Goal: Task Accomplishment & Management: Complete application form

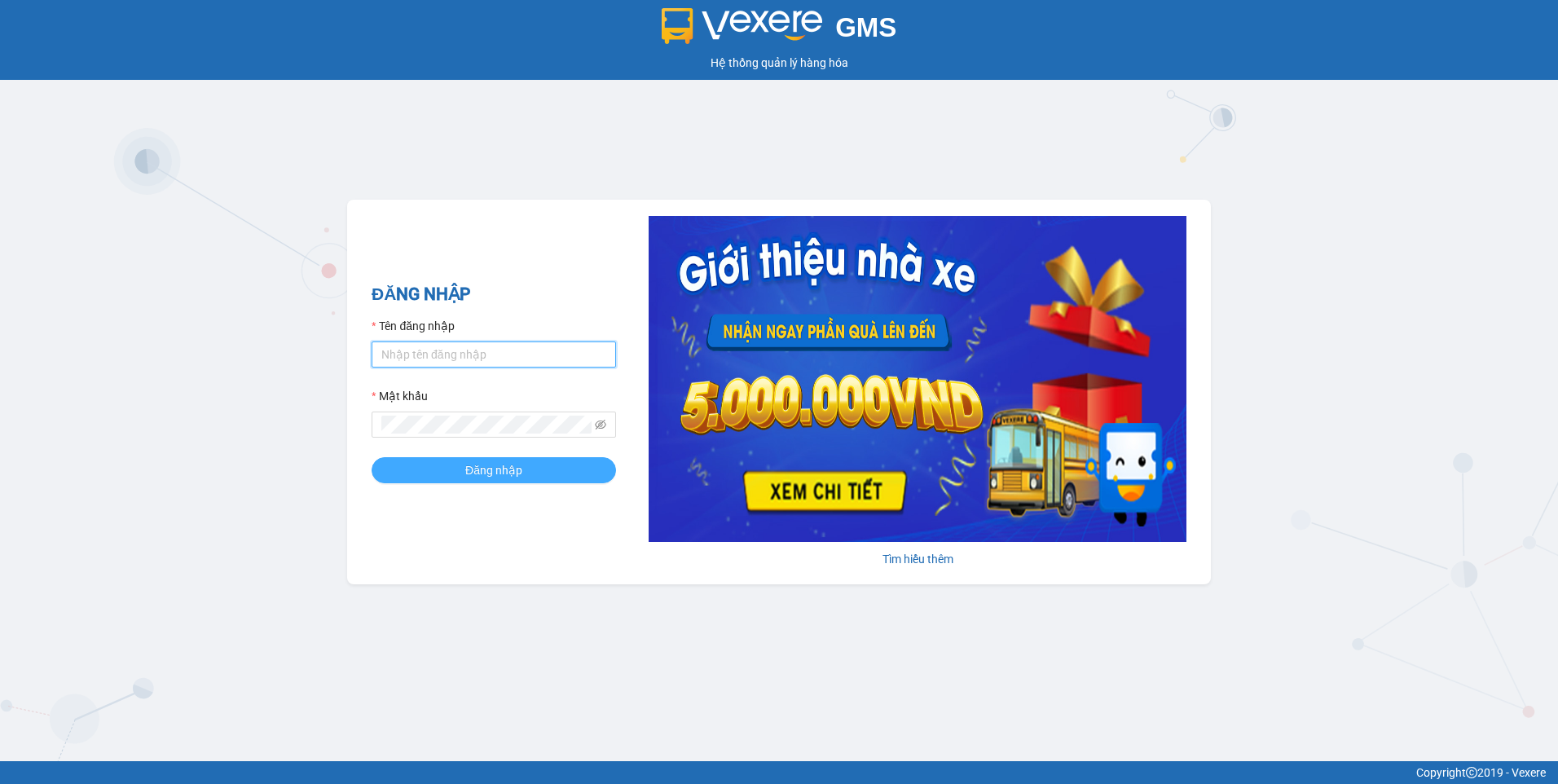
type input "dothilehang.vtp"
click at [418, 460] on button "Đăng nhập" at bounding box center [494, 470] width 245 height 26
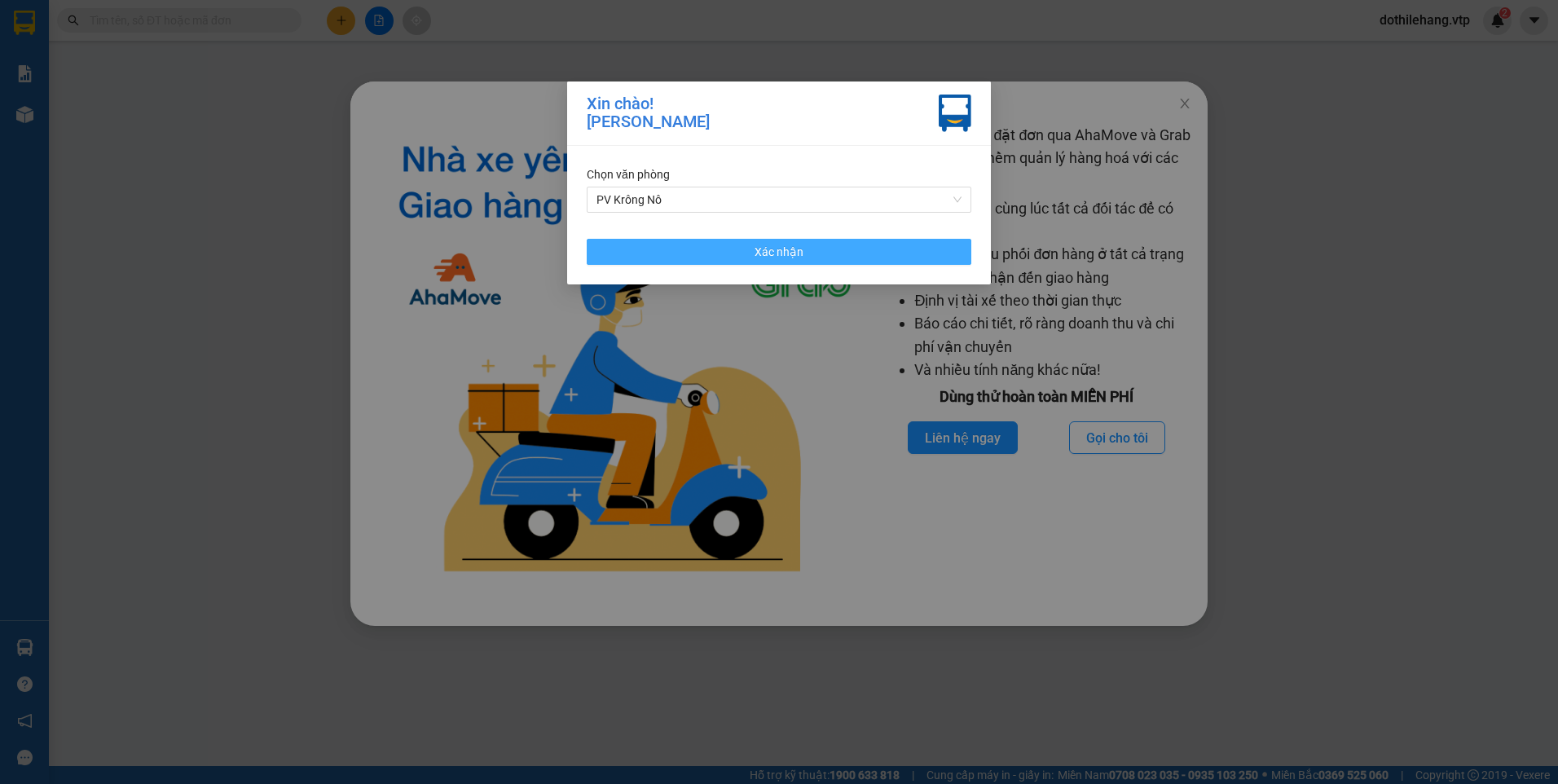
click at [683, 246] on button "Xác nhận" at bounding box center [779, 252] width 385 height 26
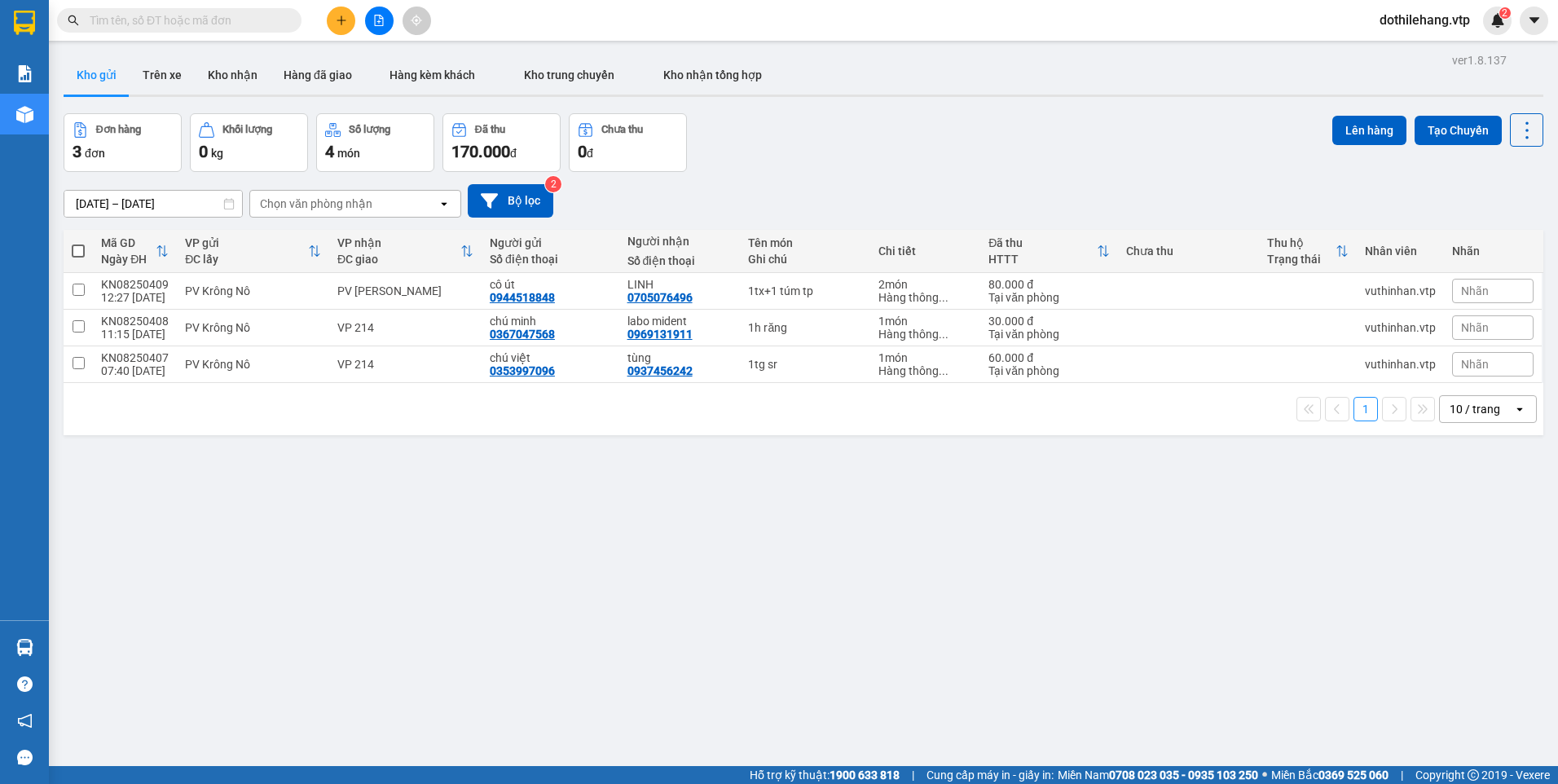
click at [342, 25] on icon "plus" at bounding box center [342, 21] width 12 height 12
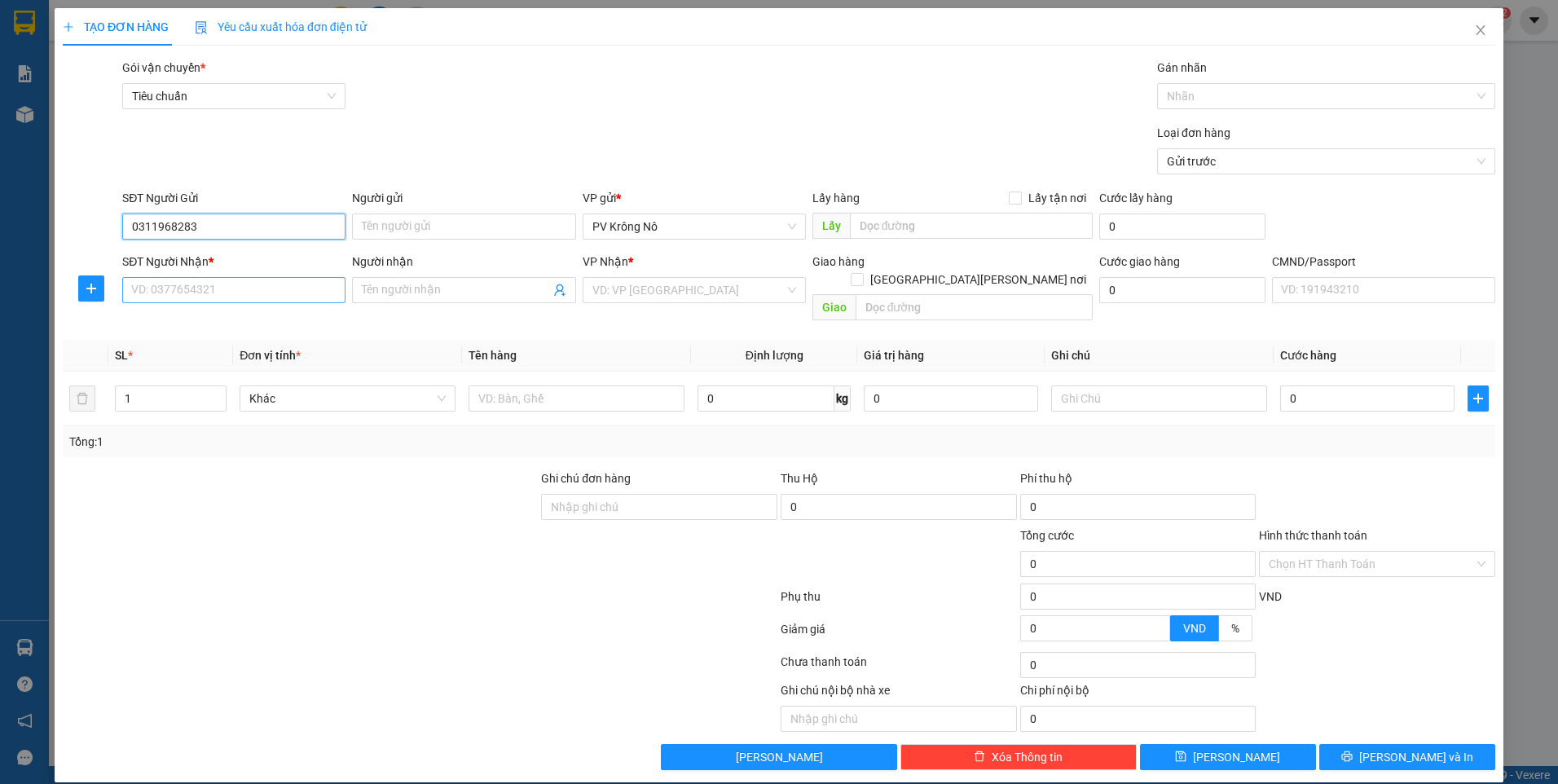
type input "0311968283"
click at [293, 297] on input "SĐT Người Nhận *" at bounding box center [233, 289] width 223 height 26
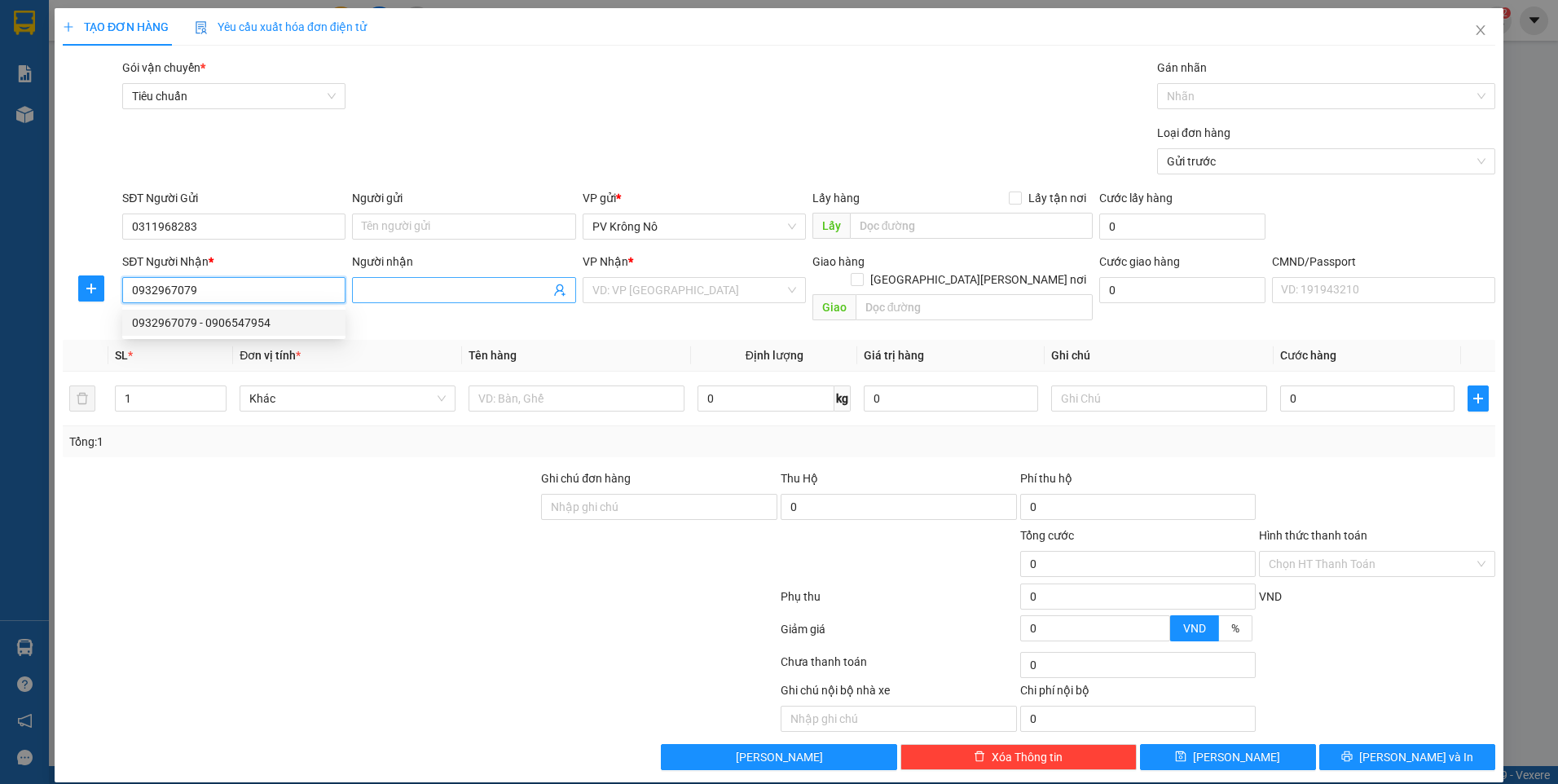
type input "0932967079"
click at [396, 288] on input "Người nhận" at bounding box center [455, 290] width 187 height 18
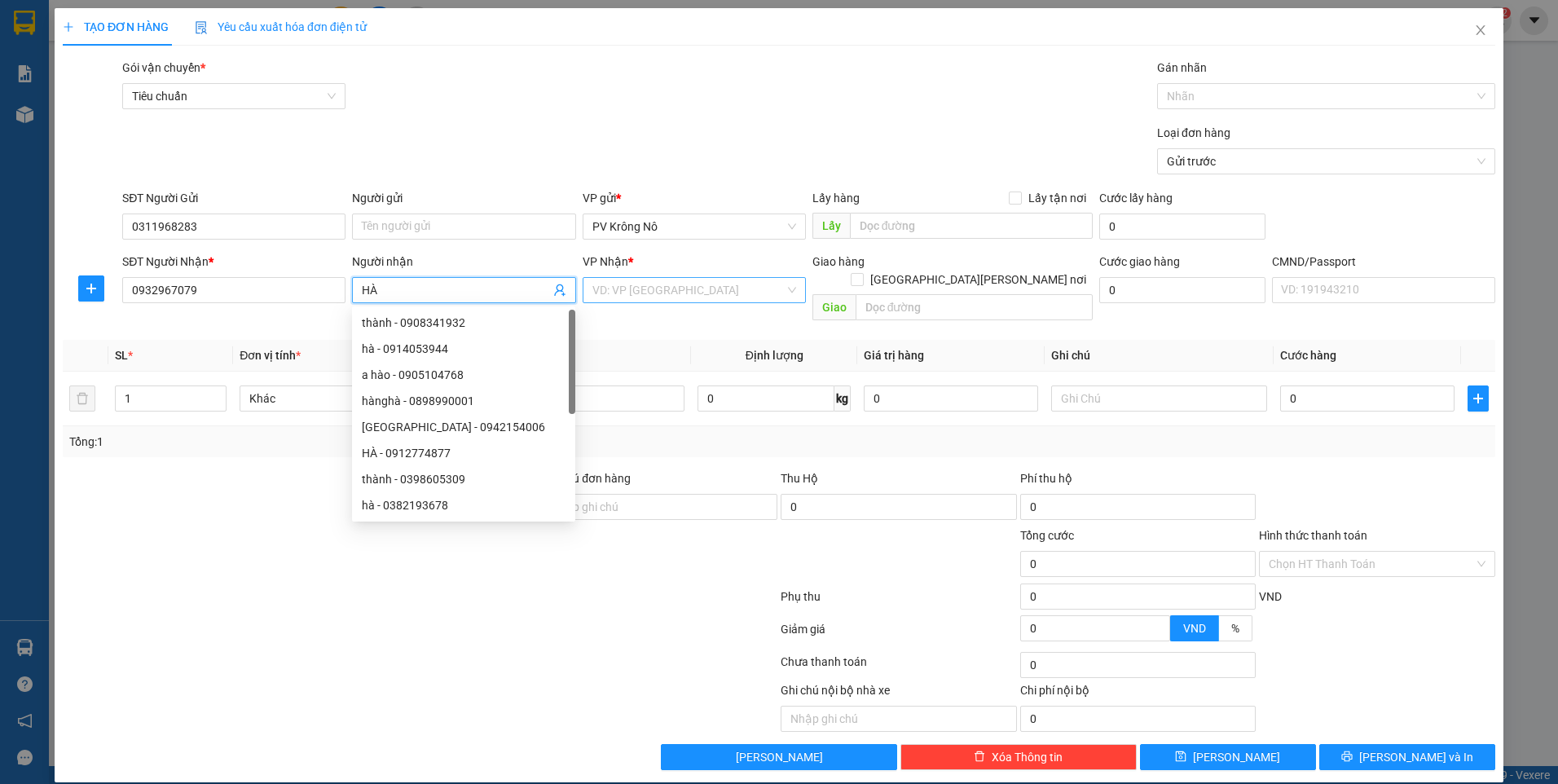
type input "HÀ"
click at [623, 296] on input "search" at bounding box center [689, 289] width 192 height 25
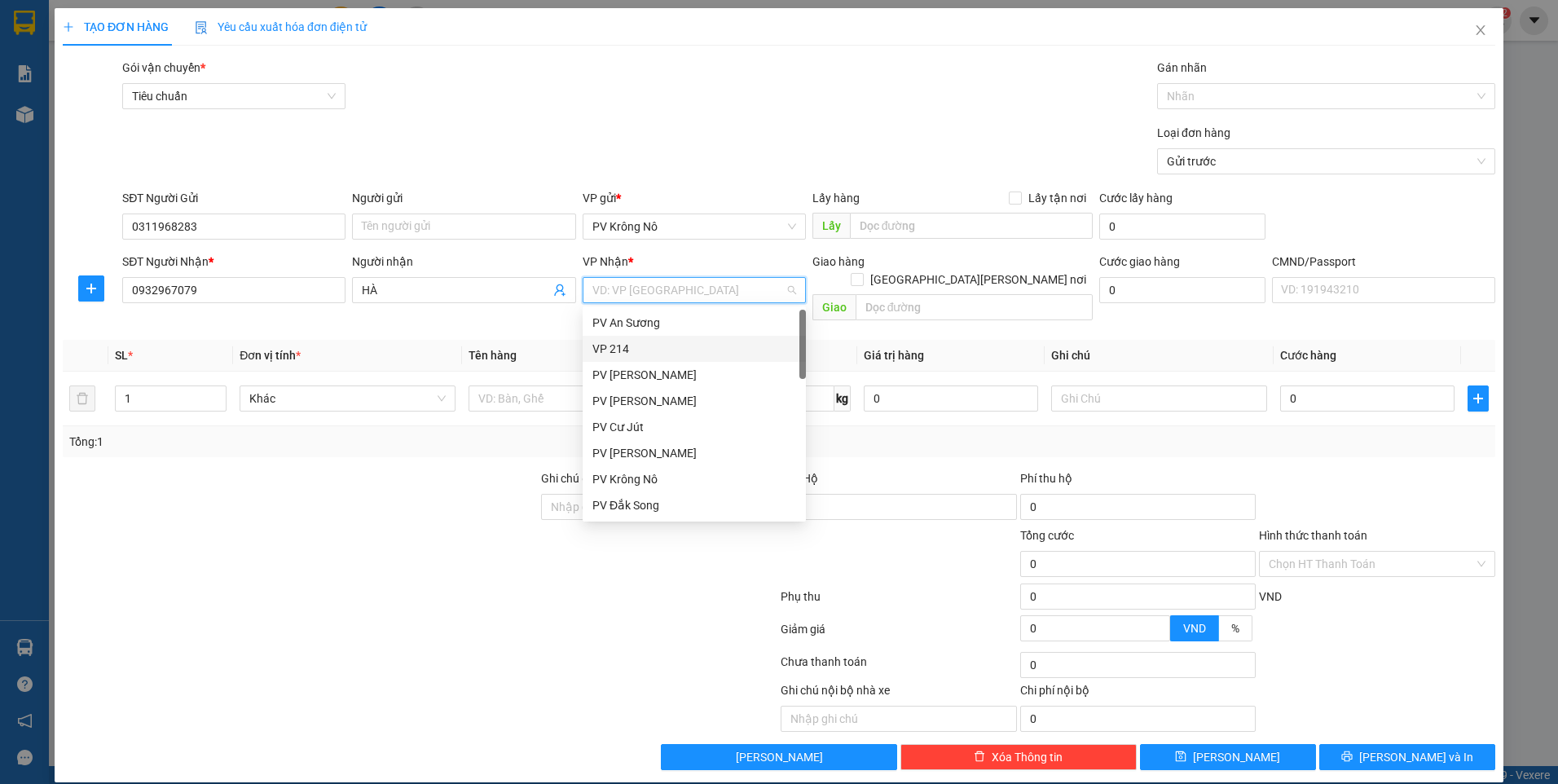
click at [625, 339] on div "VP 214" at bounding box center [694, 349] width 223 height 26
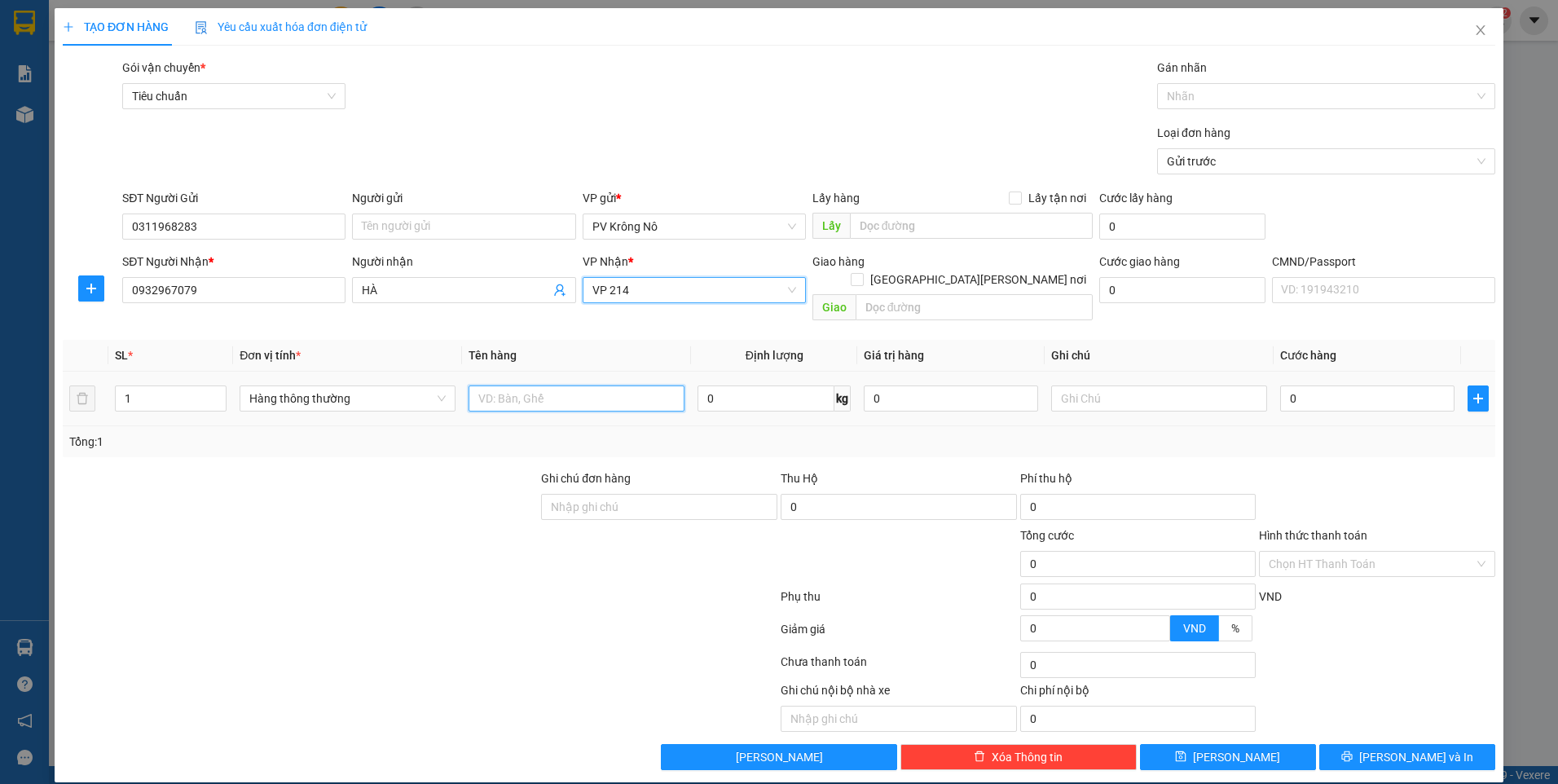
click at [555, 386] on input "text" at bounding box center [577, 398] width 216 height 26
type input "1H ỚT"
drag, startPoint x: 1359, startPoint y: 377, endPoint x: 150, endPoint y: 254, distance: 1215.2
click at [1359, 386] on input "0" at bounding box center [1368, 398] width 175 height 26
type input "003"
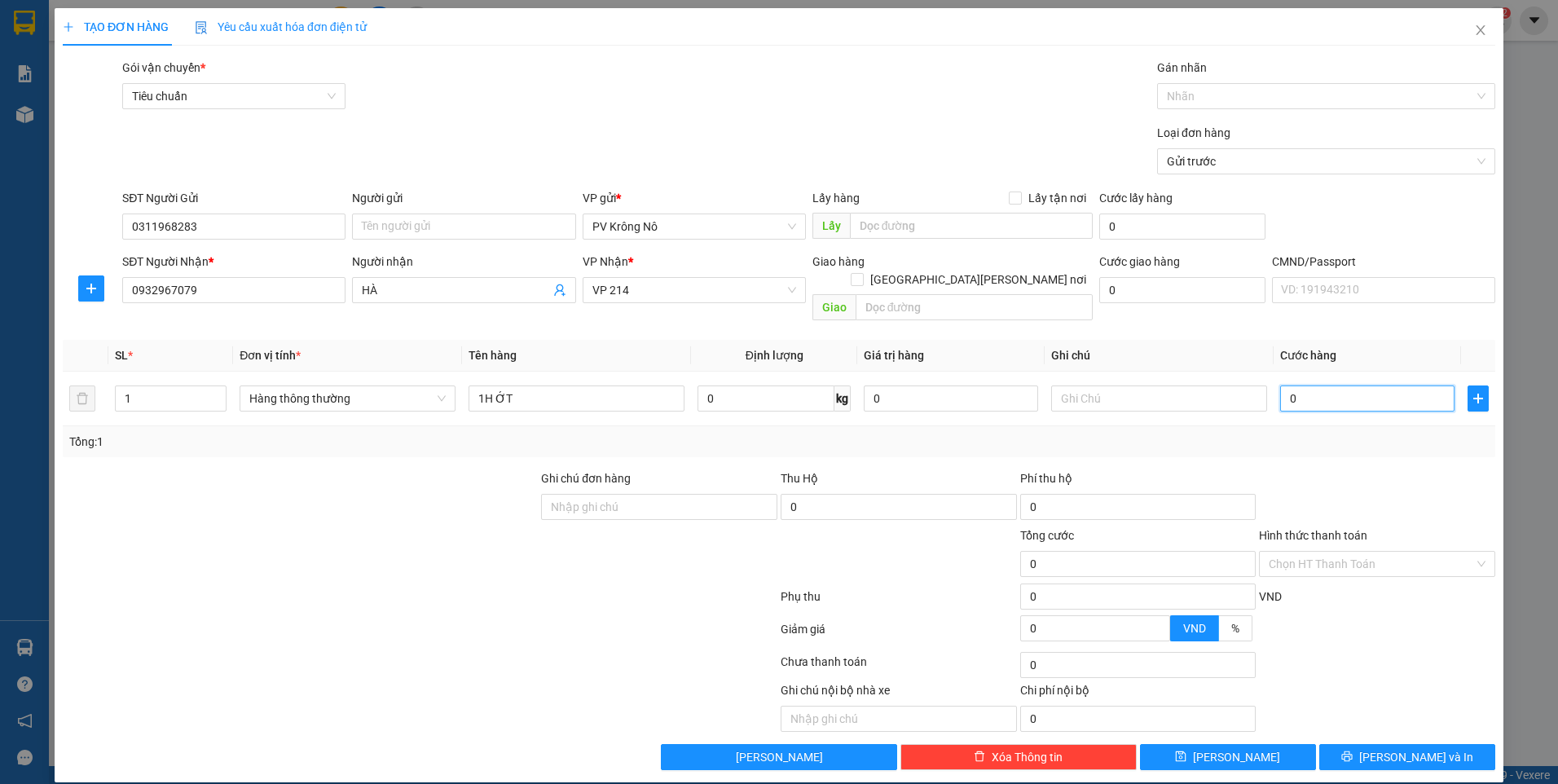
type input "3"
type input "0.030"
type input "30"
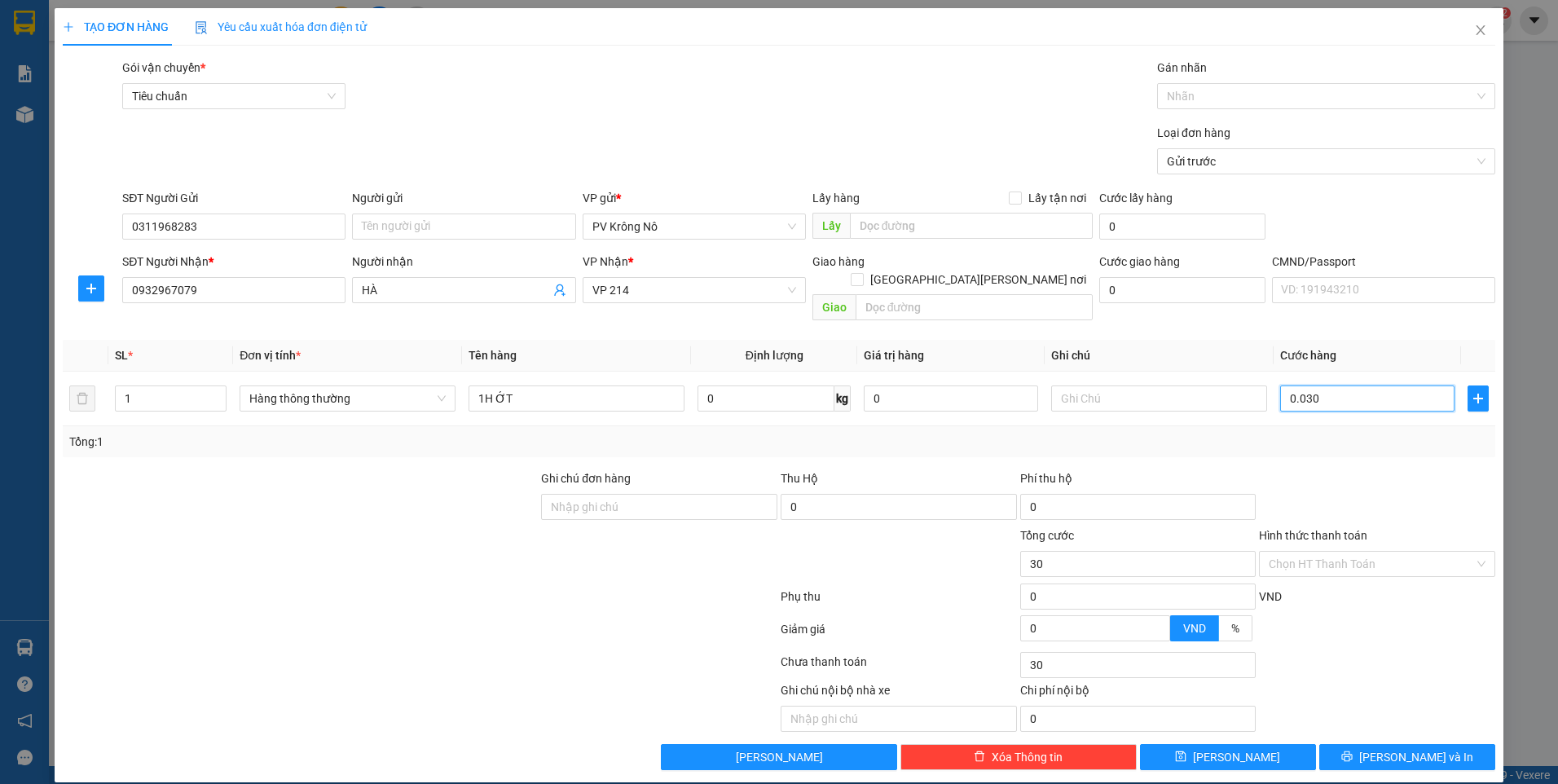
type input "00.300"
type input "300"
type input "0.003.000"
type input "3.000"
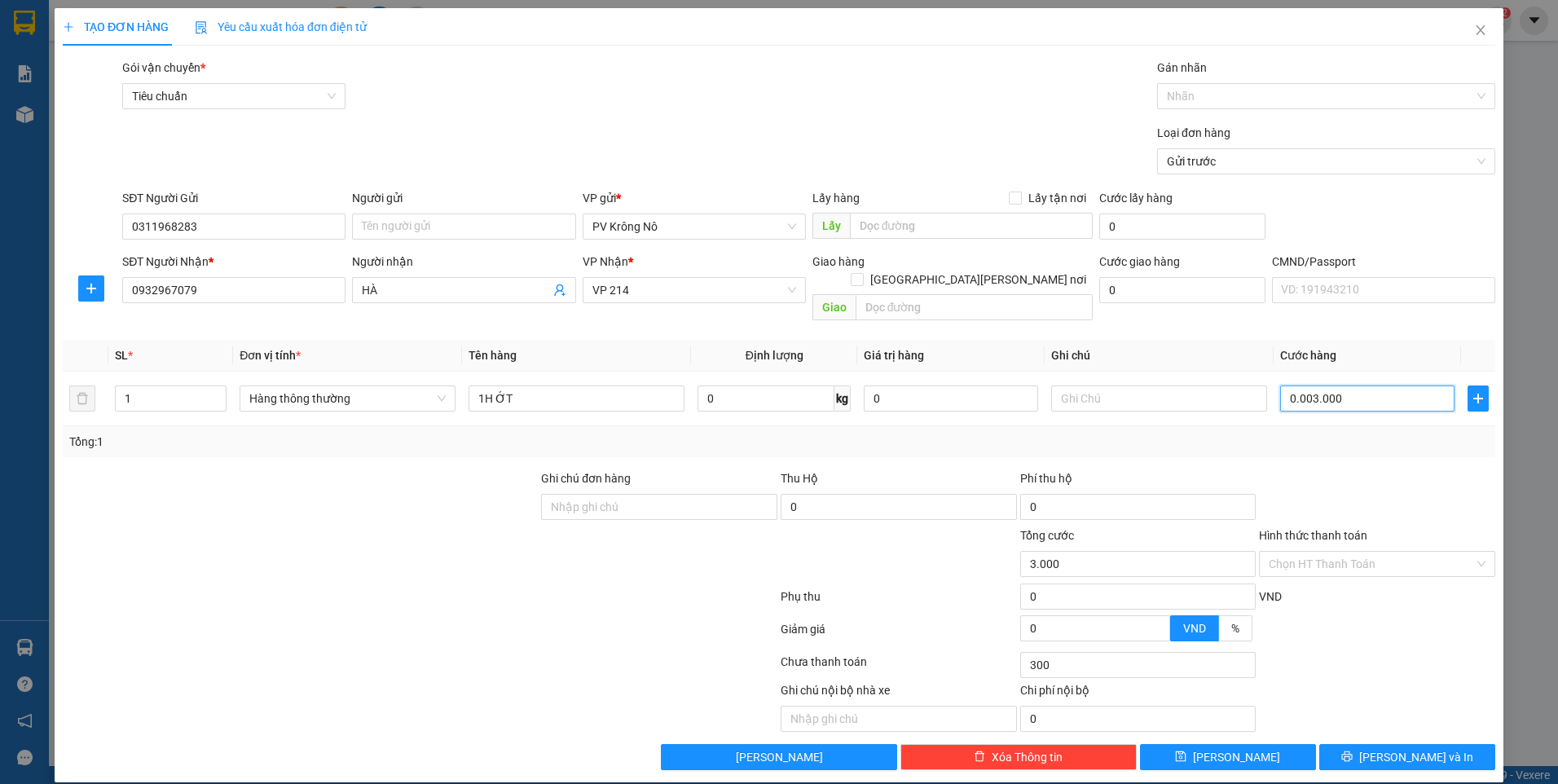
type input "3.000"
type input "000.030.000"
type input "30.000"
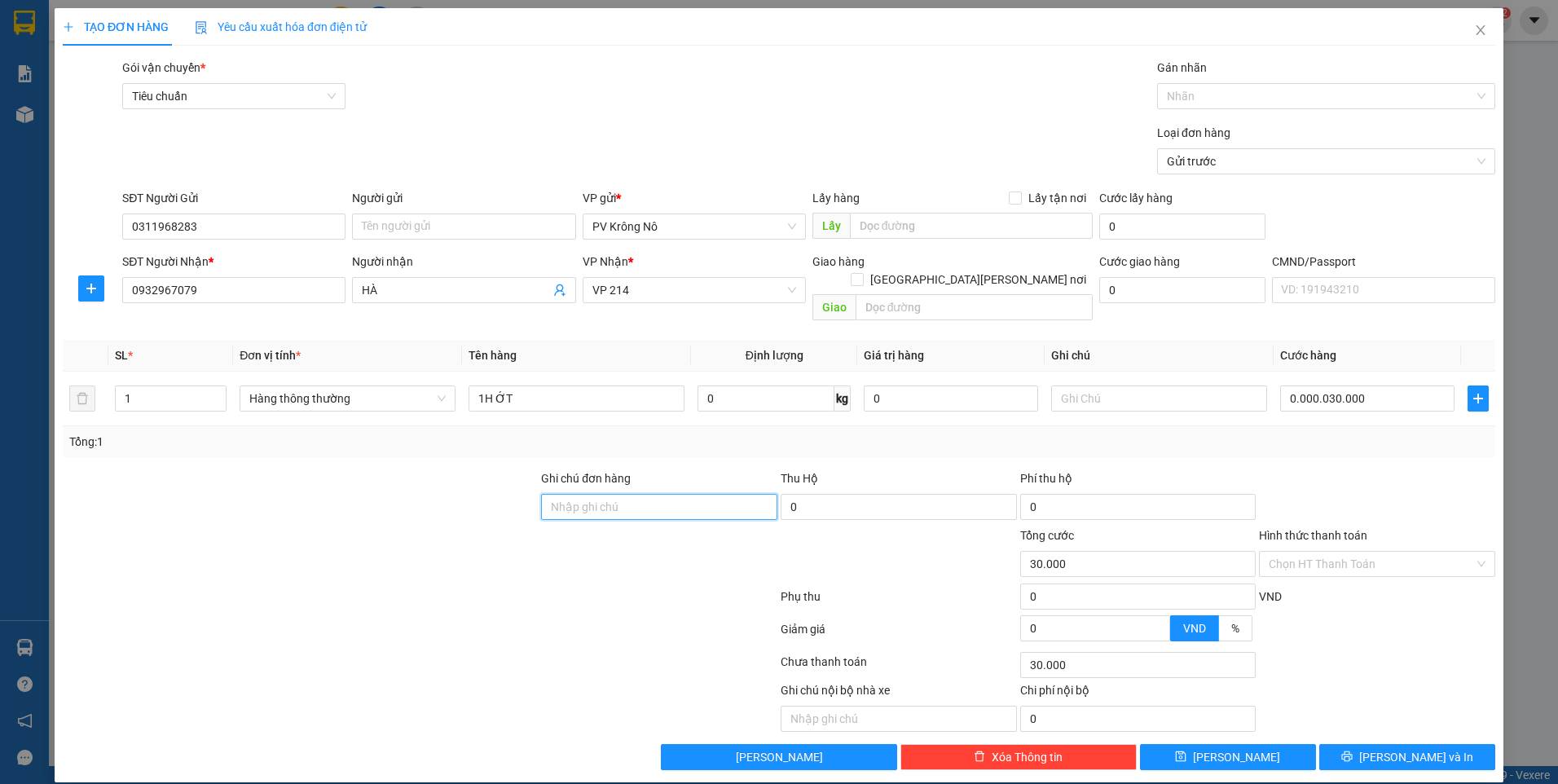
type input "30.000"
click at [1322, 551] on input "Hình thức thanh toán" at bounding box center [1372, 563] width 205 height 25
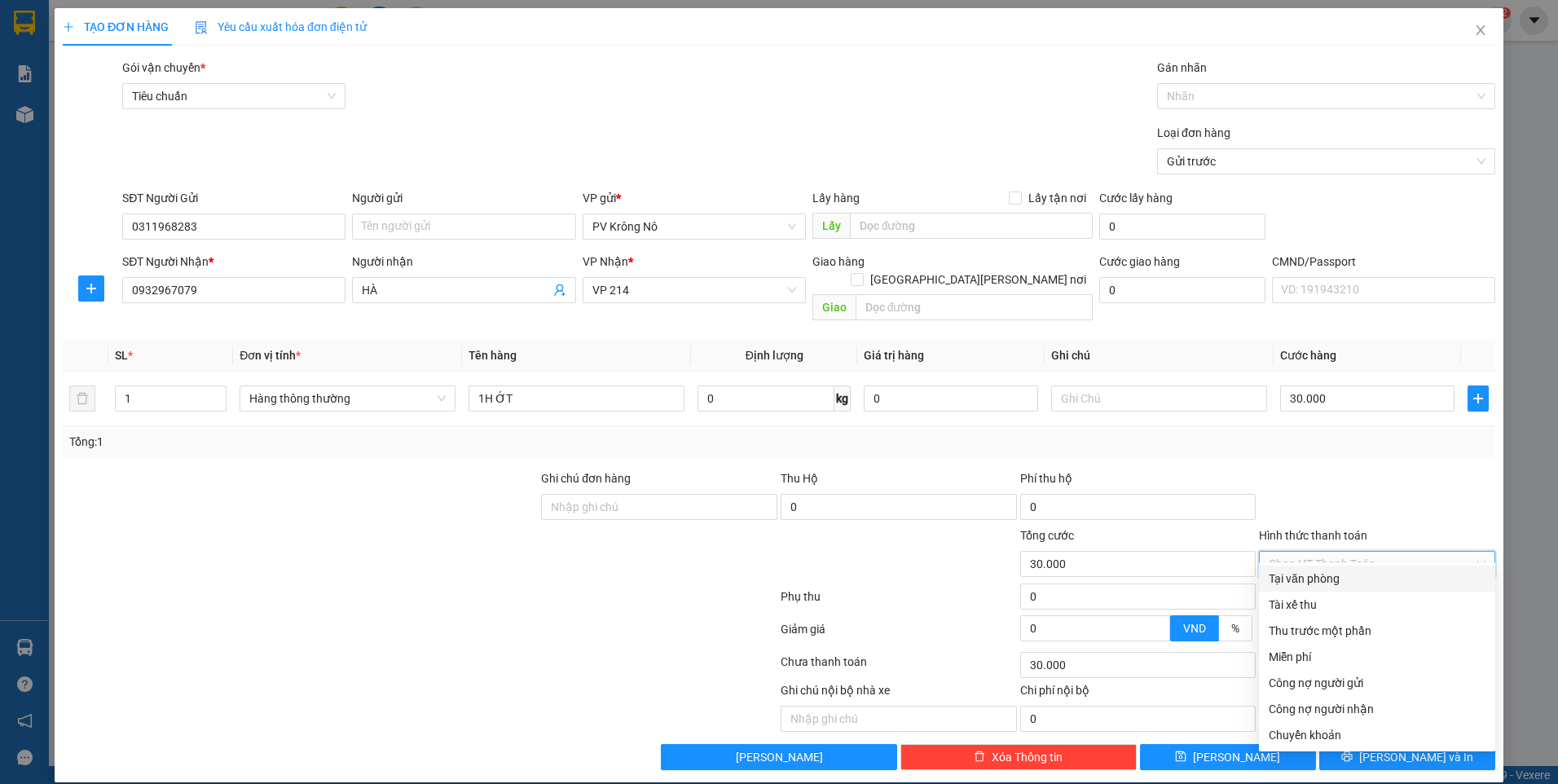
click at [1319, 569] on div "Tại văn phòng" at bounding box center [1378, 578] width 217 height 18
type input "0"
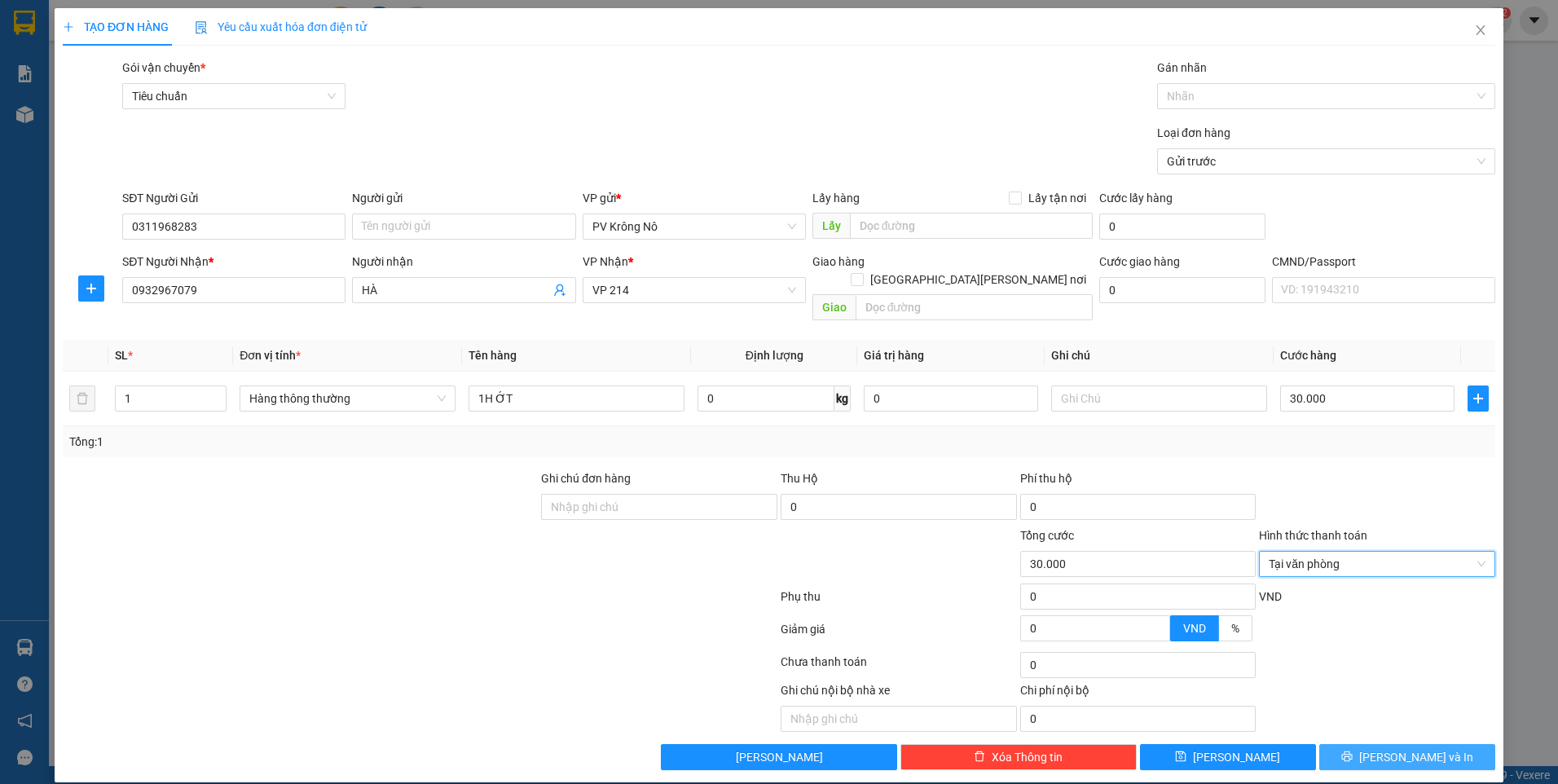
click at [1343, 743] on button "Lưu và In" at bounding box center [1408, 756] width 177 height 26
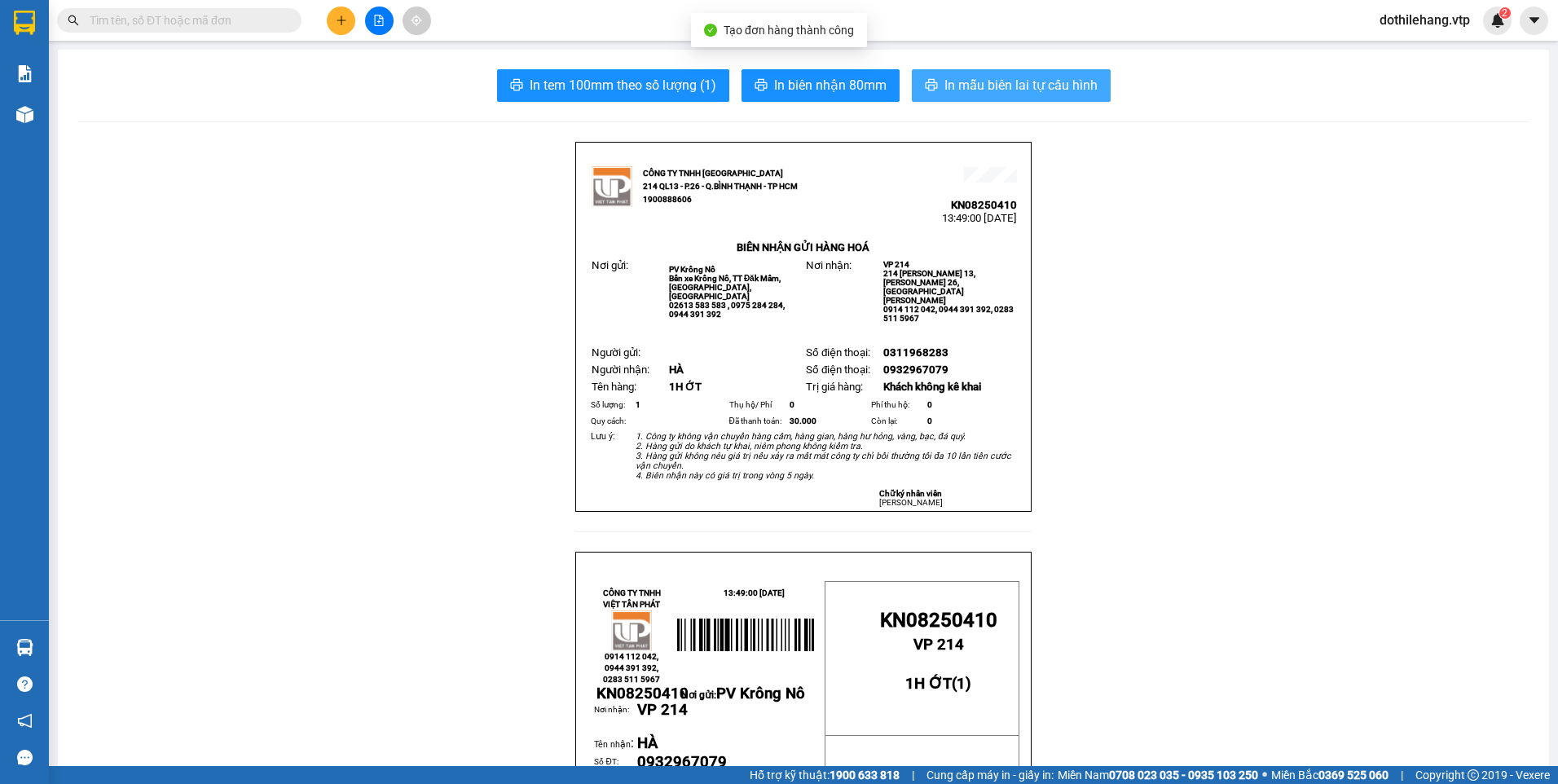
click at [986, 86] on span "In mẫu biên lai tự cấu hình" at bounding box center [1021, 85] width 154 height 21
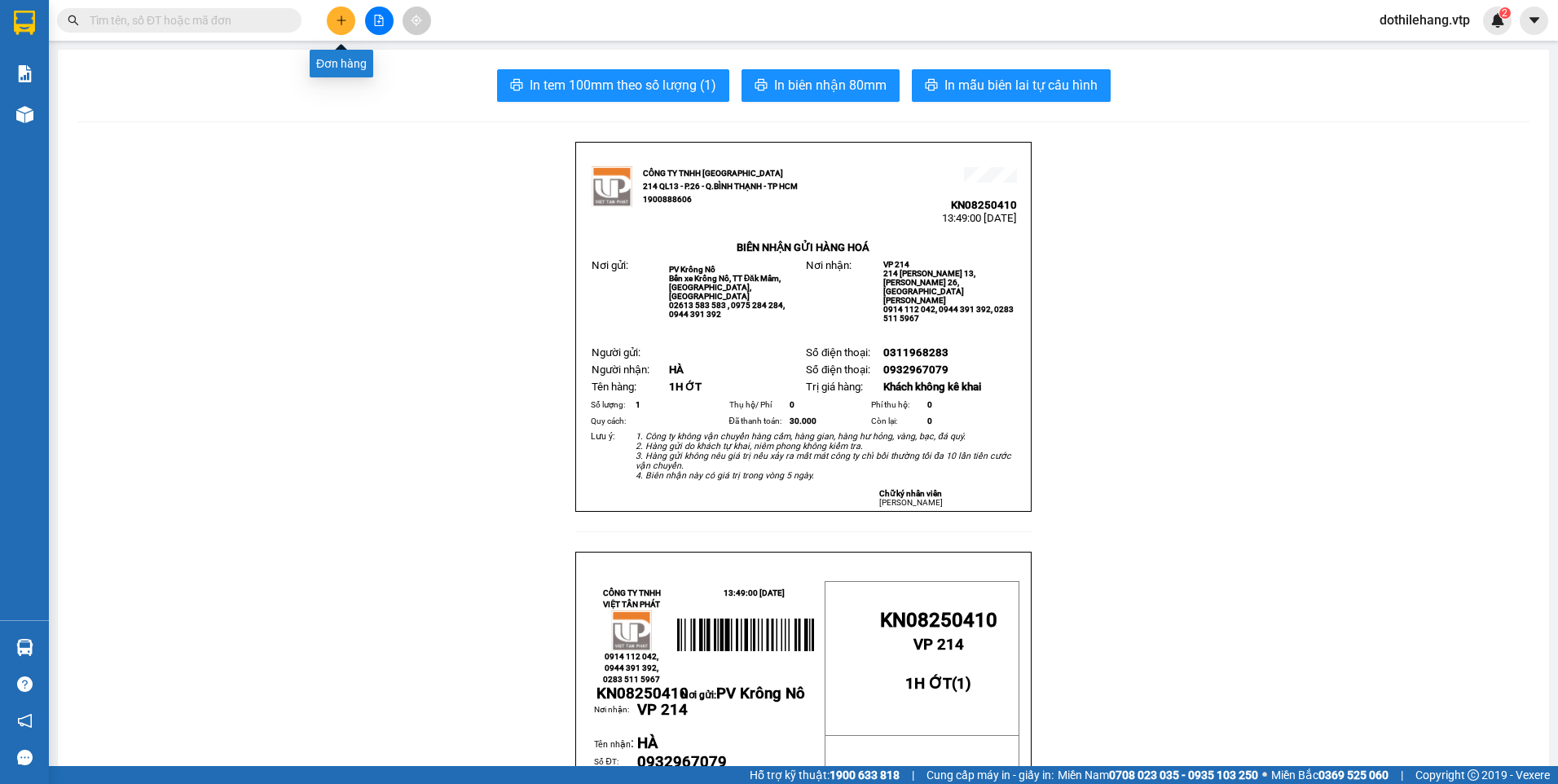
click at [332, 16] on button at bounding box center [341, 21] width 29 height 29
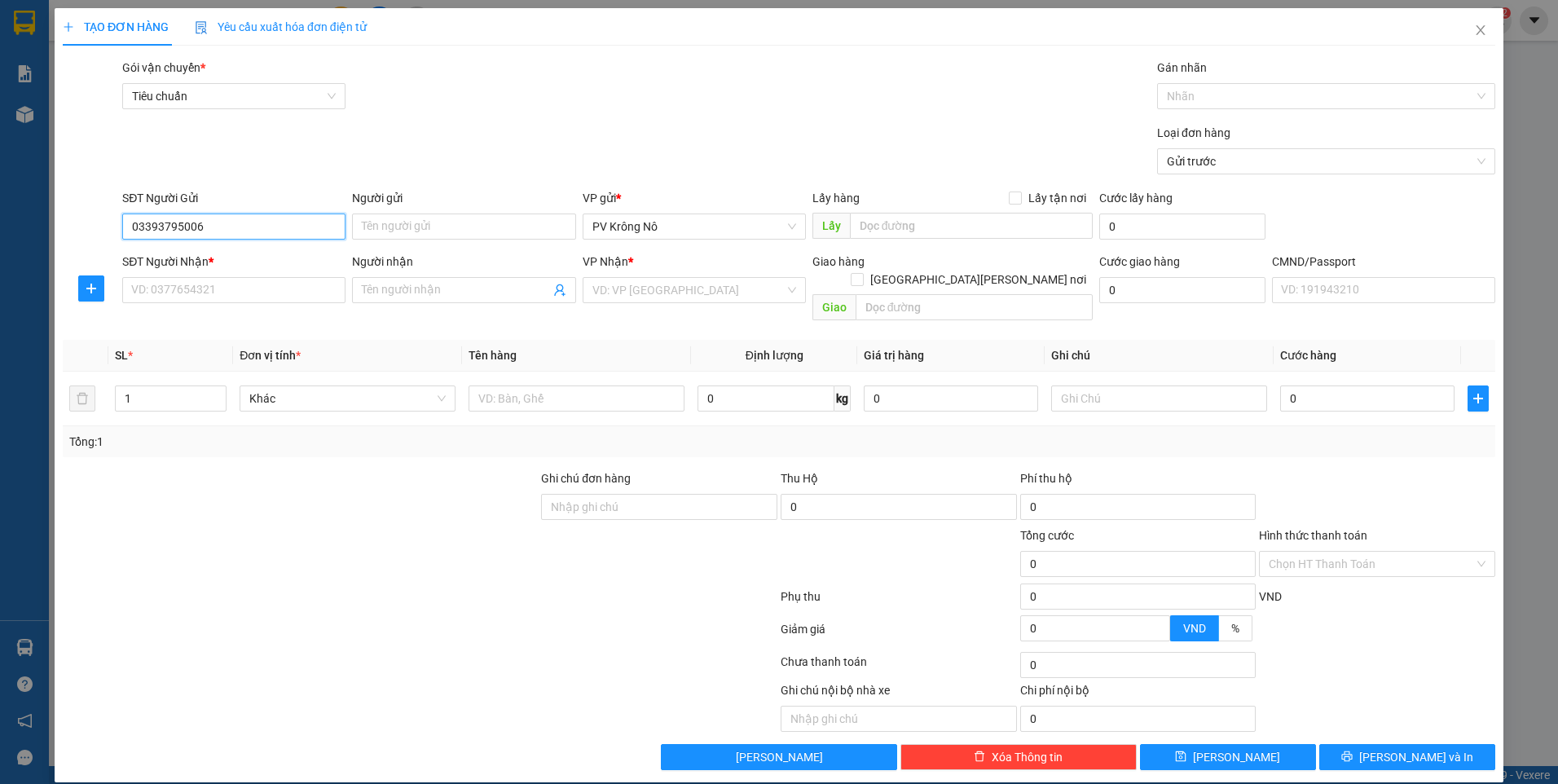
click at [154, 221] on input "03393795006" at bounding box center [233, 226] width 223 height 26
type input "0393795006"
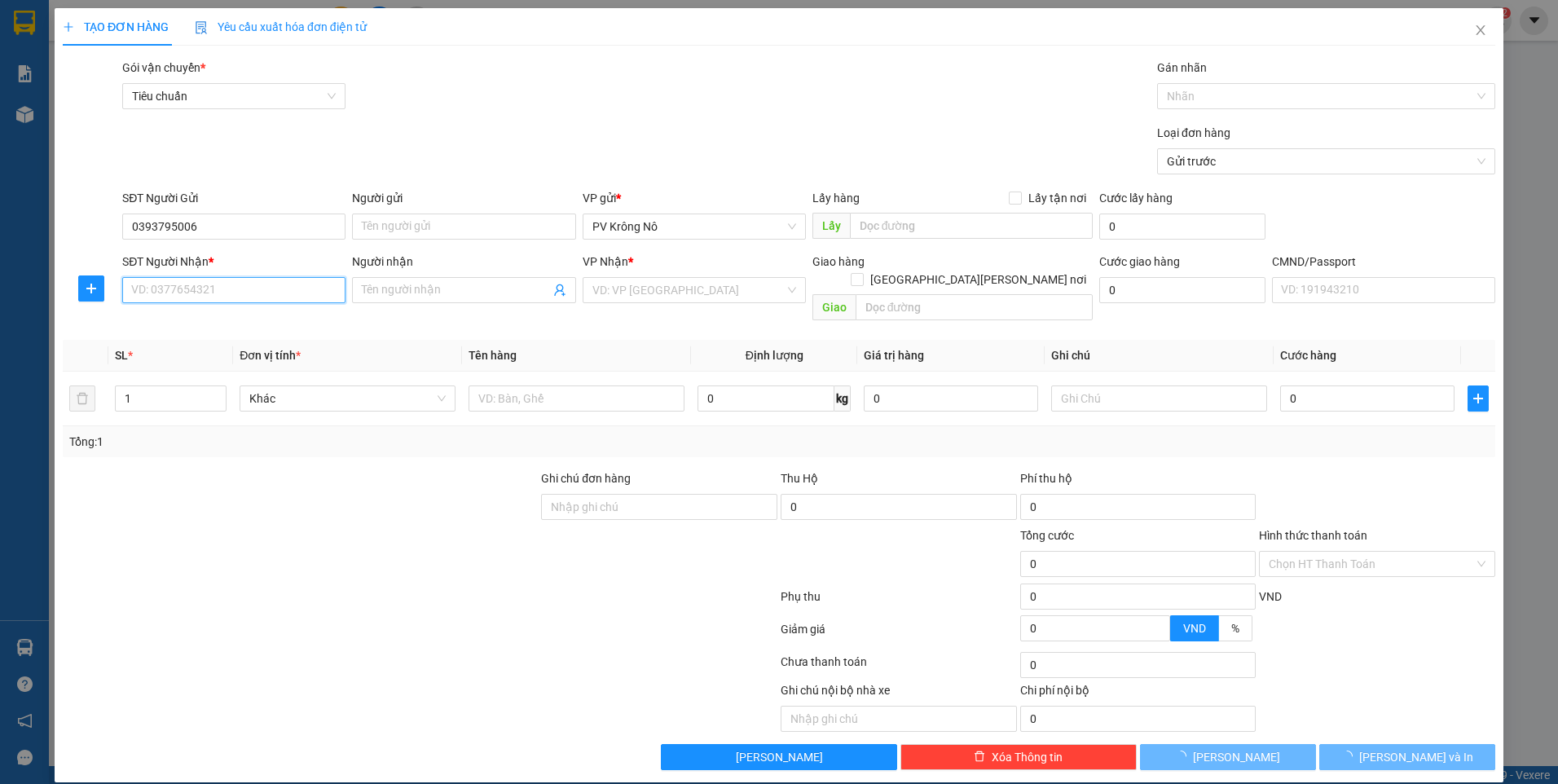
click at [263, 298] on input "SĐT Người Nhận *" at bounding box center [233, 289] width 223 height 26
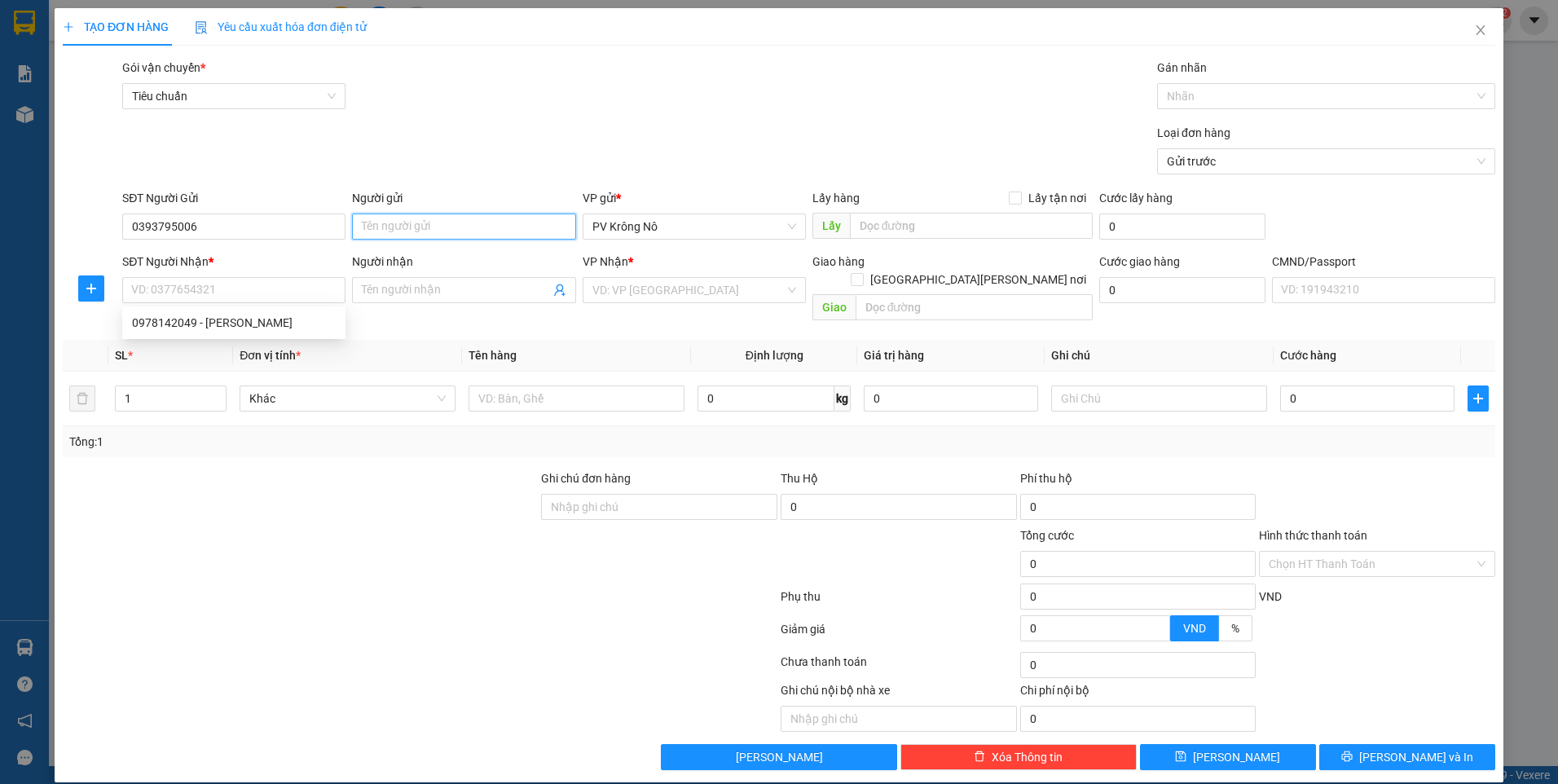
click at [412, 223] on input "Người gửi" at bounding box center [463, 226] width 223 height 26
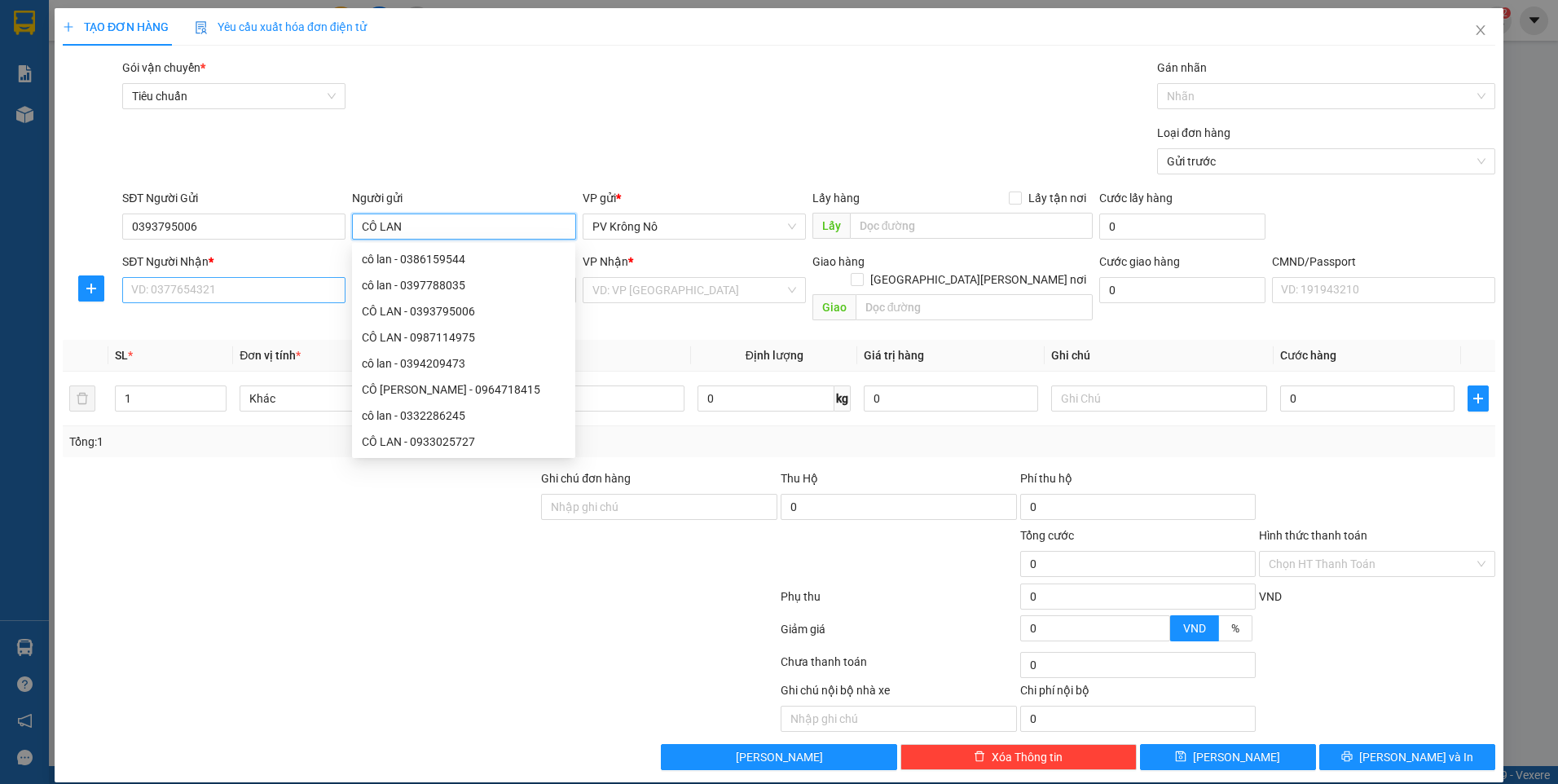
type input "CÔ LAN"
click at [277, 291] on input "SĐT Người Nhận *" at bounding box center [233, 289] width 223 height 26
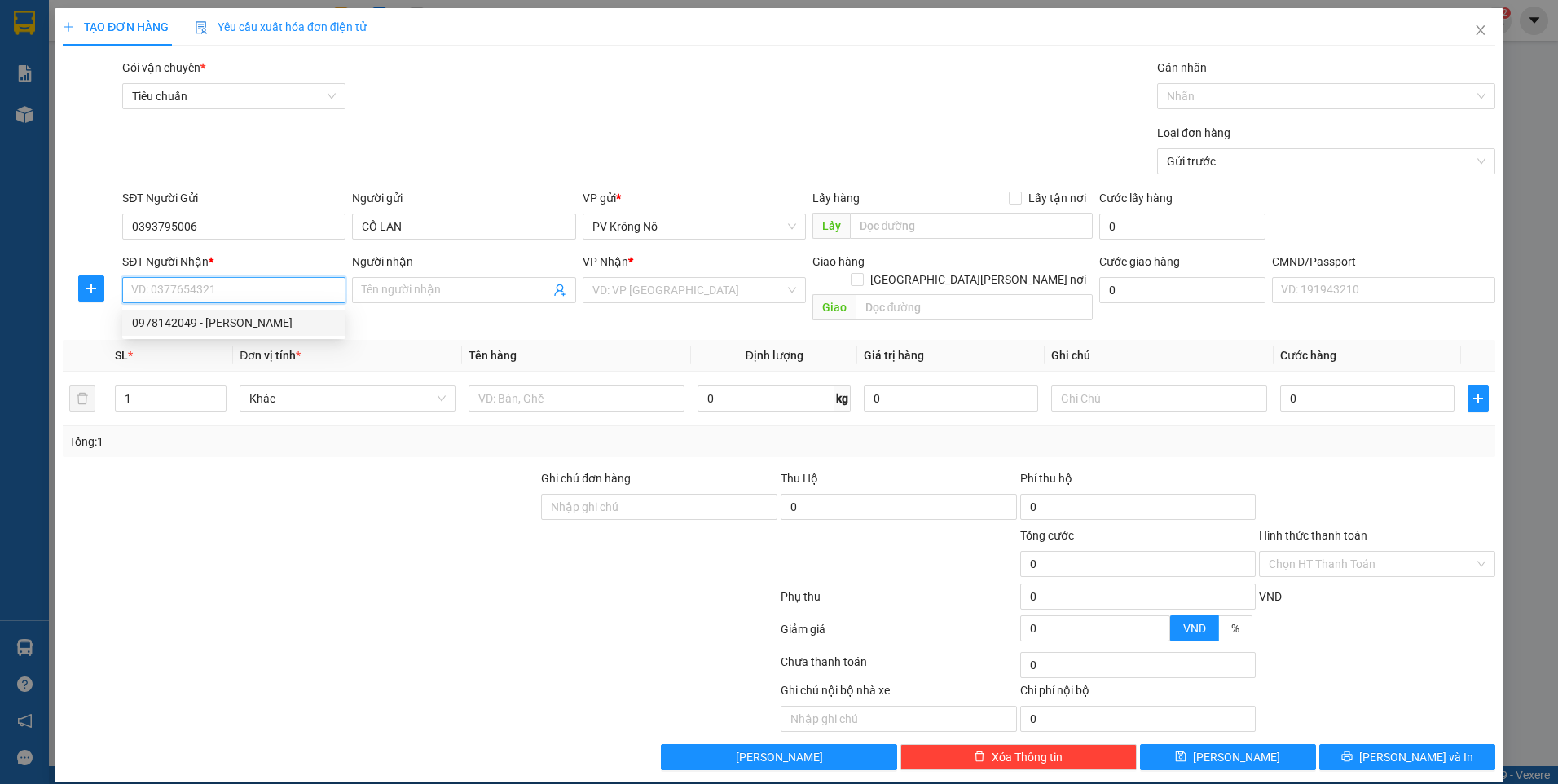
click at [220, 324] on div "0978142049 - HẢI" at bounding box center [233, 322] width 203 height 18
type input "0978142049"
type input "HẢI"
type input "PHÚ GIÁO"
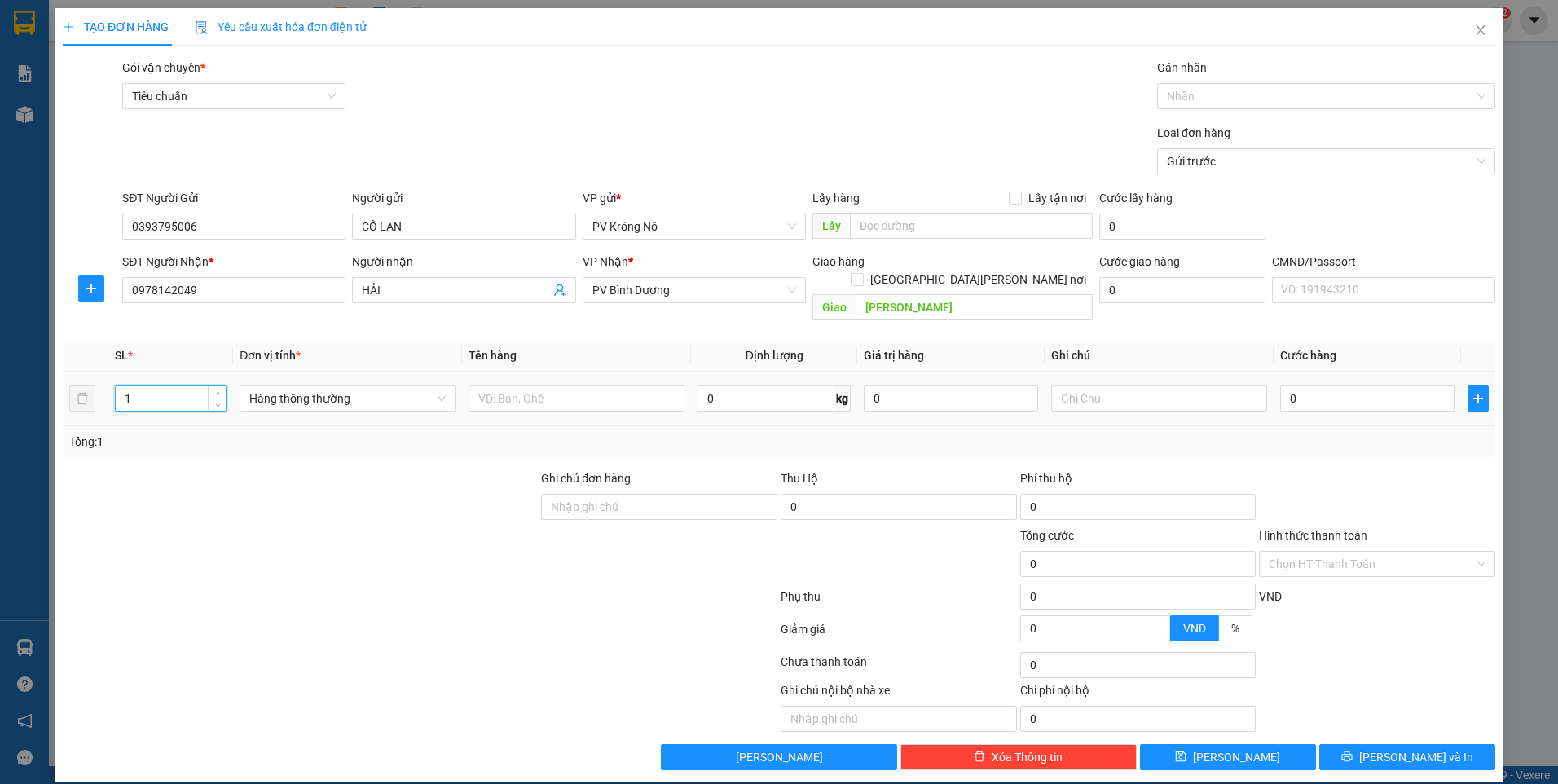
click at [160, 387] on input "1" at bounding box center [171, 398] width 110 height 25
type input "4"
click at [546, 386] on input "text" at bounding box center [577, 398] width 216 height 26
type input "4B CHÔM CHÔM"
click at [1331, 386] on input "0" at bounding box center [1368, 398] width 175 height 26
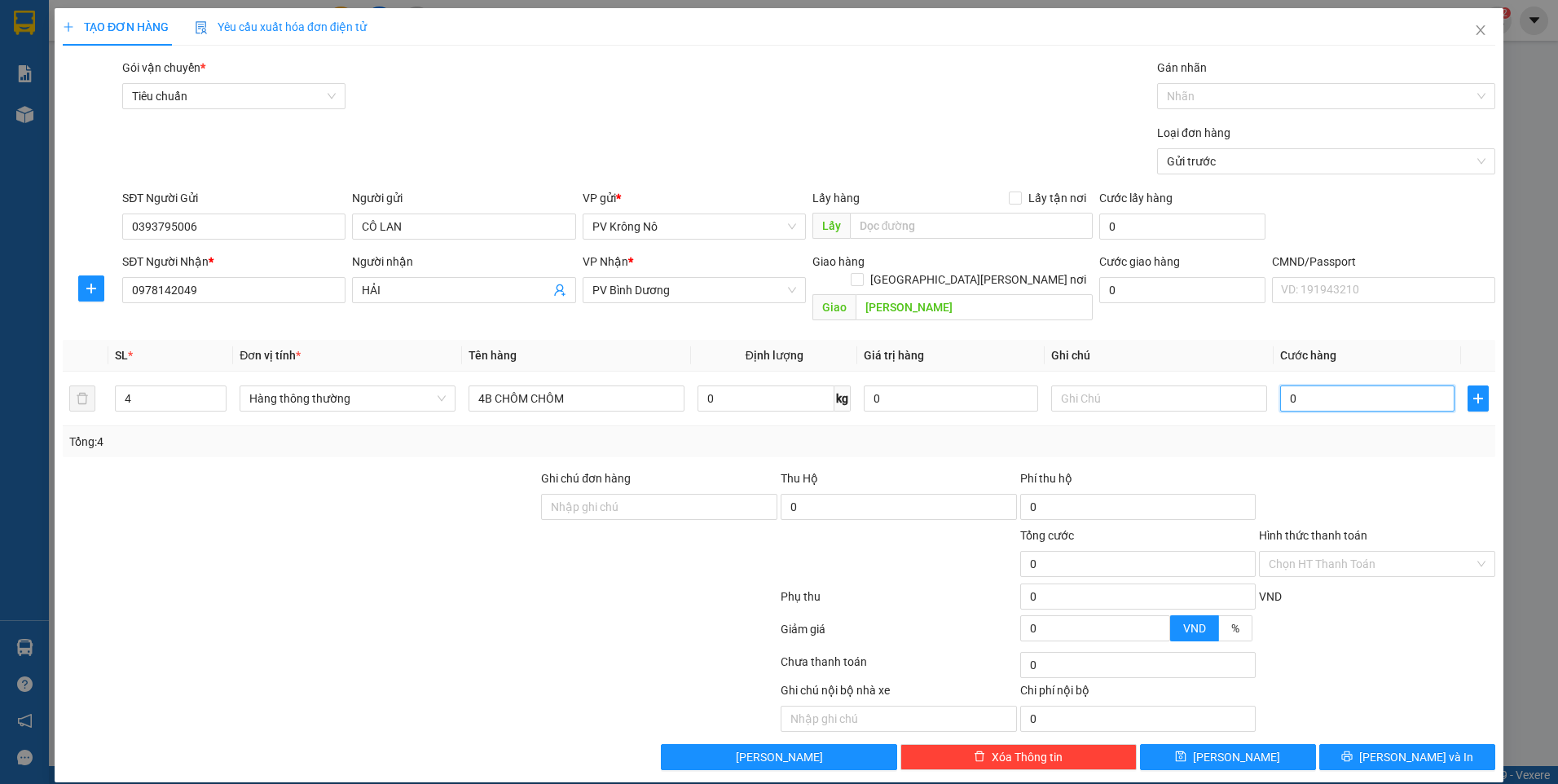
type input "001"
type input "1"
type input "0.012"
type input "12"
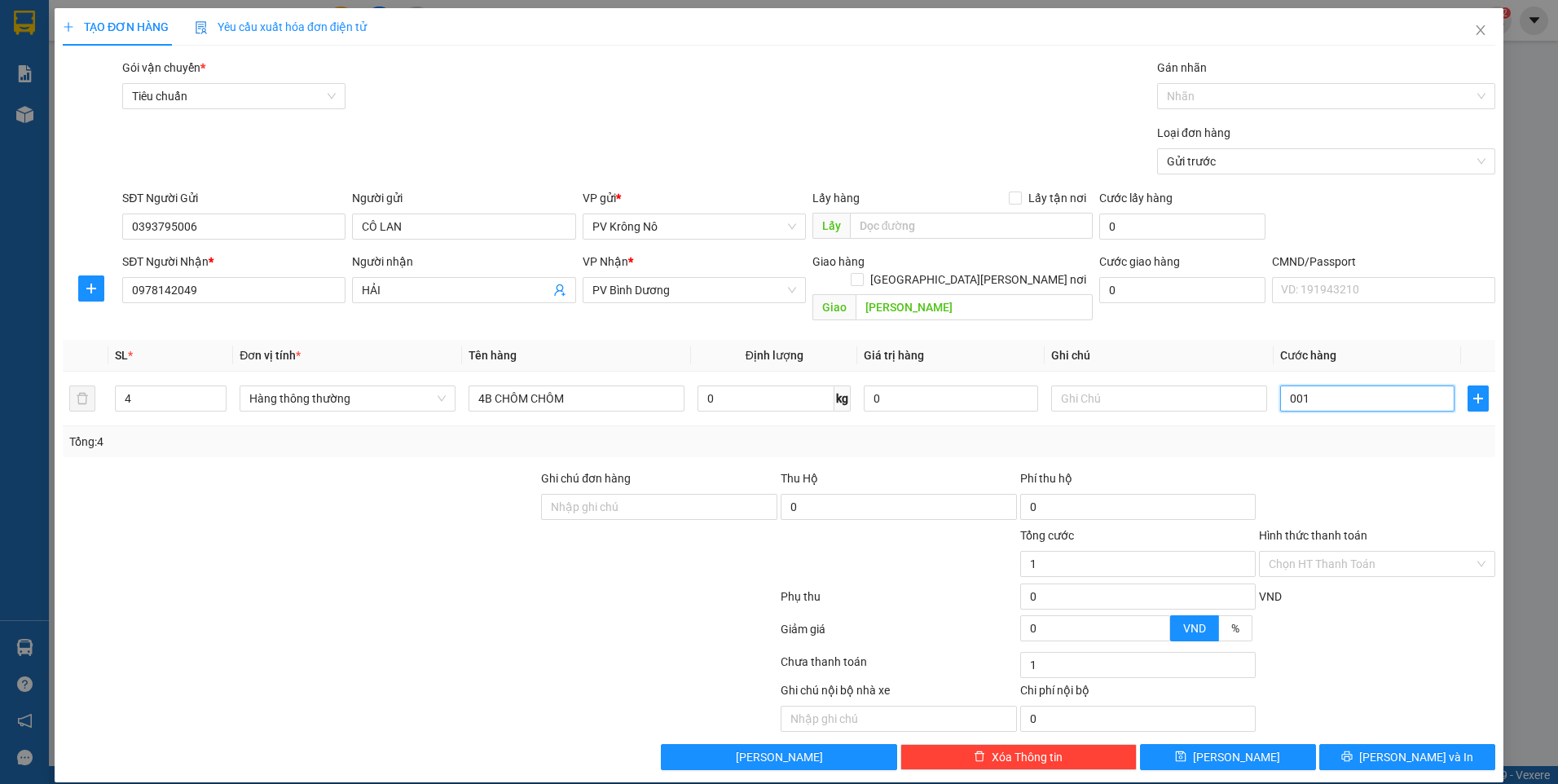
type input "12"
type input "00.120"
type input "120"
type input "0.001.200"
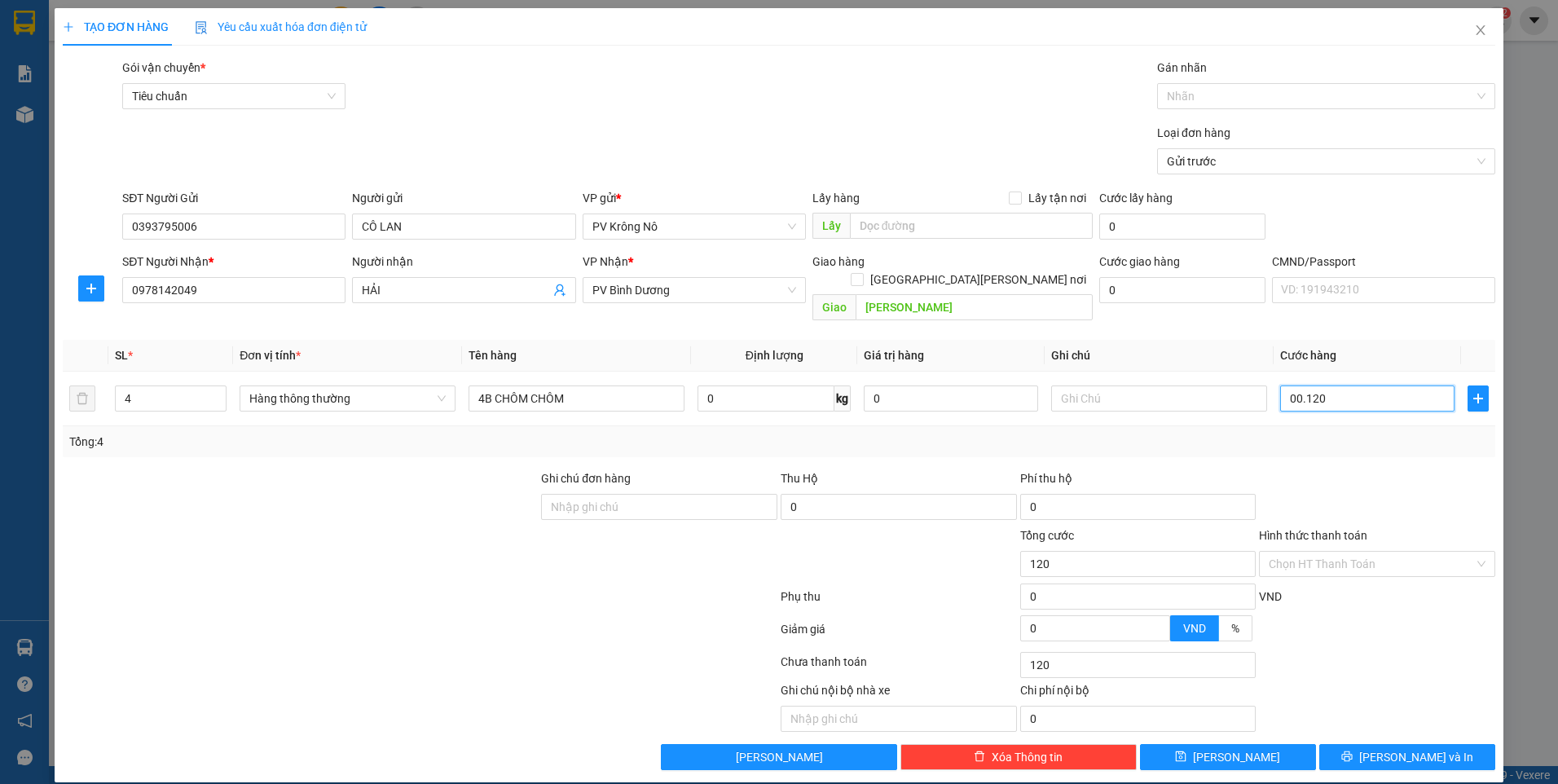
type input "1.200"
type input "000.012.000"
type input "12.000"
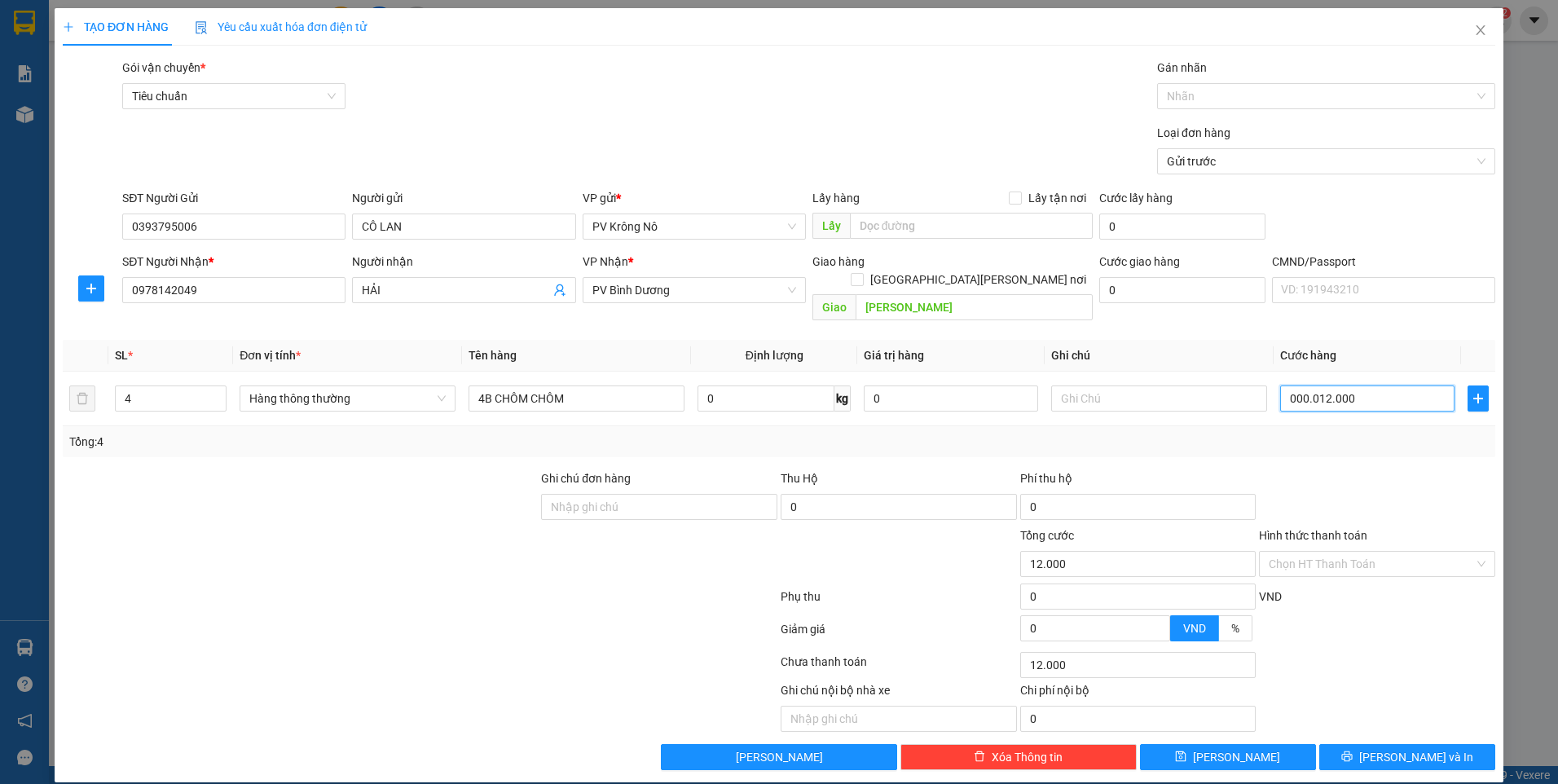
type input "00.000.120.000"
type input "120.000"
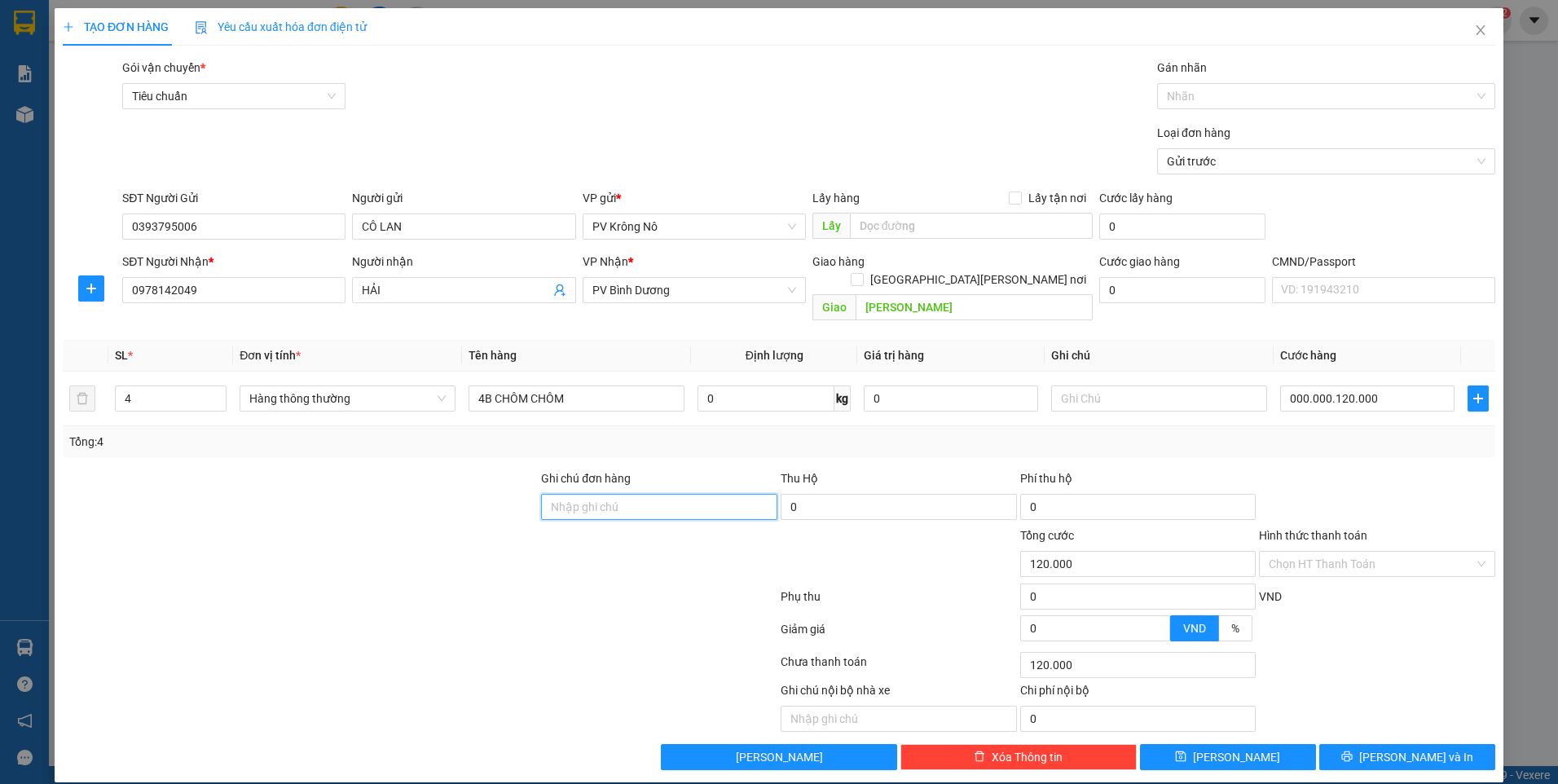
type input "120.000"
click at [1339, 743] on button "Lưu và In" at bounding box center [1408, 756] width 177 height 26
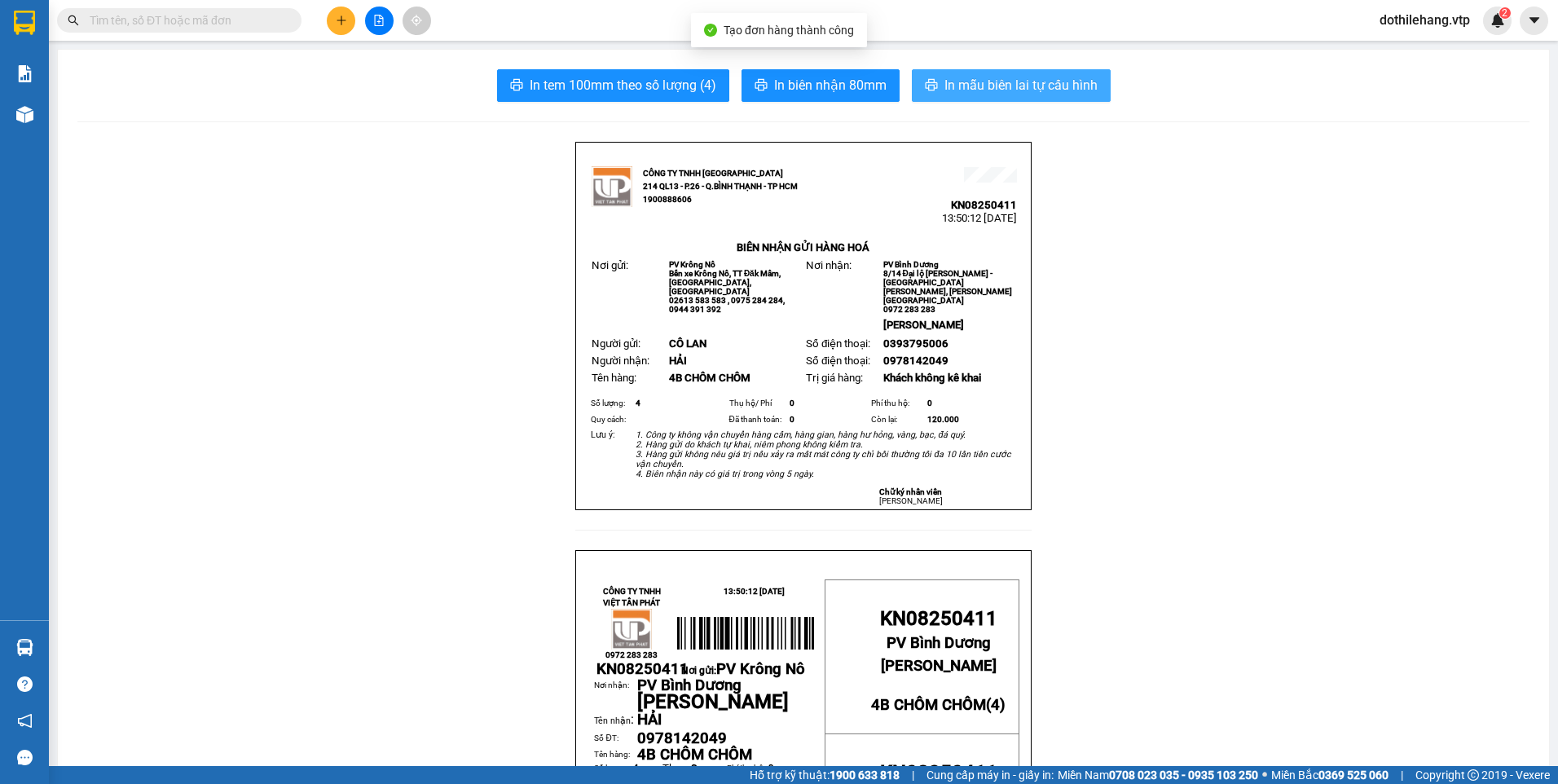
click at [971, 83] on span "In mẫu biên lai tự cấu hình" at bounding box center [1021, 85] width 154 height 21
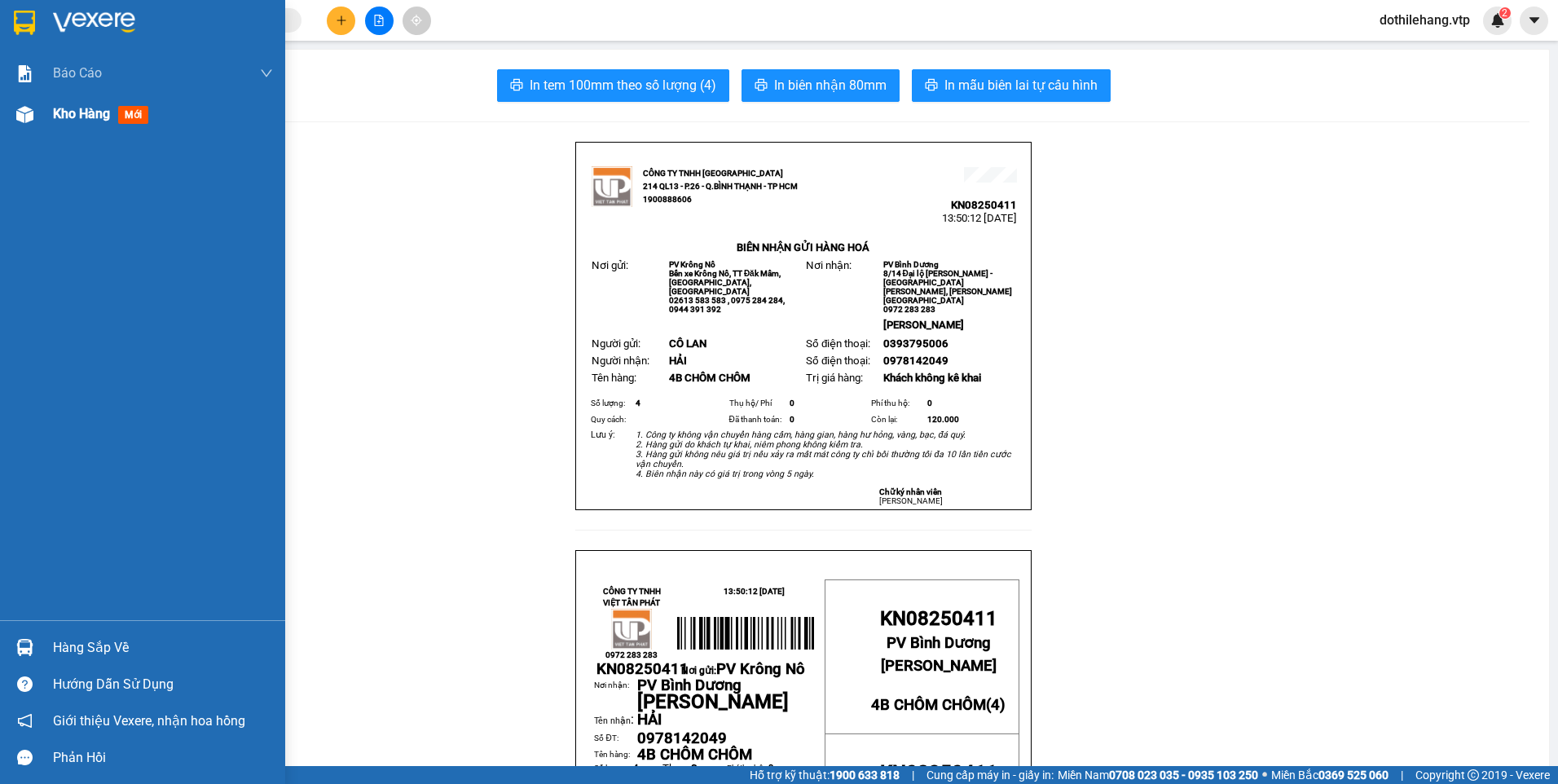
click at [39, 116] on div "Kho hàng mới" at bounding box center [143, 114] width 286 height 41
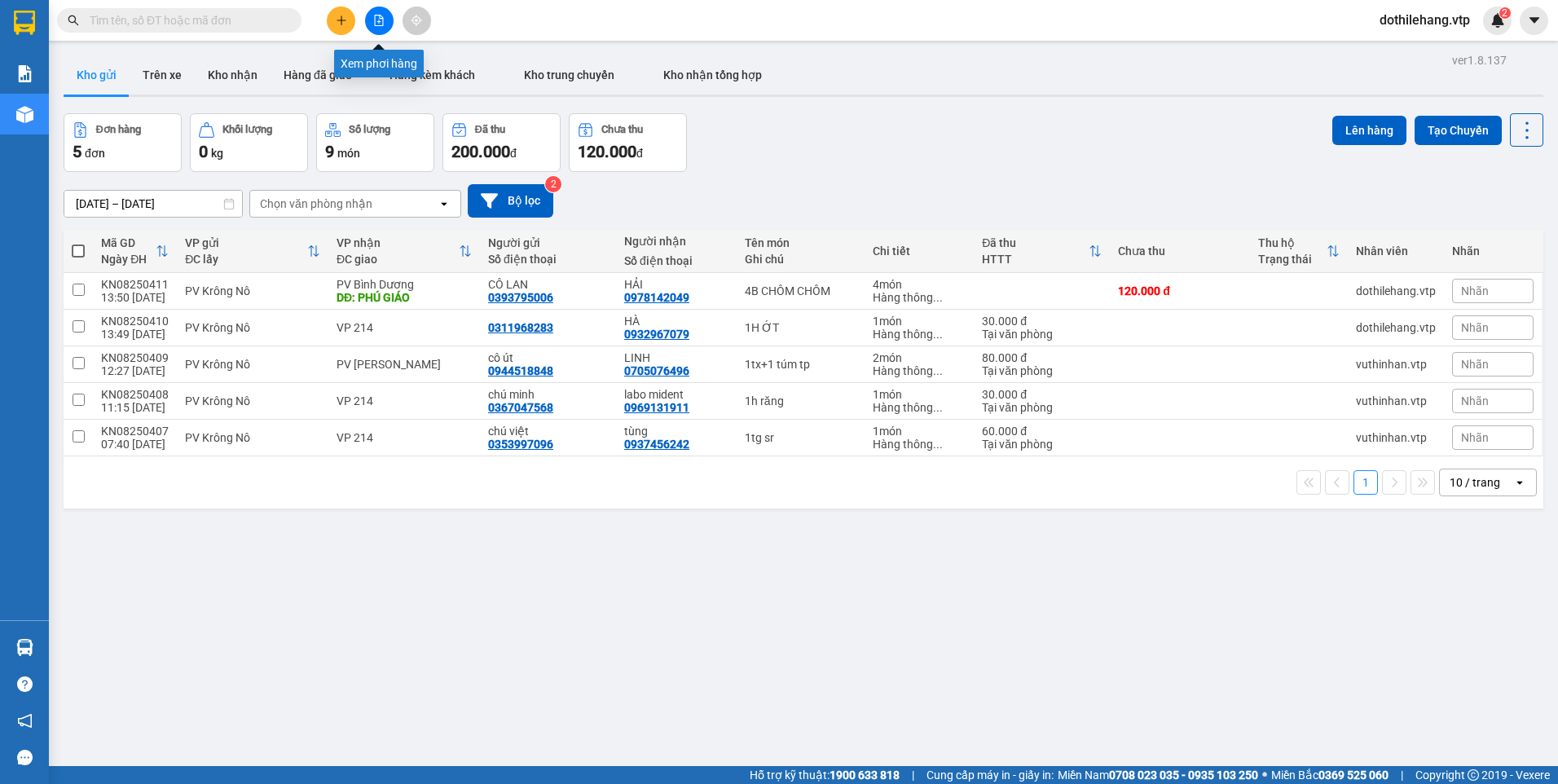
click at [350, 12] on button at bounding box center [341, 21] width 29 height 29
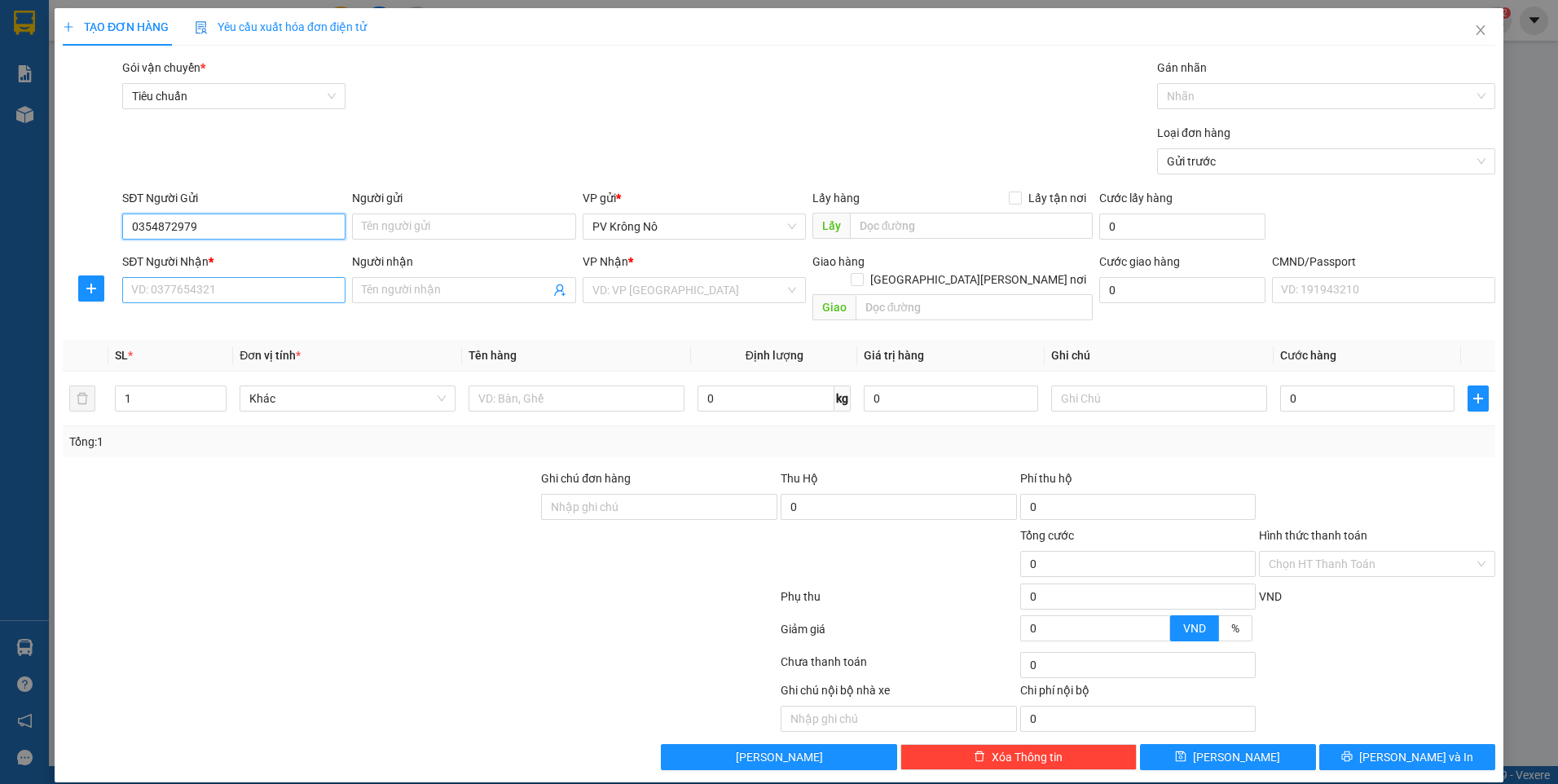
type input "0354872979"
click at [302, 298] on input "SĐT Người Nhận *" at bounding box center [233, 289] width 223 height 26
click at [410, 287] on input "Người nhận" at bounding box center [455, 290] width 187 height 18
type input "TRANH"
click at [201, 293] on input "SĐT Người Nhận *" at bounding box center [233, 289] width 223 height 26
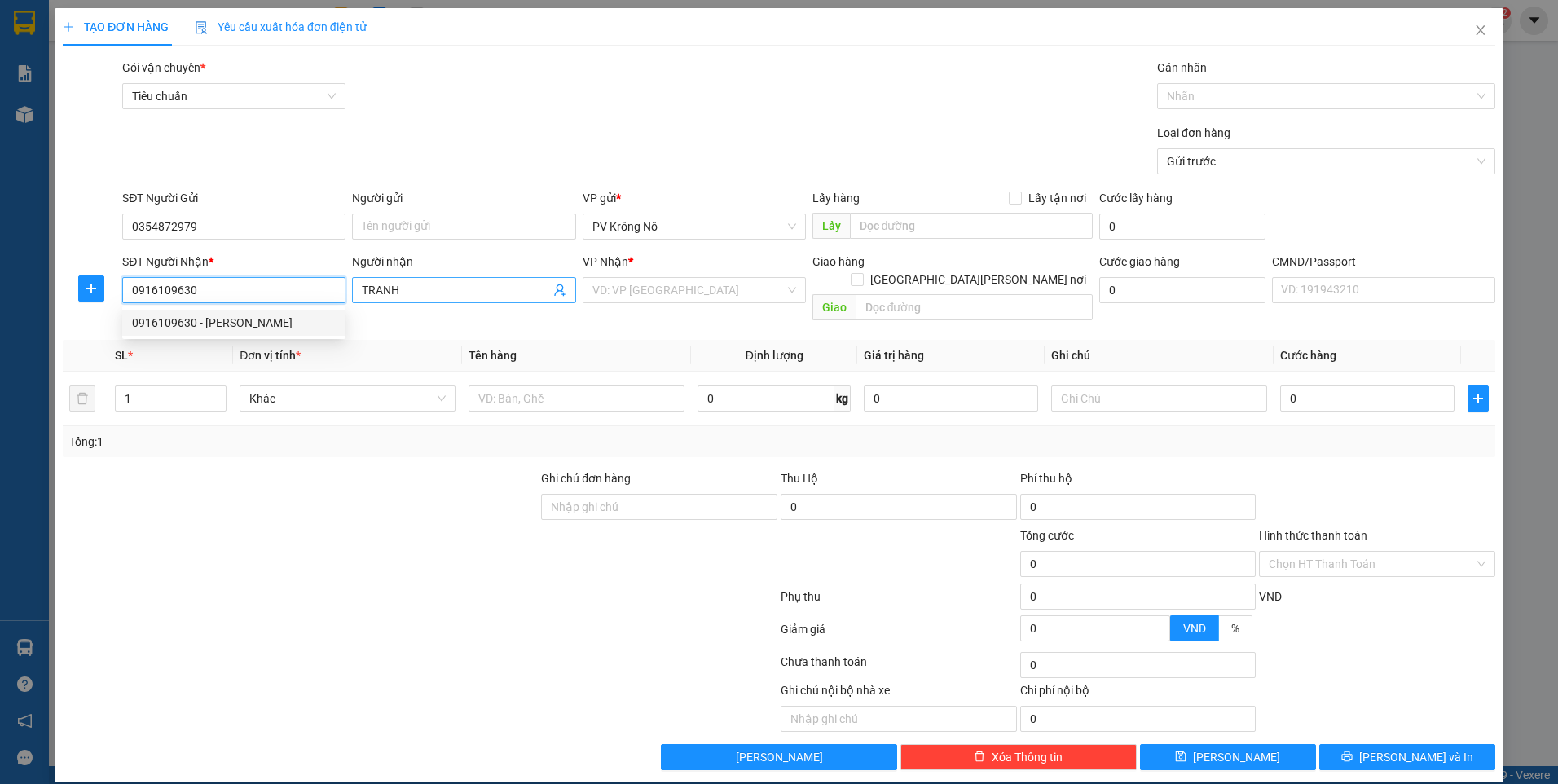
type input "0916109630"
drag, startPoint x: 407, startPoint y: 293, endPoint x: 313, endPoint y: 289, distance: 94.1
click at [280, 290] on div "SĐT Người Nhận * 0916109630 Người nhận TRANH TRANH VP Nhận * VD: VP Sài Gòn Gia…" at bounding box center [808, 290] width 1379 height 75
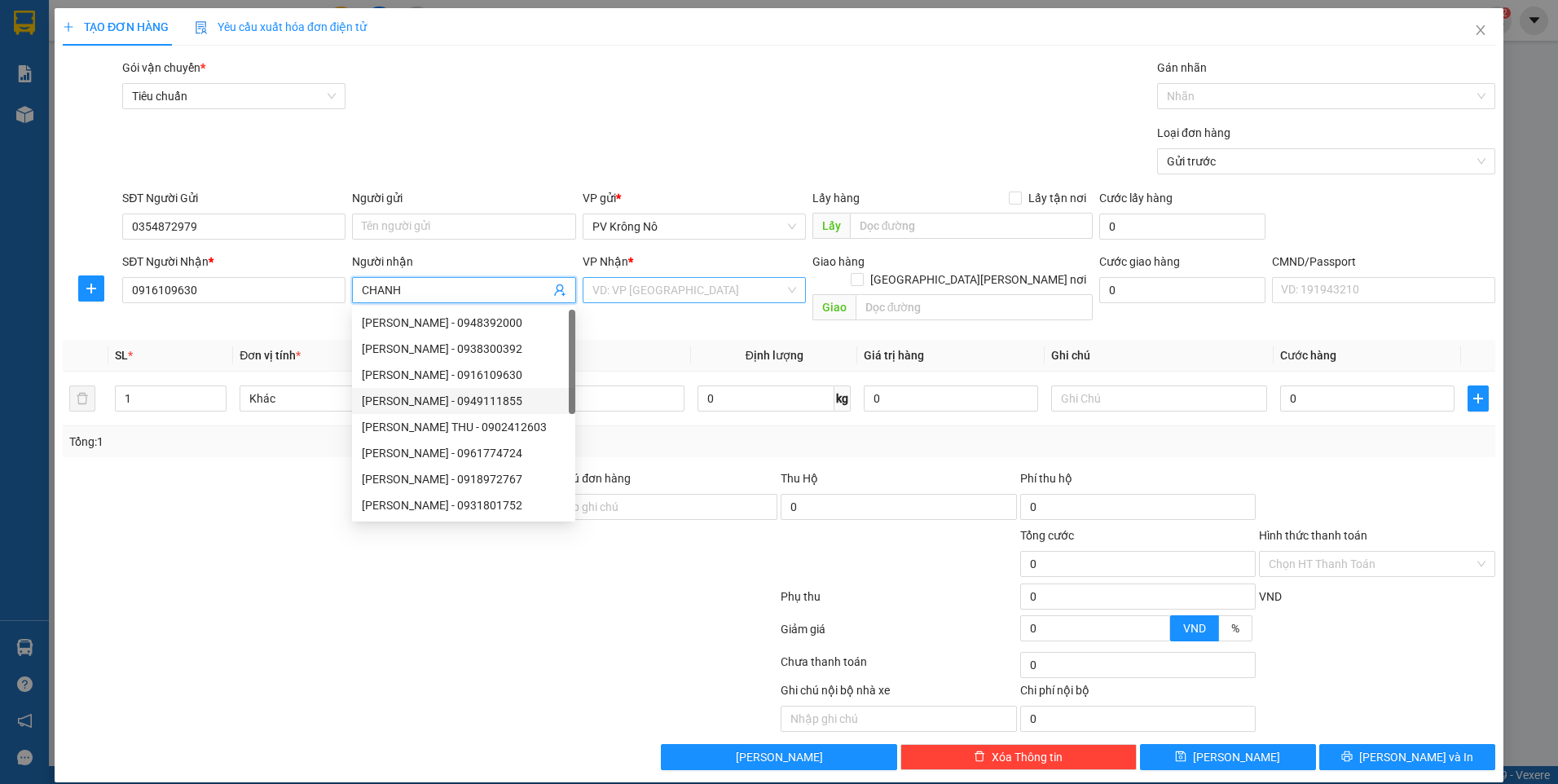
type input "CHANH"
click at [632, 292] on input "search" at bounding box center [689, 289] width 192 height 25
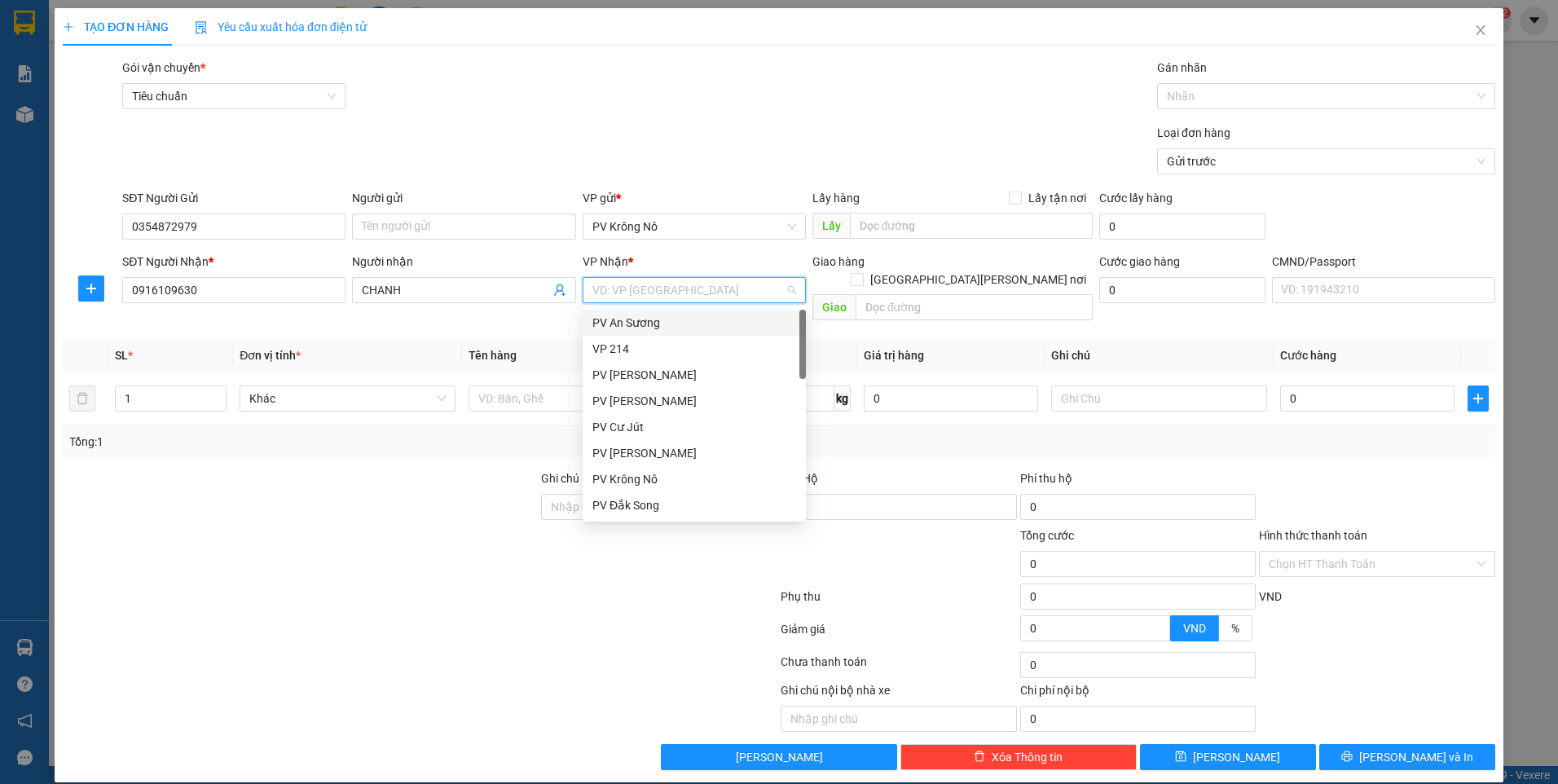
type input "4"
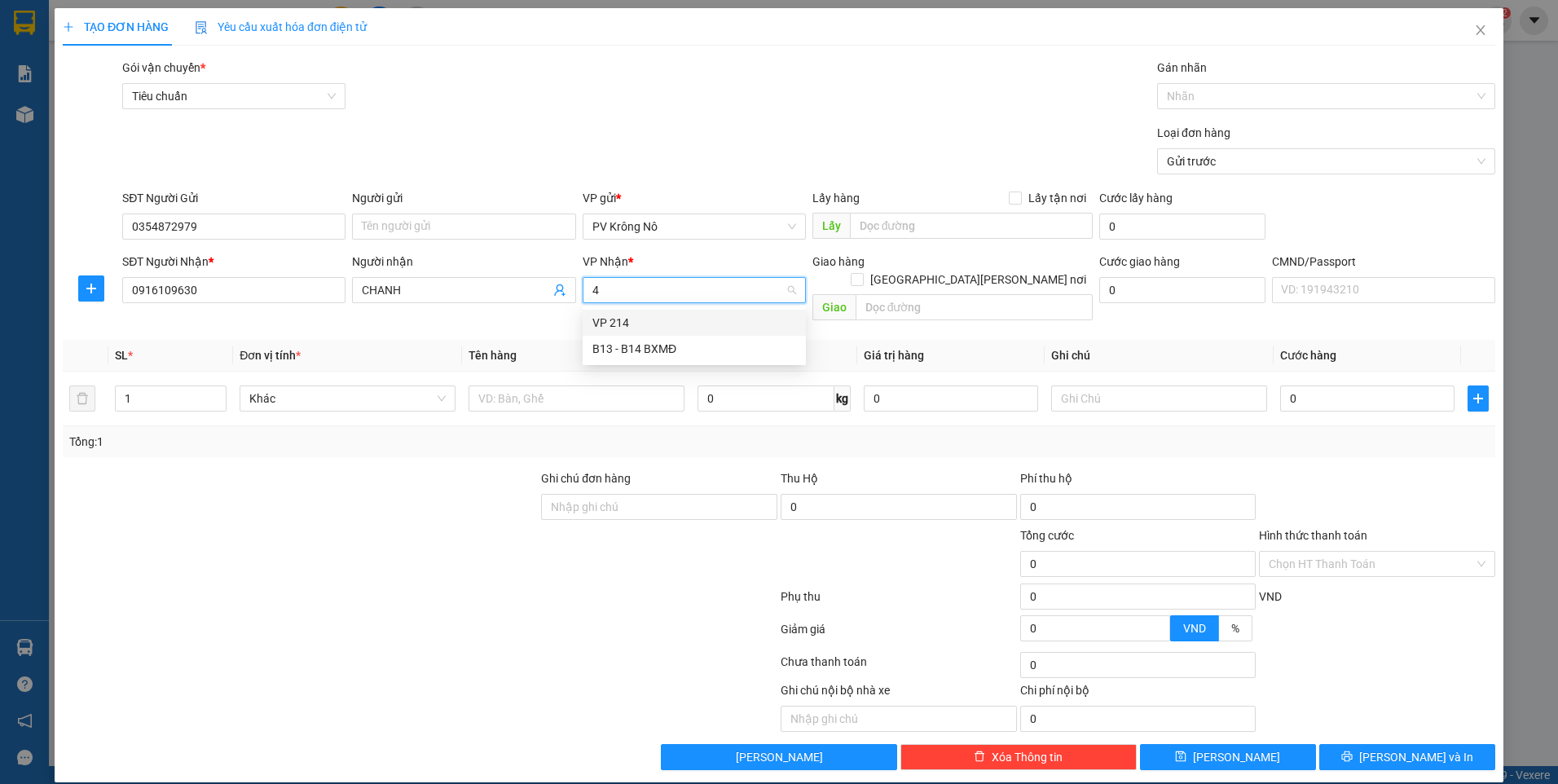
click at [636, 322] on div "VP 214" at bounding box center [694, 322] width 203 height 18
click at [577, 386] on input "text" at bounding box center [577, 398] width 216 height 26
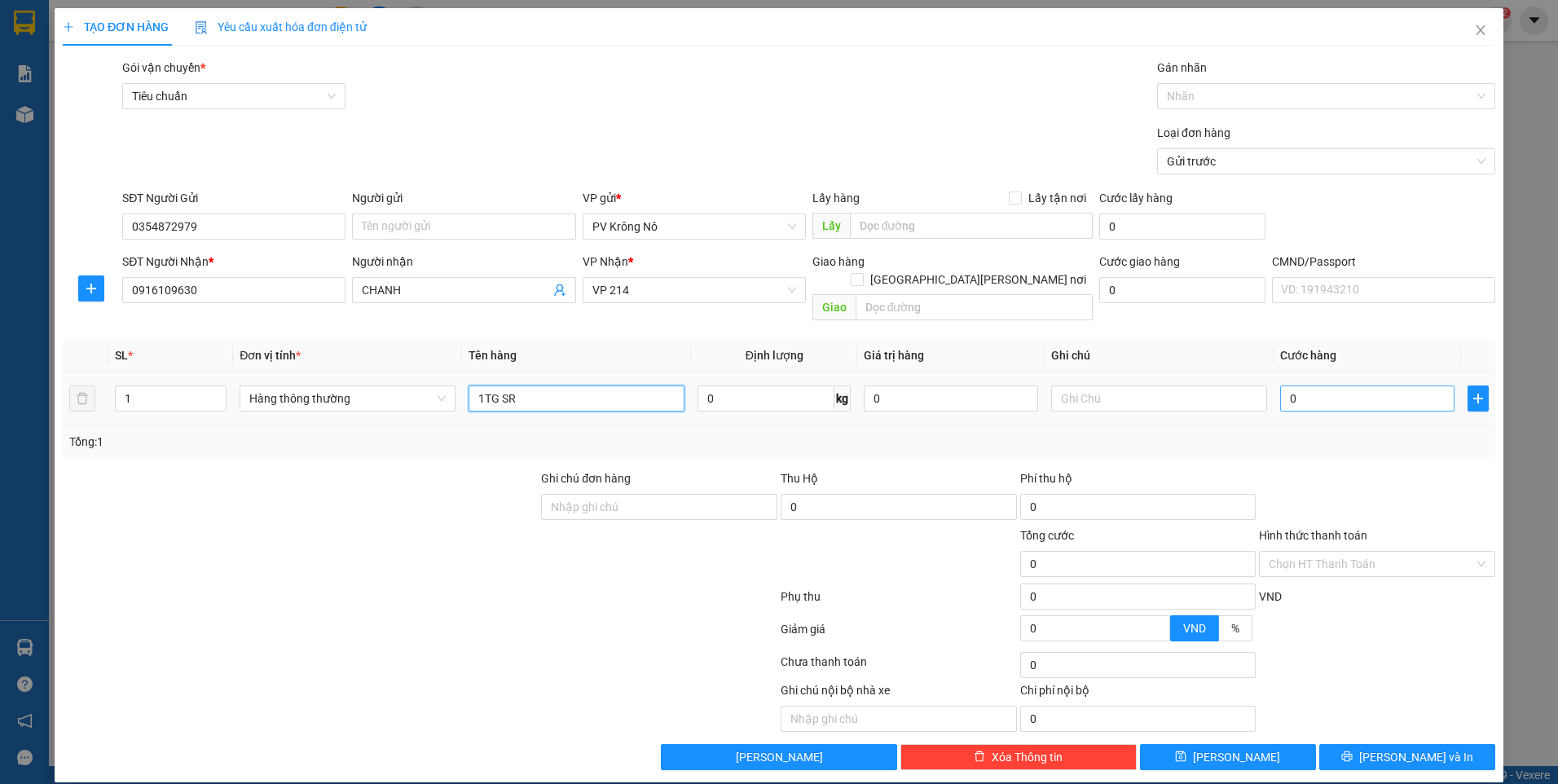
type input "1TG SR"
click at [1310, 392] on input "0" at bounding box center [1368, 398] width 175 height 26
type input "004"
type input "4"
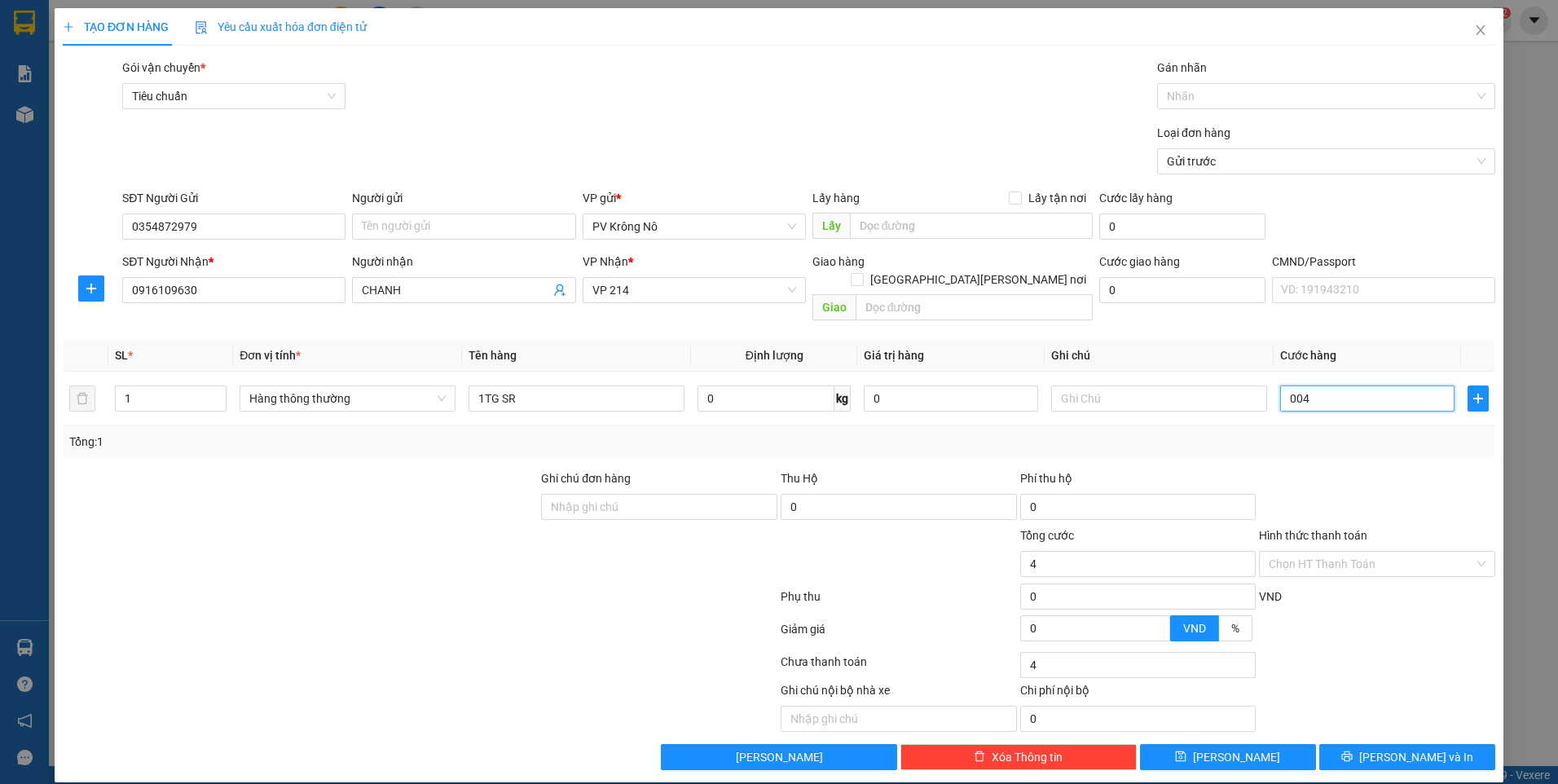
type input "0.040"
type input "40"
type input "00.400"
type input "400"
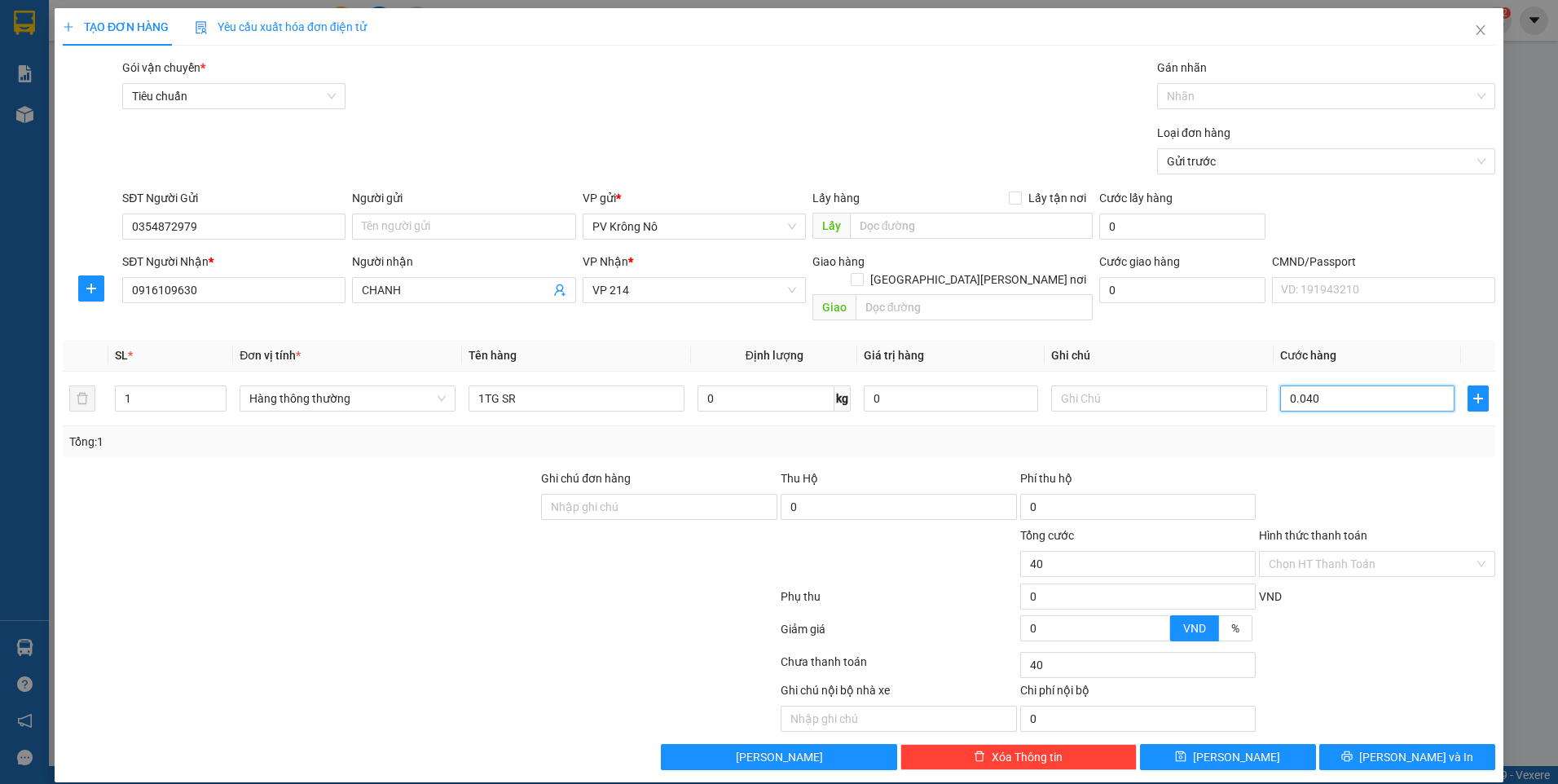
type input "400"
type input "0.004.000"
type input "4.000"
type input "000.040.000"
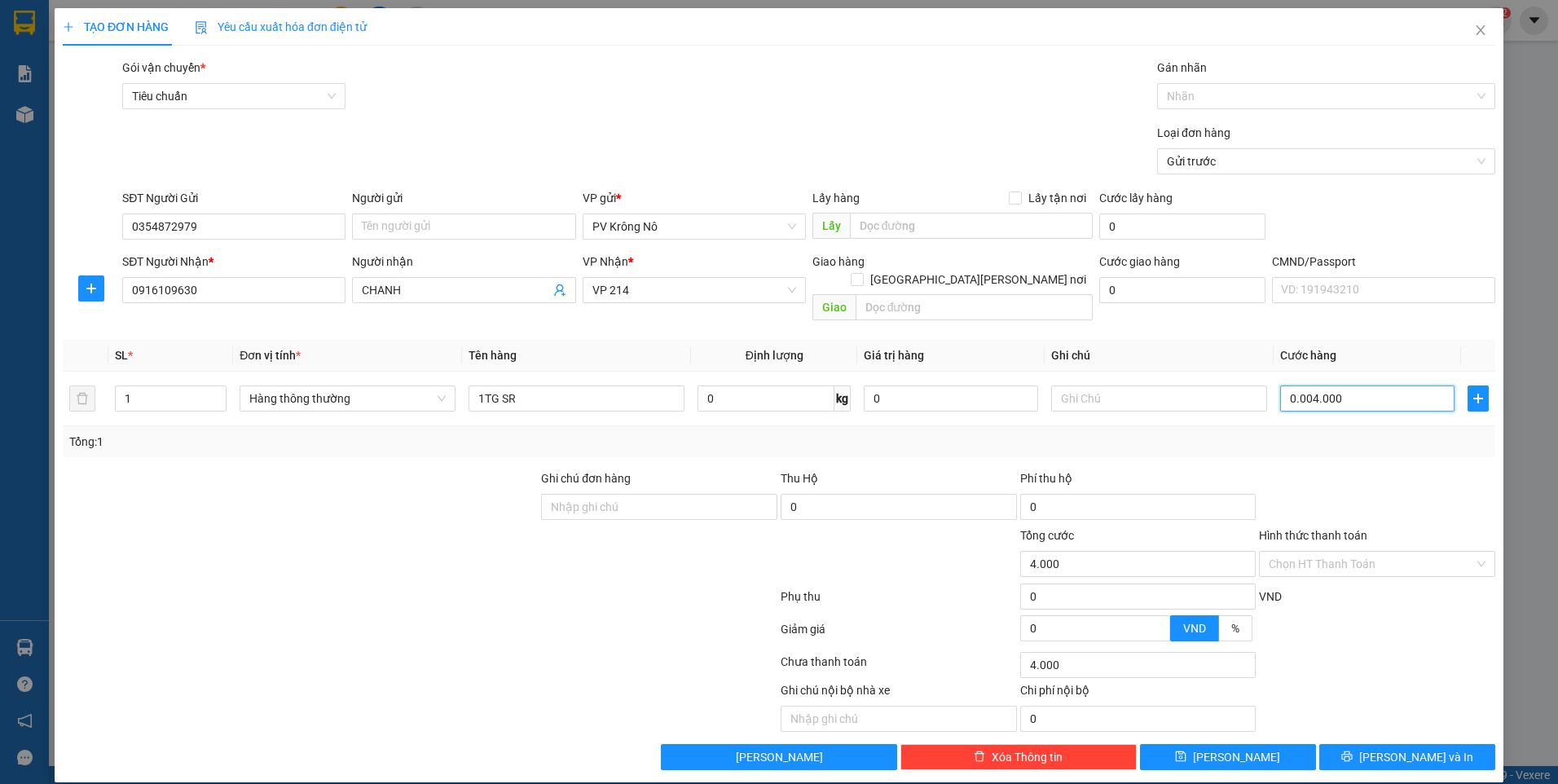
type input "40.000"
click at [1310, 551] on input "Hình thức thanh toán" at bounding box center [1372, 563] width 205 height 25
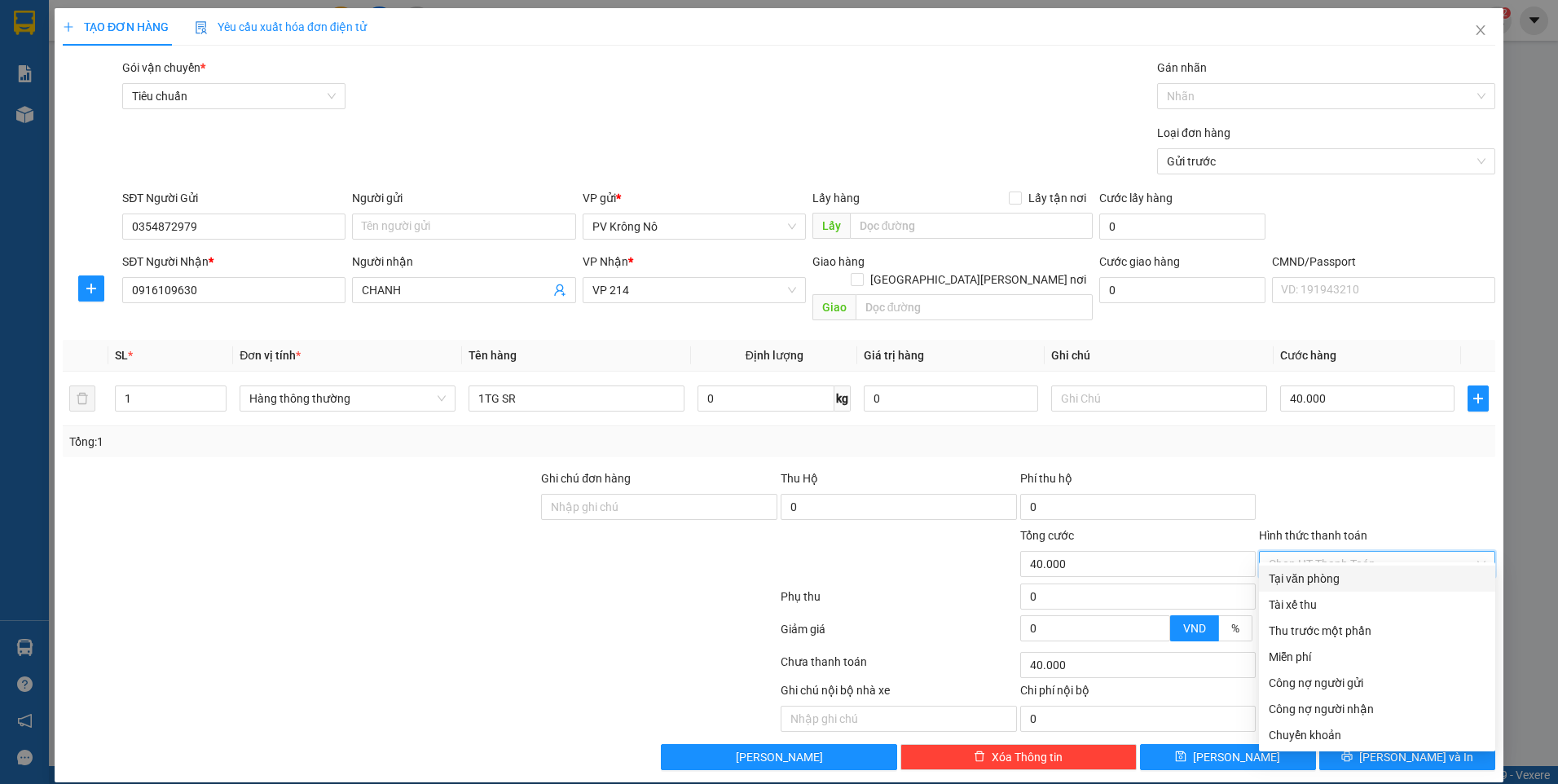
click at [1301, 584] on div "Tại văn phòng" at bounding box center [1378, 578] width 217 height 18
type input "0"
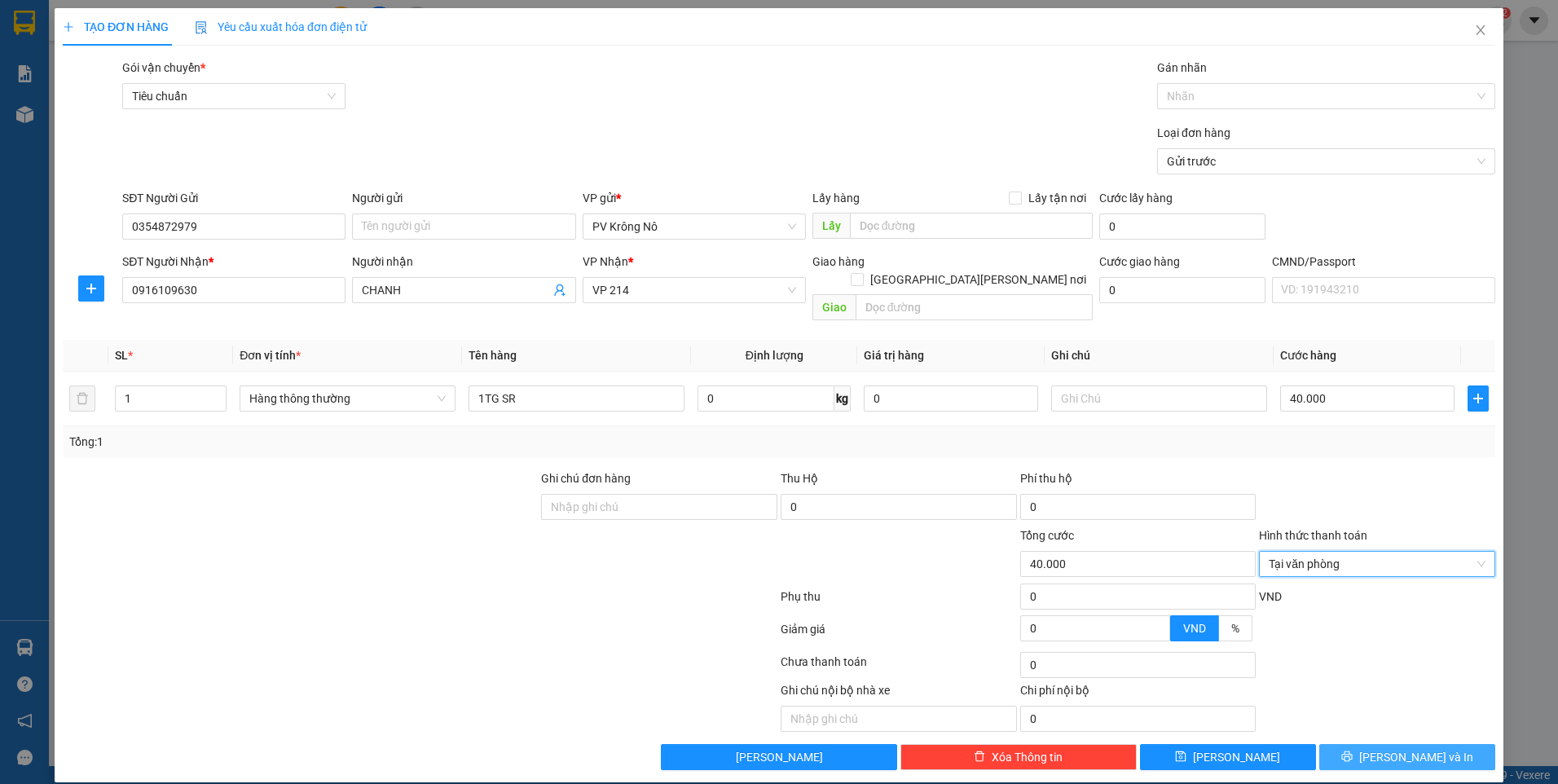
click at [1366, 743] on button "Lưu và In" at bounding box center [1408, 756] width 177 height 26
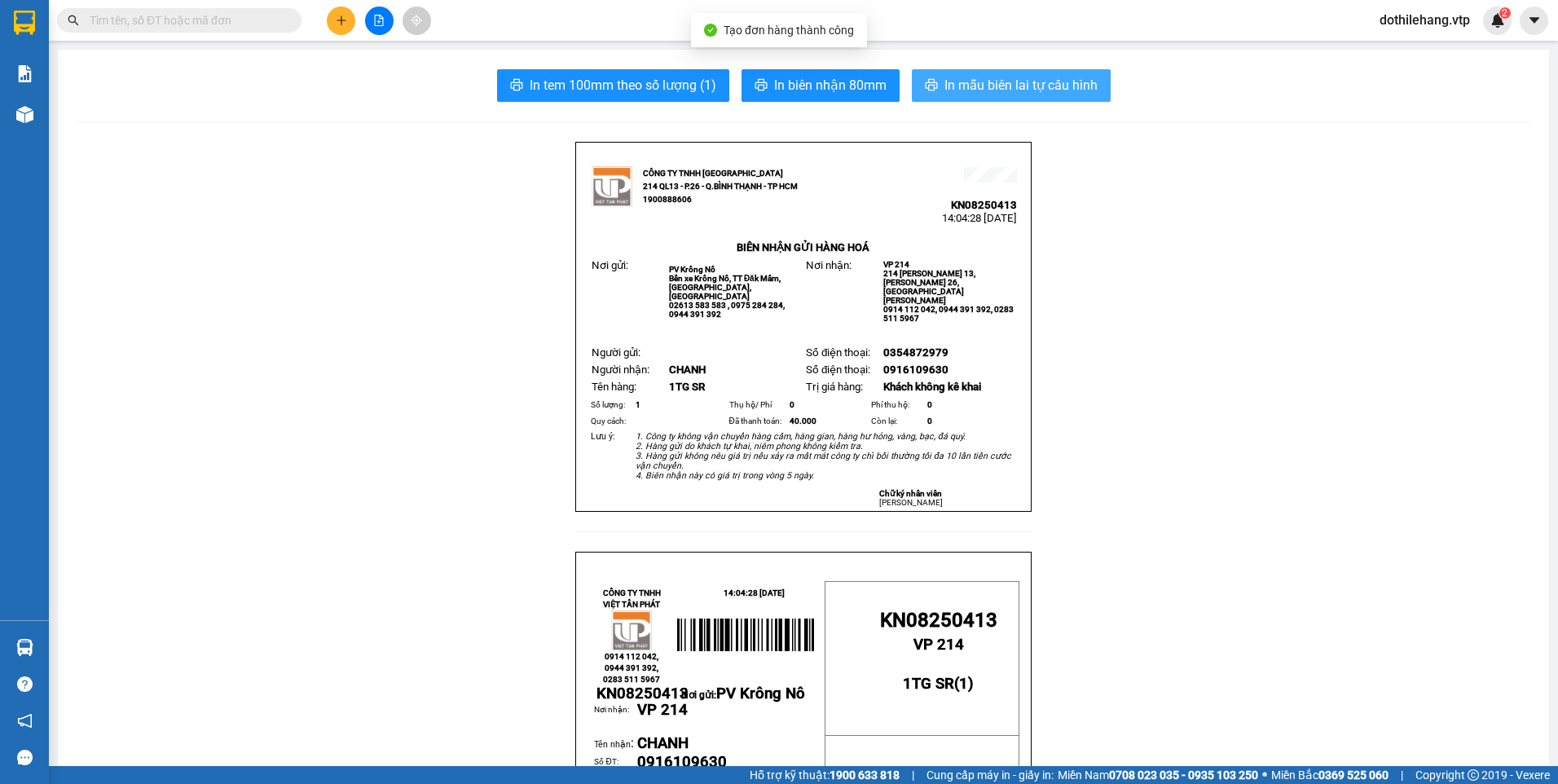
click at [949, 89] on span "In mẫu biên lai tự cấu hình" at bounding box center [1021, 85] width 154 height 21
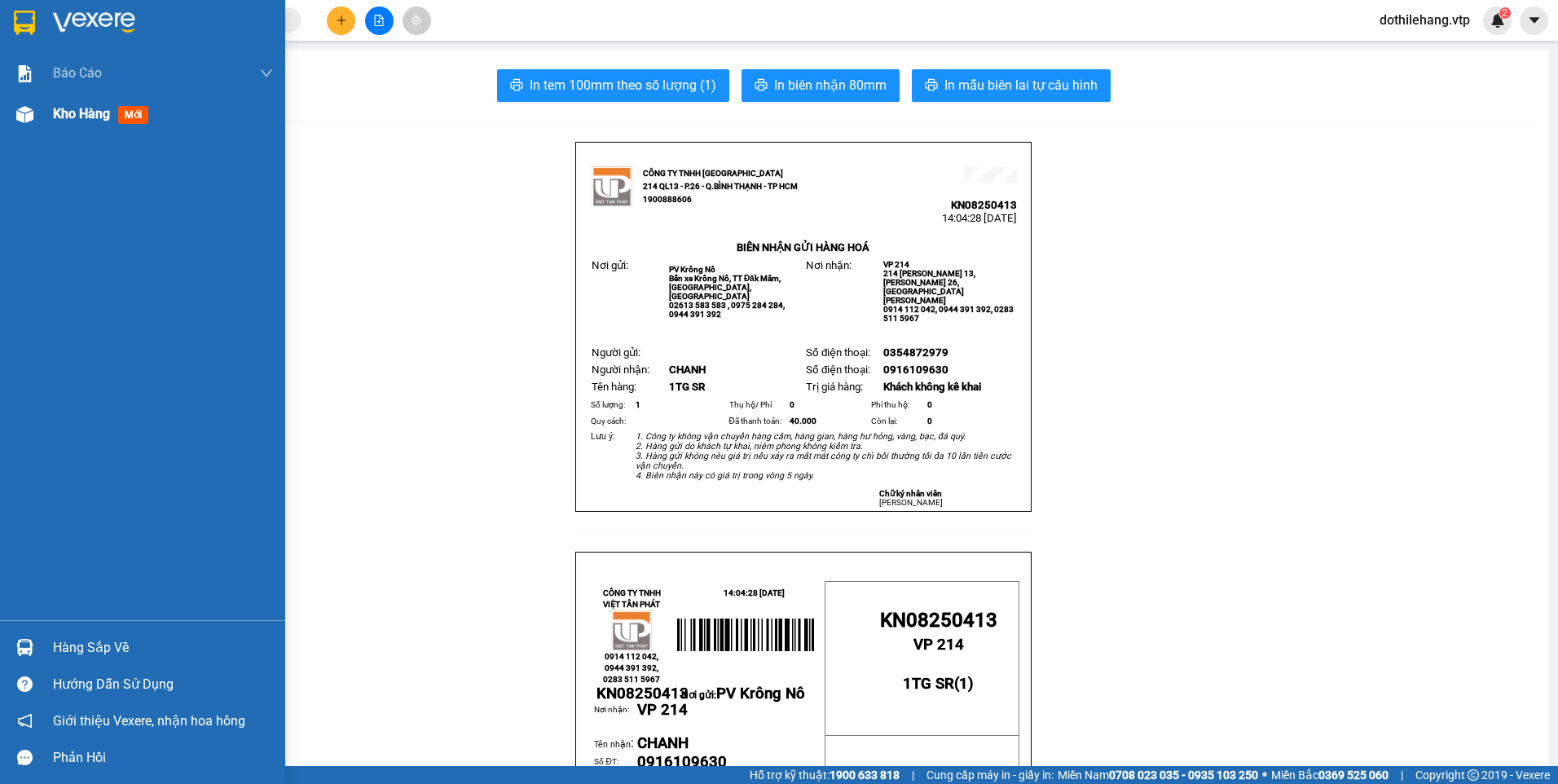
click at [97, 106] on span "Kho hàng" at bounding box center [81, 114] width 58 height 16
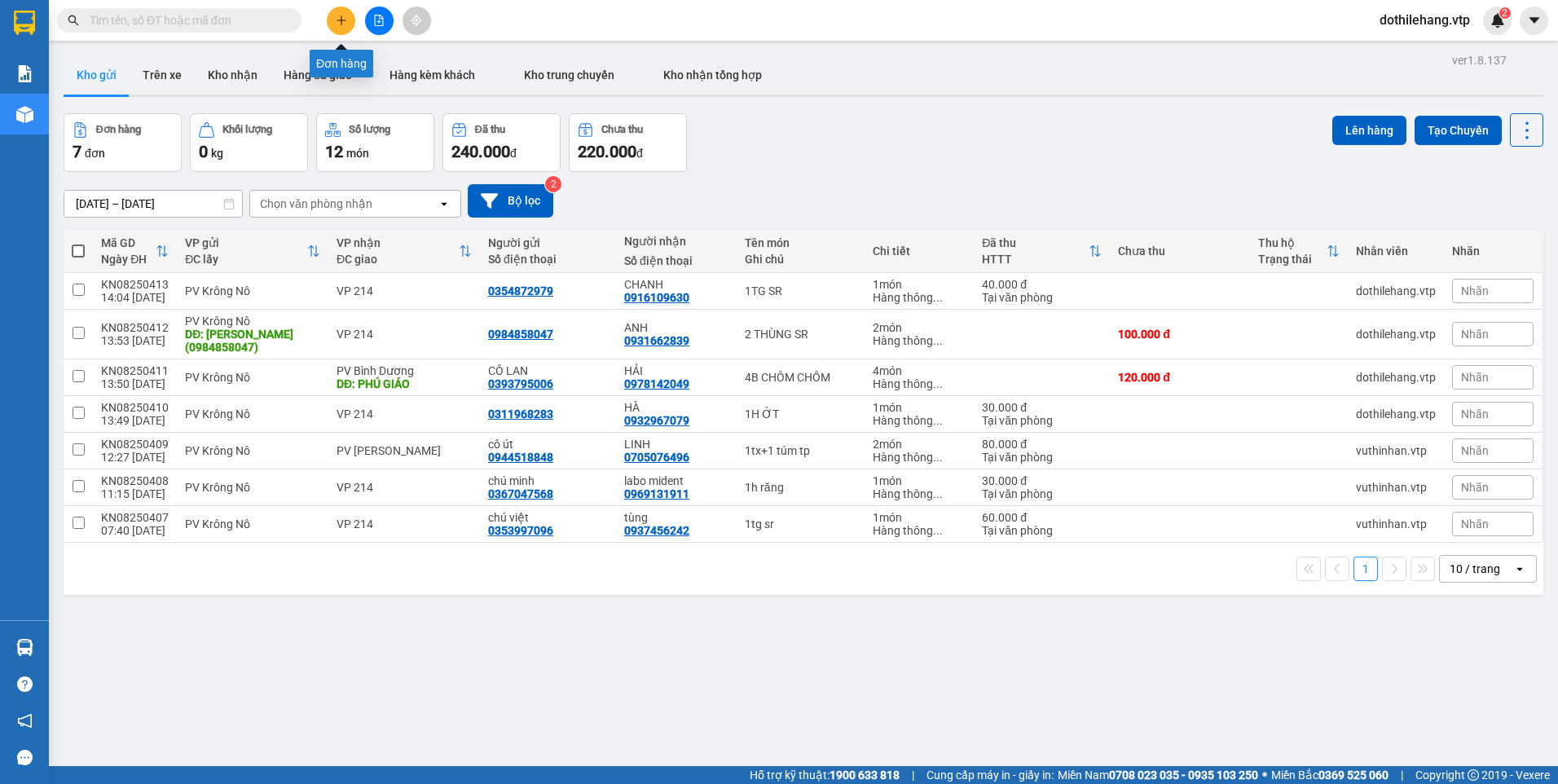
click at [335, 26] on button at bounding box center [341, 21] width 29 height 29
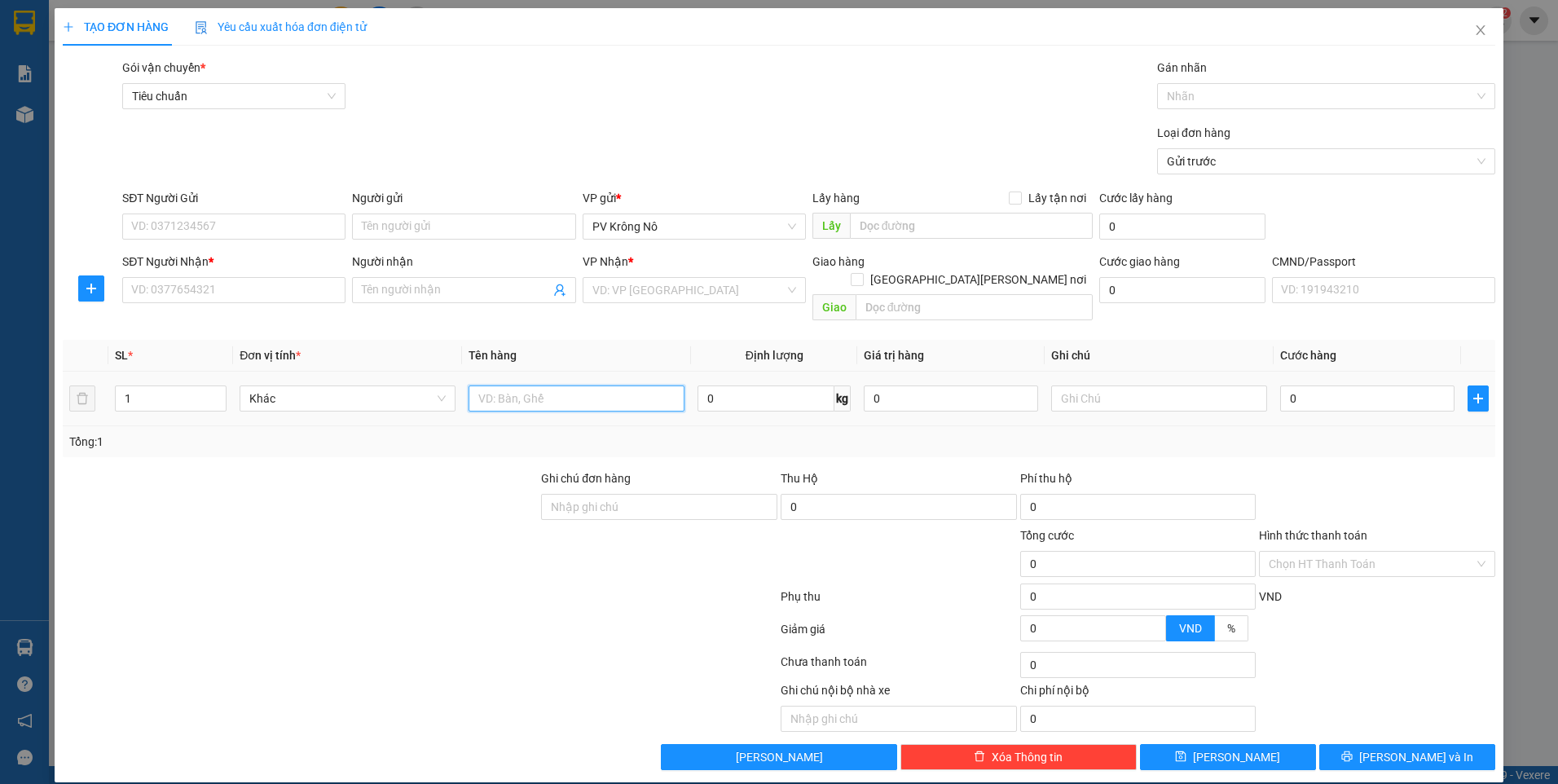
click at [557, 386] on input "text" at bounding box center [577, 398] width 216 height 26
type input "1TX"
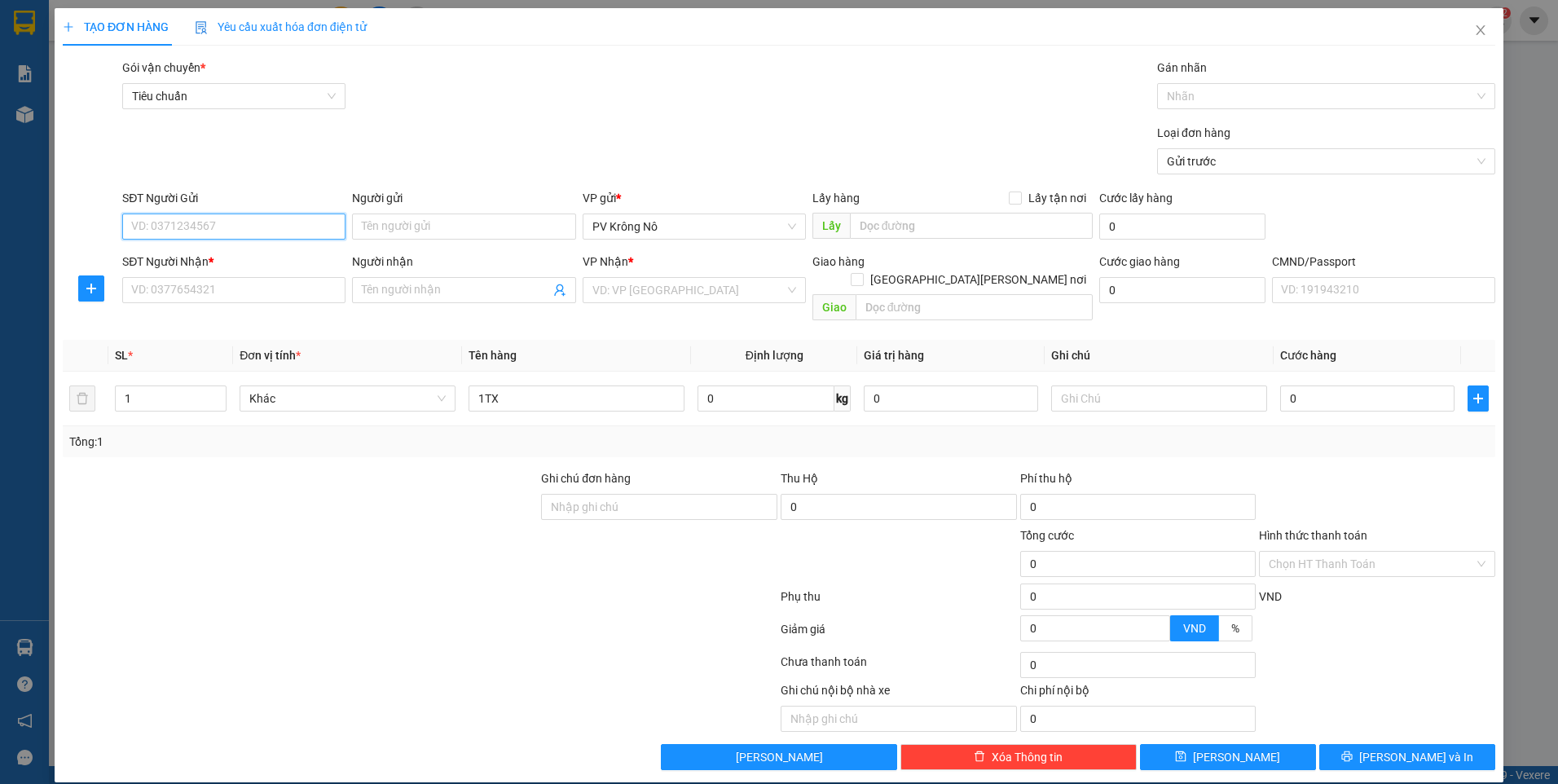
click at [243, 229] on input "SĐT Người Gửi" at bounding box center [233, 226] width 223 height 26
type input "0818049345"
click at [506, 224] on input "Người gửi" at bounding box center [463, 226] width 223 height 26
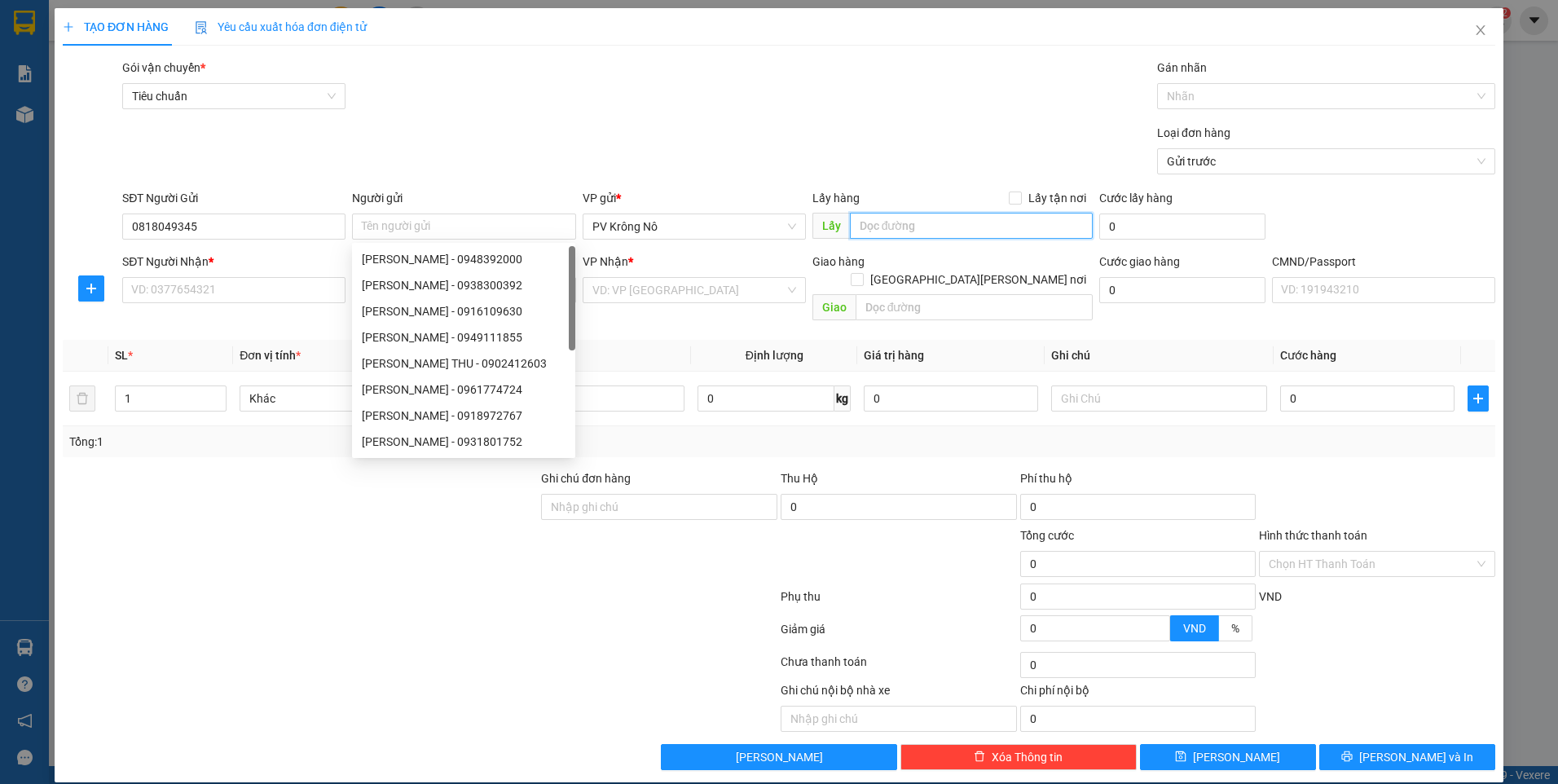
click at [904, 231] on input "text" at bounding box center [972, 226] width 244 height 26
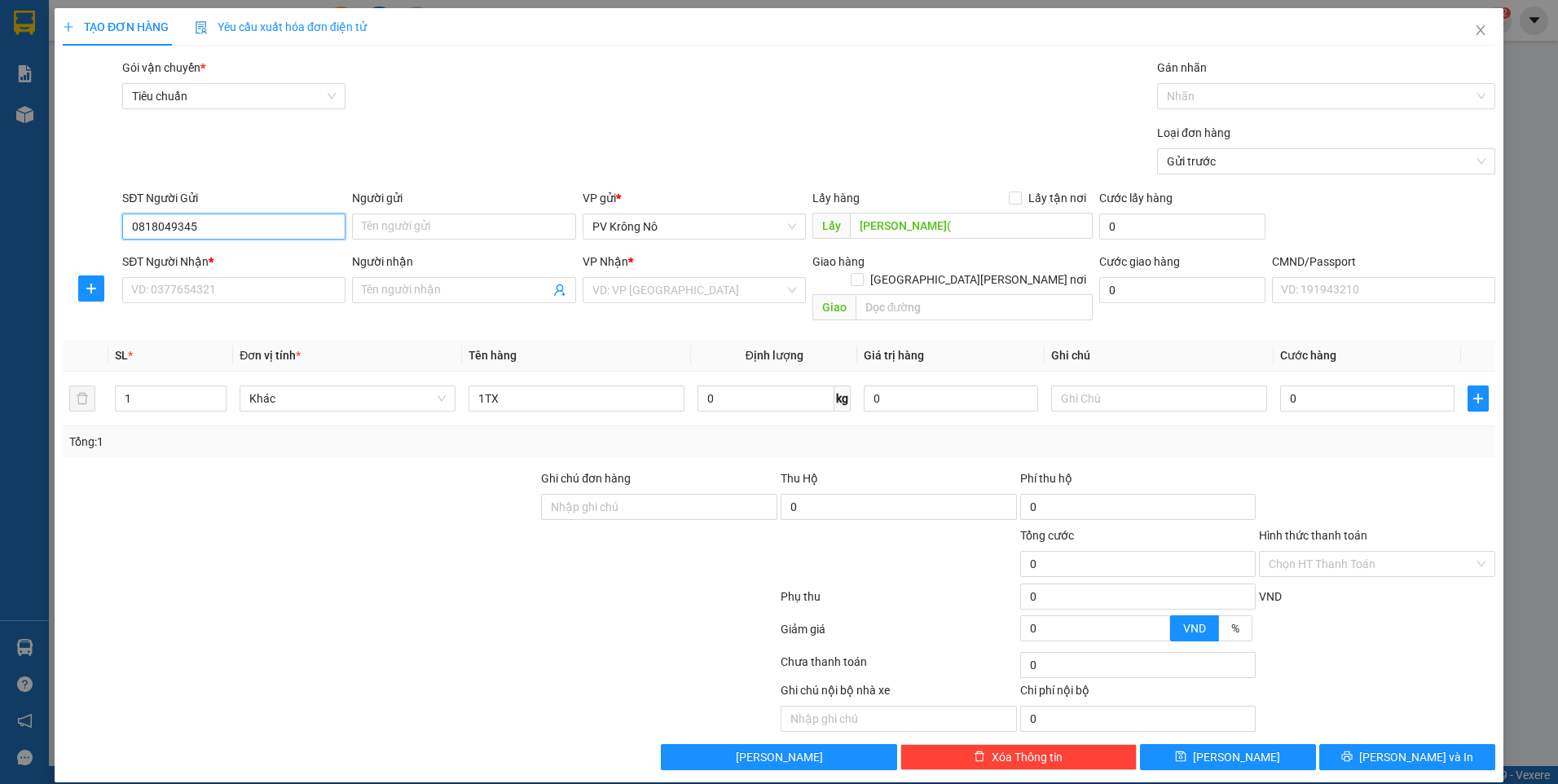
drag, startPoint x: 222, startPoint y: 225, endPoint x: 62, endPoint y: 213, distance: 160.4
click at [62, 213] on div "SĐT Người Gửi 0818049345 0818049345 Người gửi Tên người gửi VP gửi * PV Krông N…" at bounding box center [779, 218] width 1436 height 57
click at [957, 222] on input "NAM XUÂN(" at bounding box center [972, 226] width 244 height 26
drag, startPoint x: 957, startPoint y: 222, endPoint x: 940, endPoint y: 227, distance: 17.7
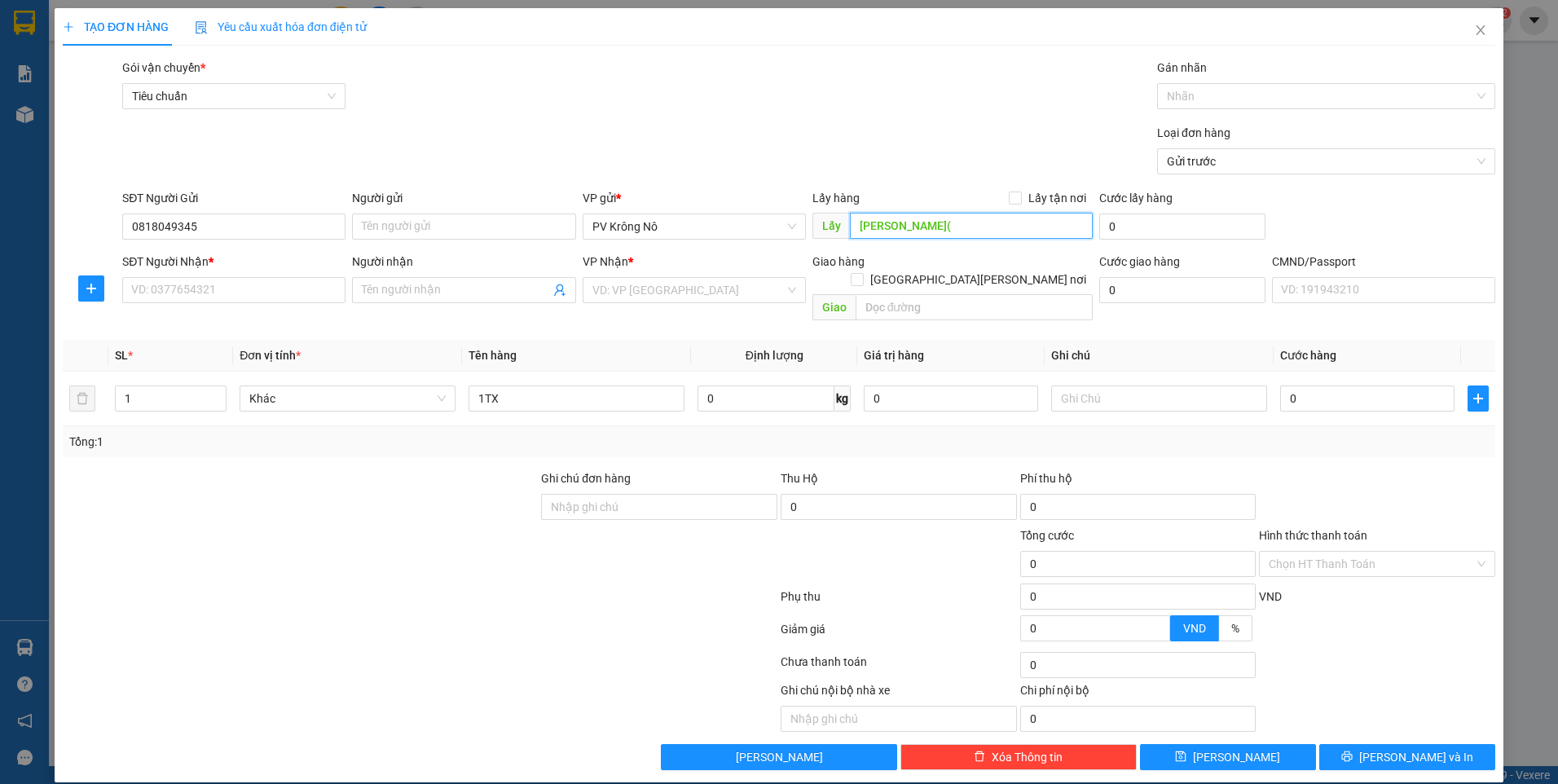
click at [940, 227] on input "NAM XUÂN(" at bounding box center [972, 226] width 244 height 26
paste input "0818049345"
type input "NAM XUÂN(0818049345)"
click at [711, 290] on input "search" at bounding box center [689, 289] width 192 height 25
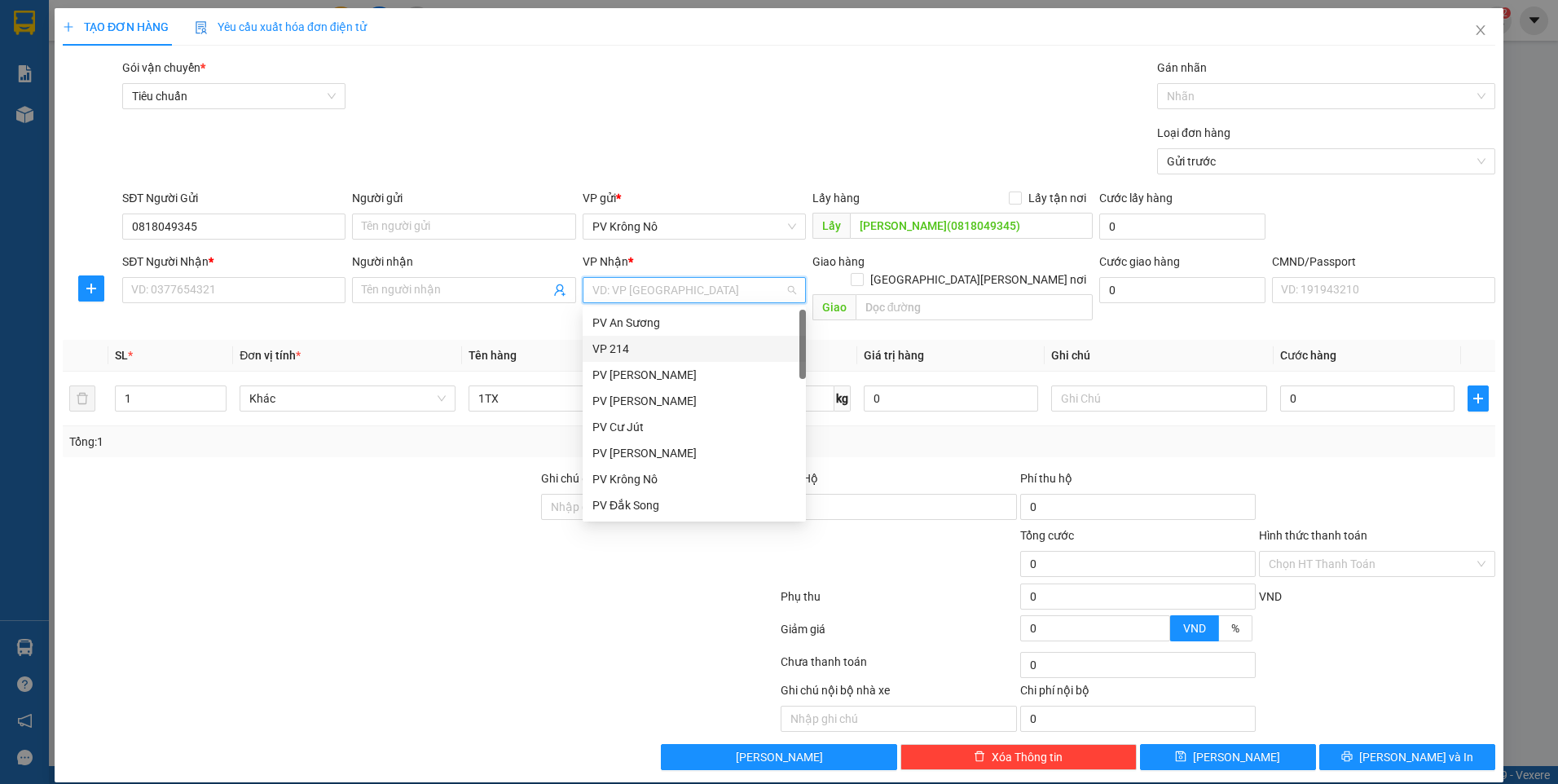
click at [646, 359] on div "VP 214" at bounding box center [694, 349] width 223 height 26
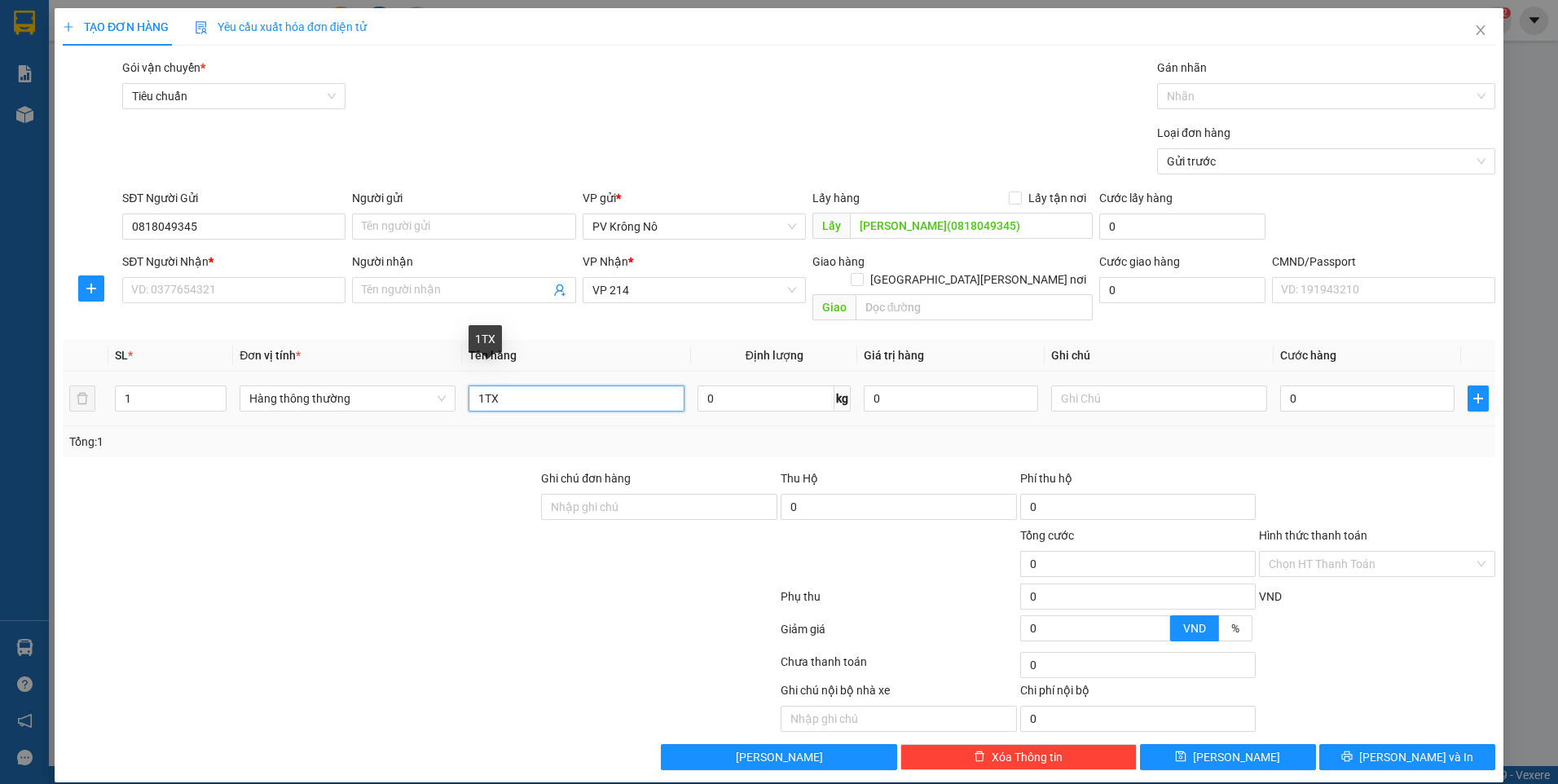
click at [520, 386] on input "1TX" at bounding box center [577, 398] width 216 height 26
type input "1TX TP"
click at [1151, 386] on input "text" at bounding box center [1159, 398] width 216 height 26
type input "XỐP"
click at [1319, 386] on input "0" at bounding box center [1368, 398] width 175 height 26
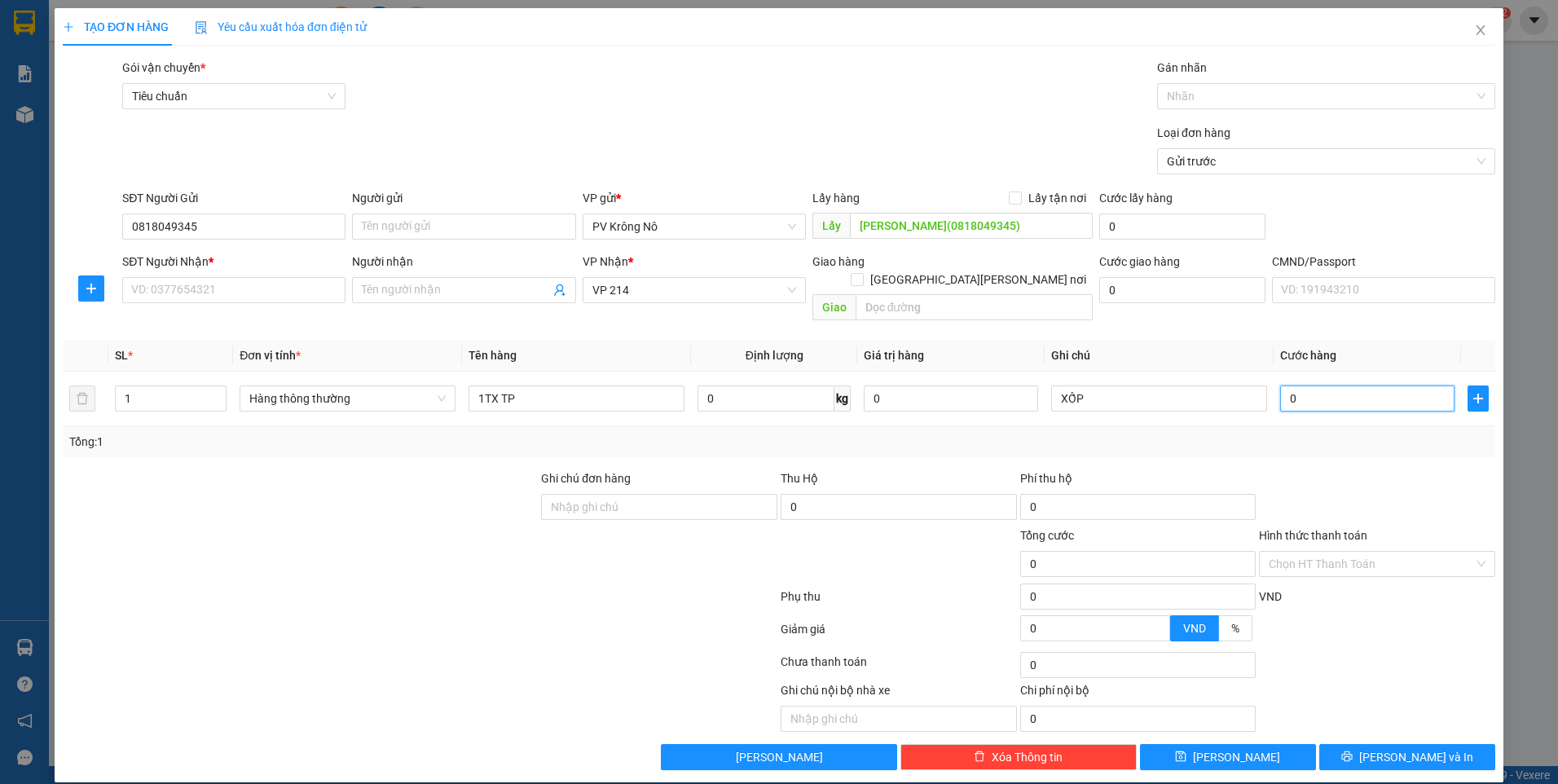
type input "002"
type input "2"
type input "0.025"
type input "25"
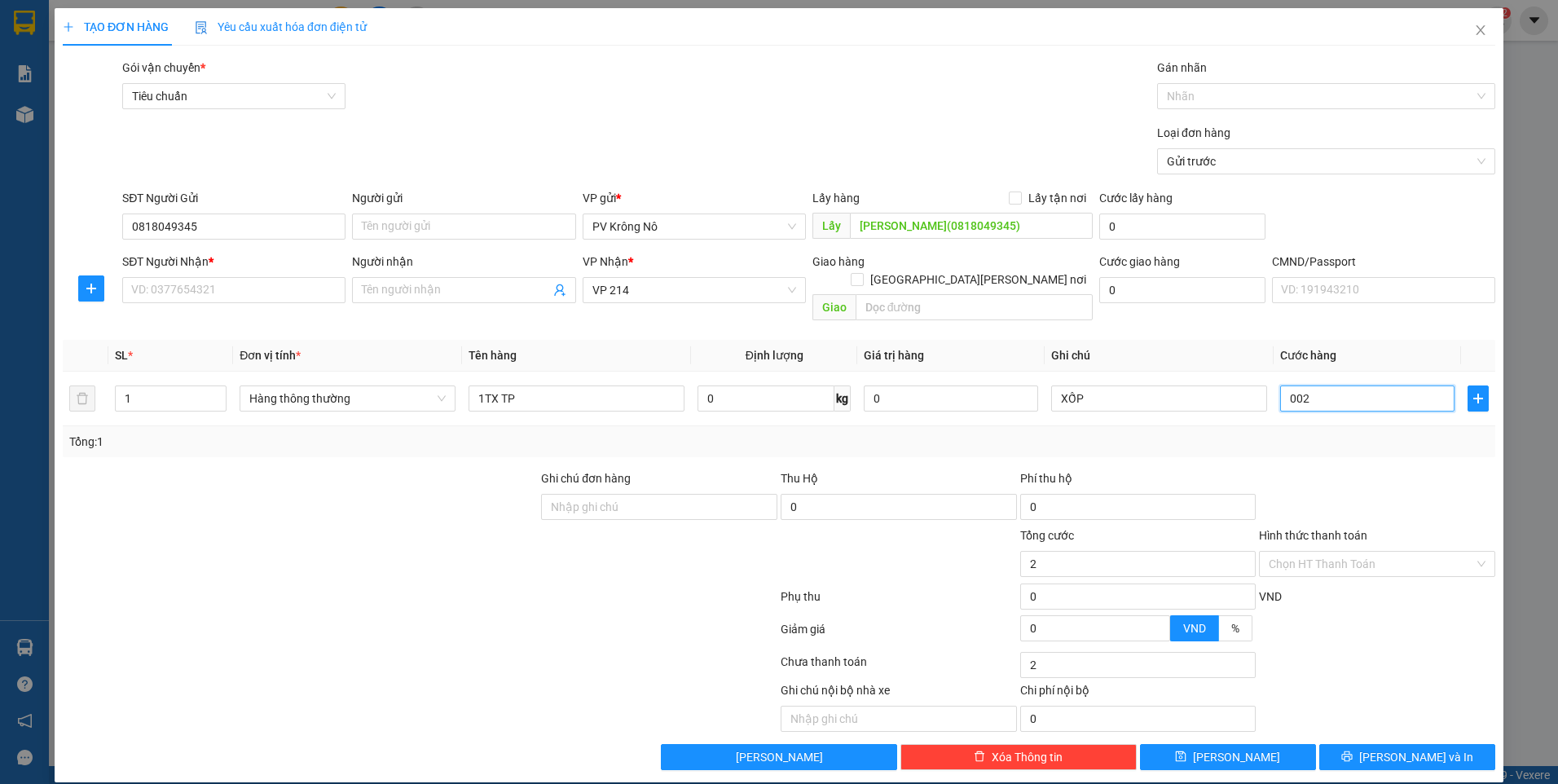
type input "25"
type input "00.250"
type input "250"
type input "0.002.500"
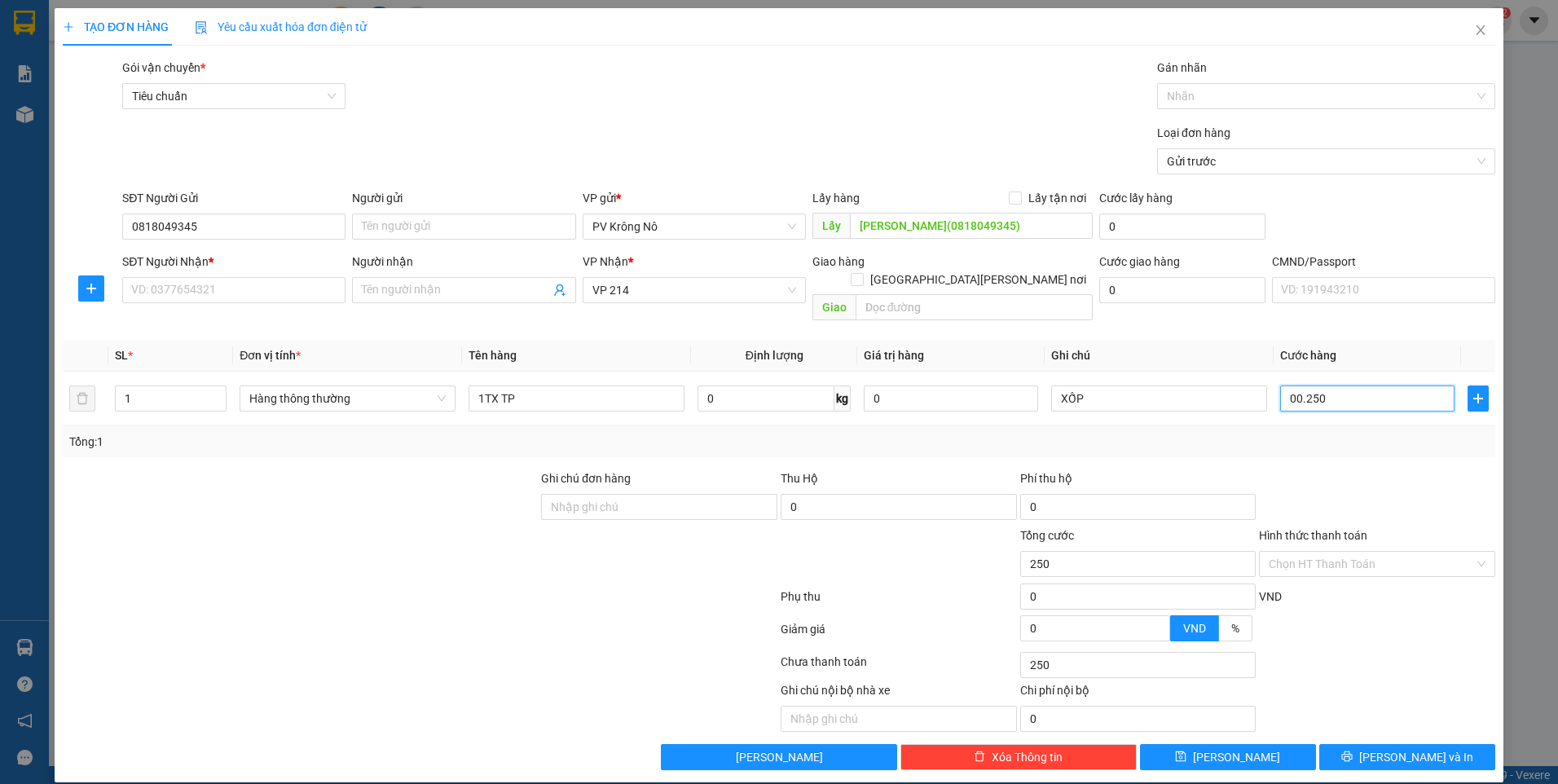
type input "2.500"
type input "000.025.000"
type input "25.000"
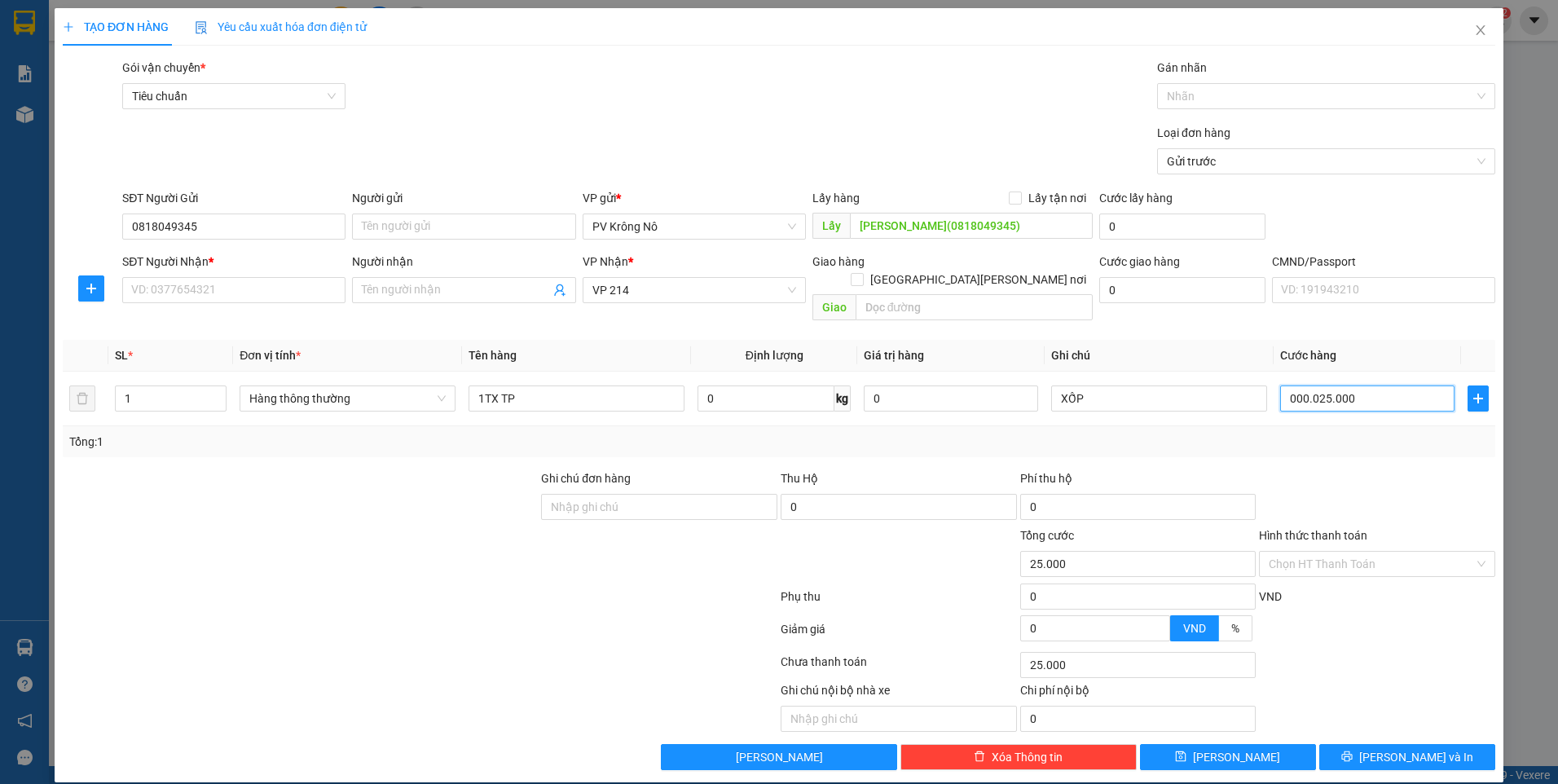
type input "000.002.500"
type input "2.500"
type input "000.000.250"
type input "250"
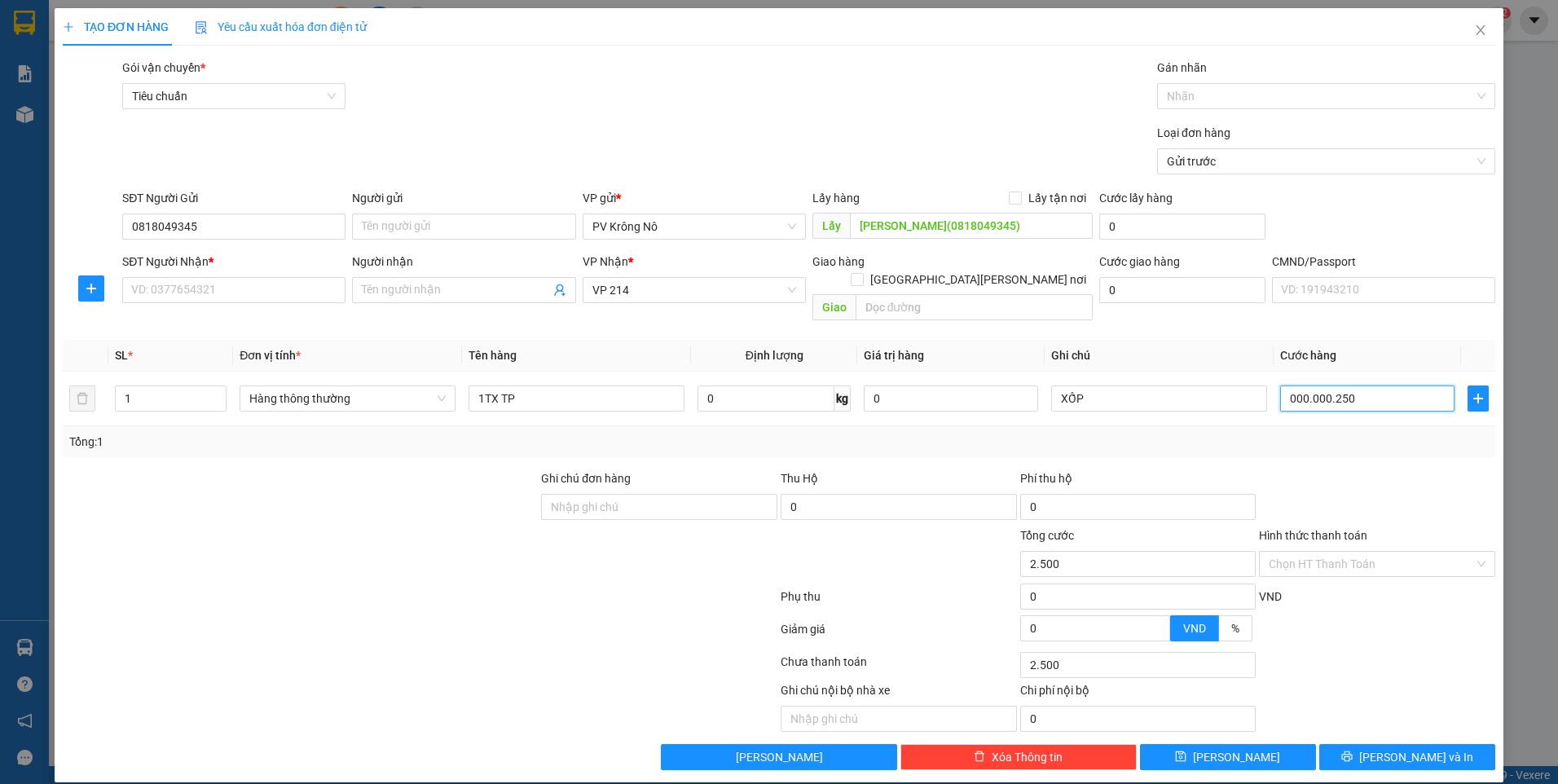
type input "250"
type input "000.000.025"
type input "25"
type input "00.000.002"
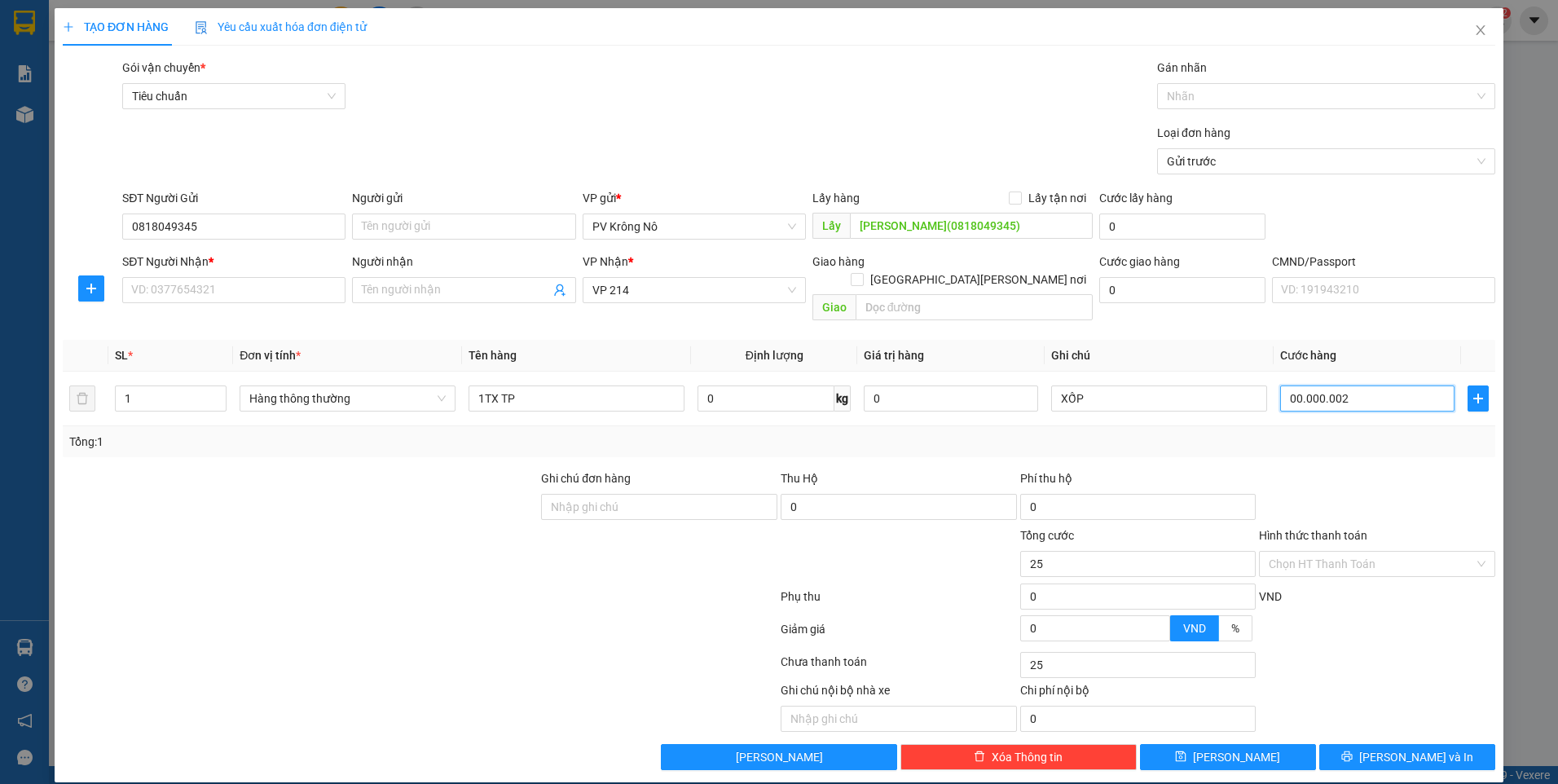
type input "2"
type input "0.000.000"
type input "0"
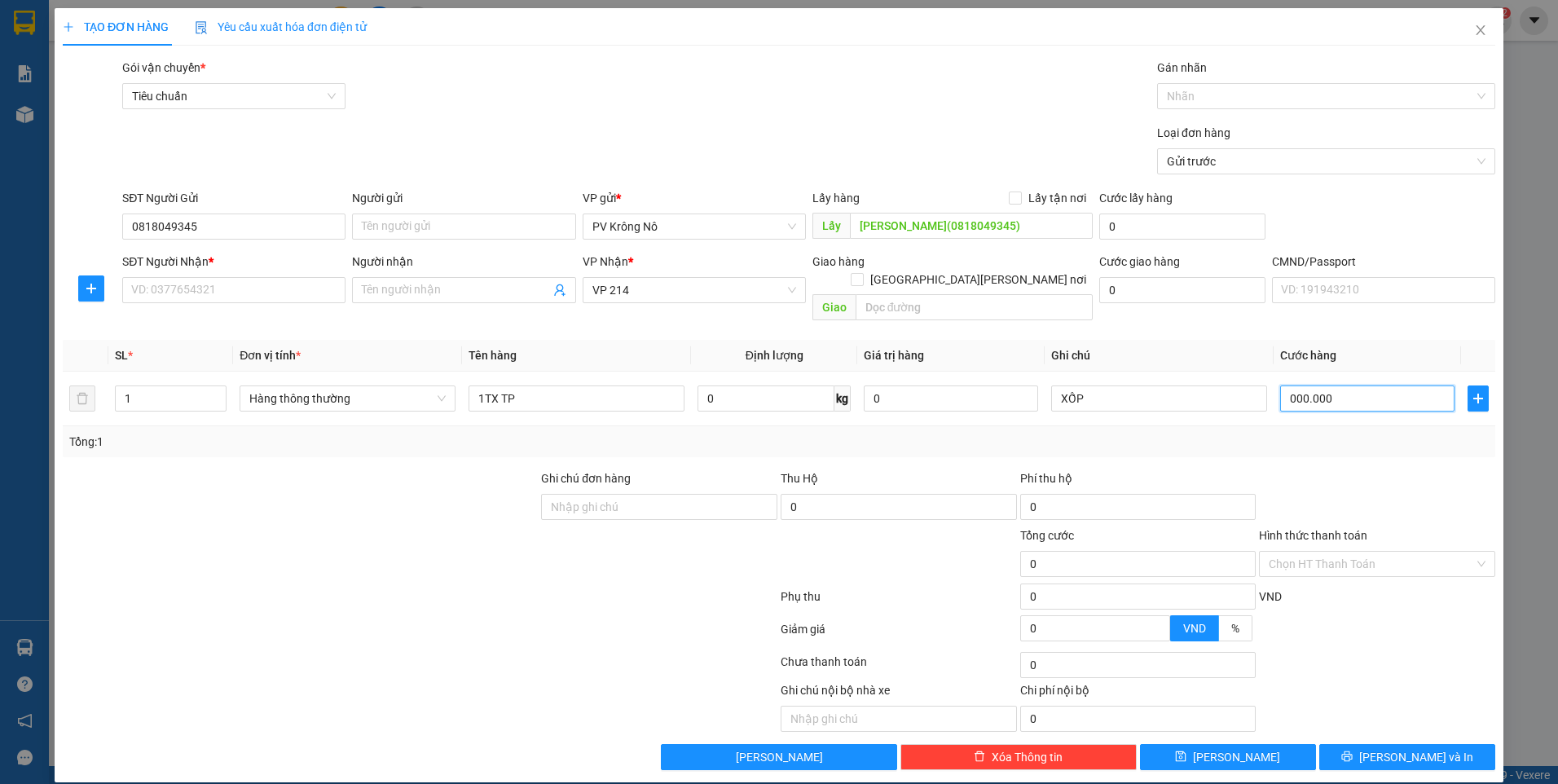
type input "0.000.005"
type input "5"
type input "000.000.050"
type input "50"
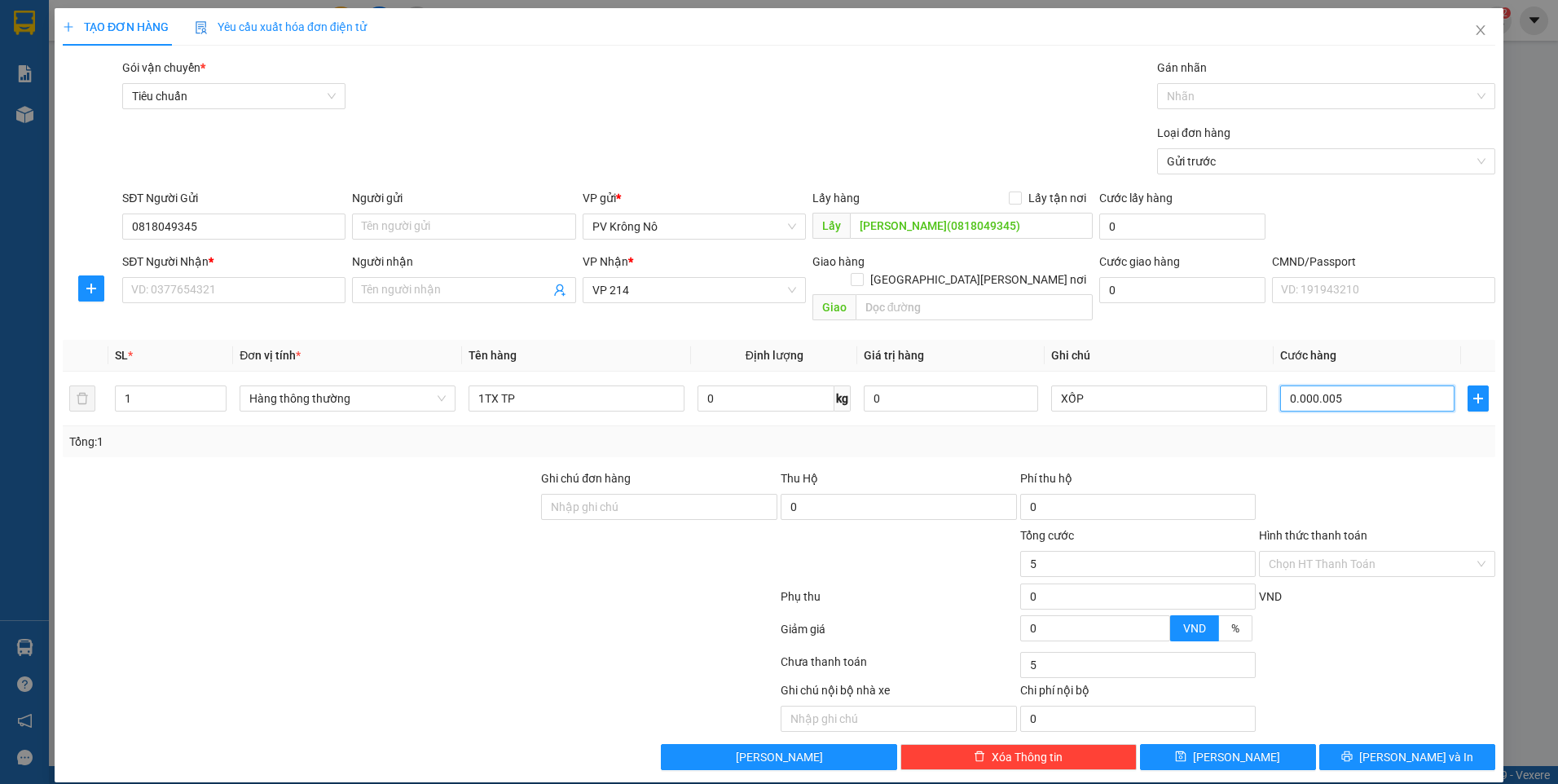
type input "50"
type input "00.000.000.500"
type input "500"
type input "0.000.000.005.000"
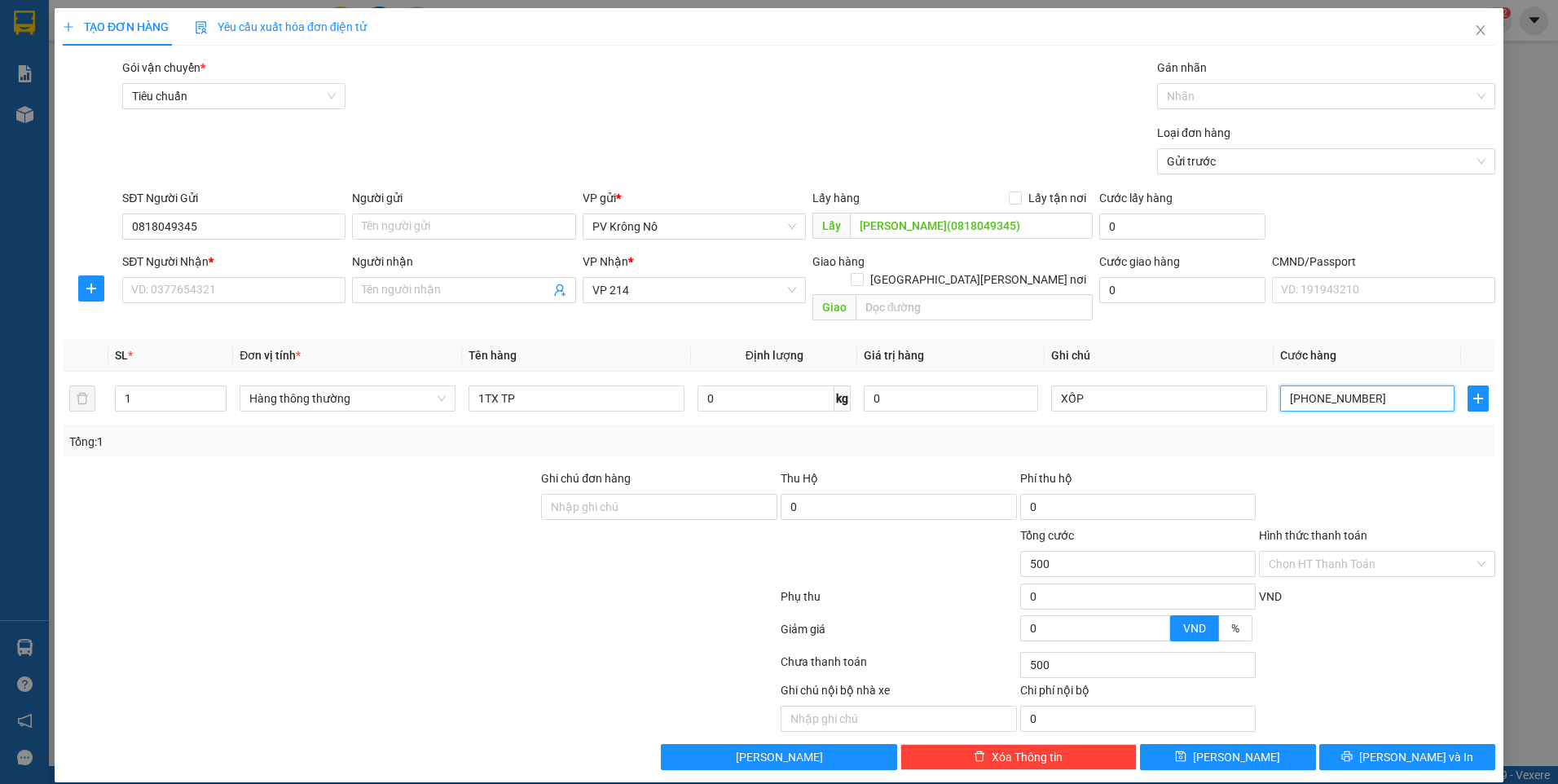
type input "5.000"
type input "000.000.000.050.000"
type input "50.000"
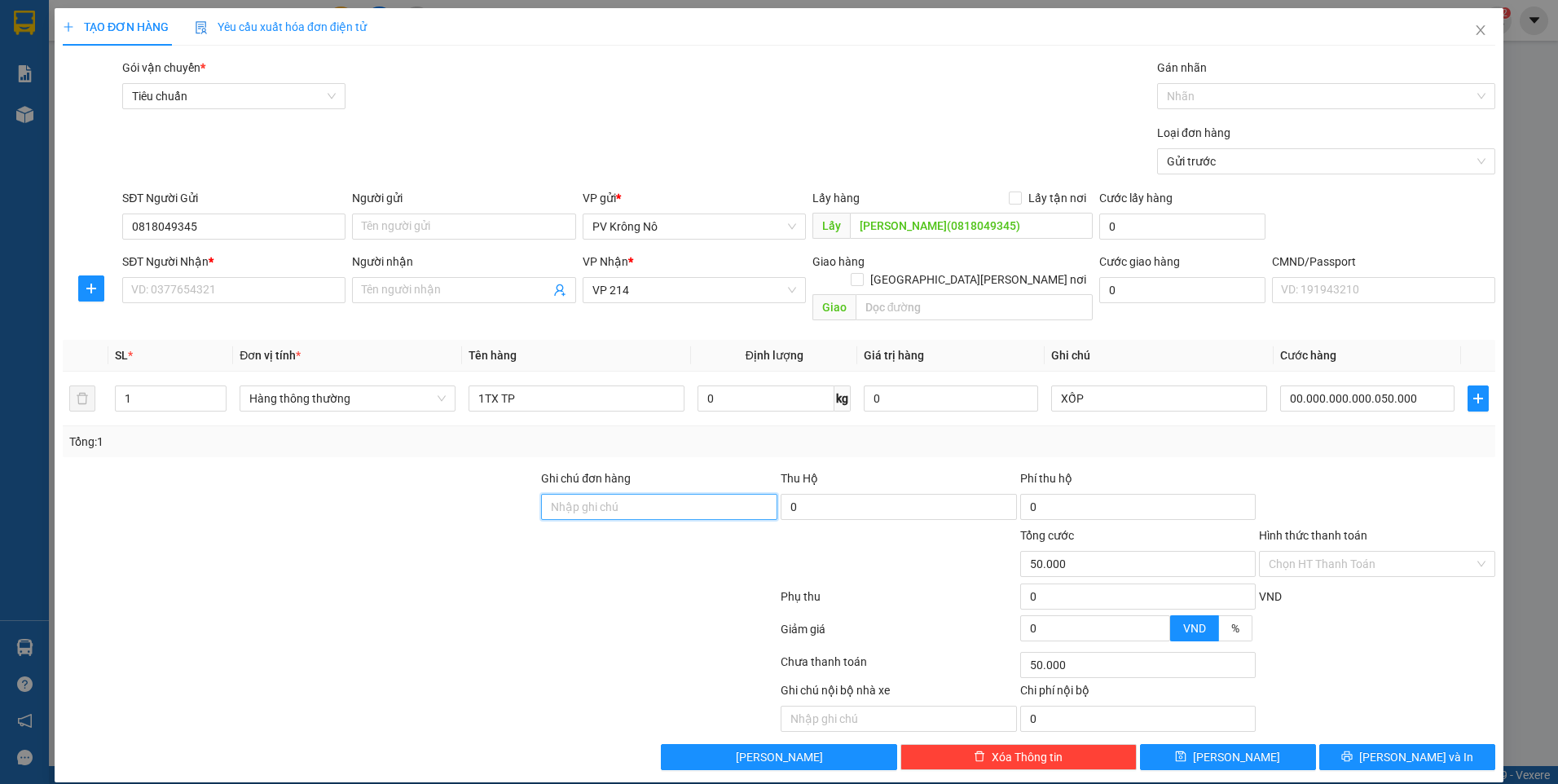
type input "50.000"
click at [205, 289] on input "SĐT Người Nhận *" at bounding box center [233, 289] width 223 height 26
click at [1479, 28] on icon "close" at bounding box center [1480, 30] width 9 height 10
